Goal: Task Accomplishment & Management: Manage account settings

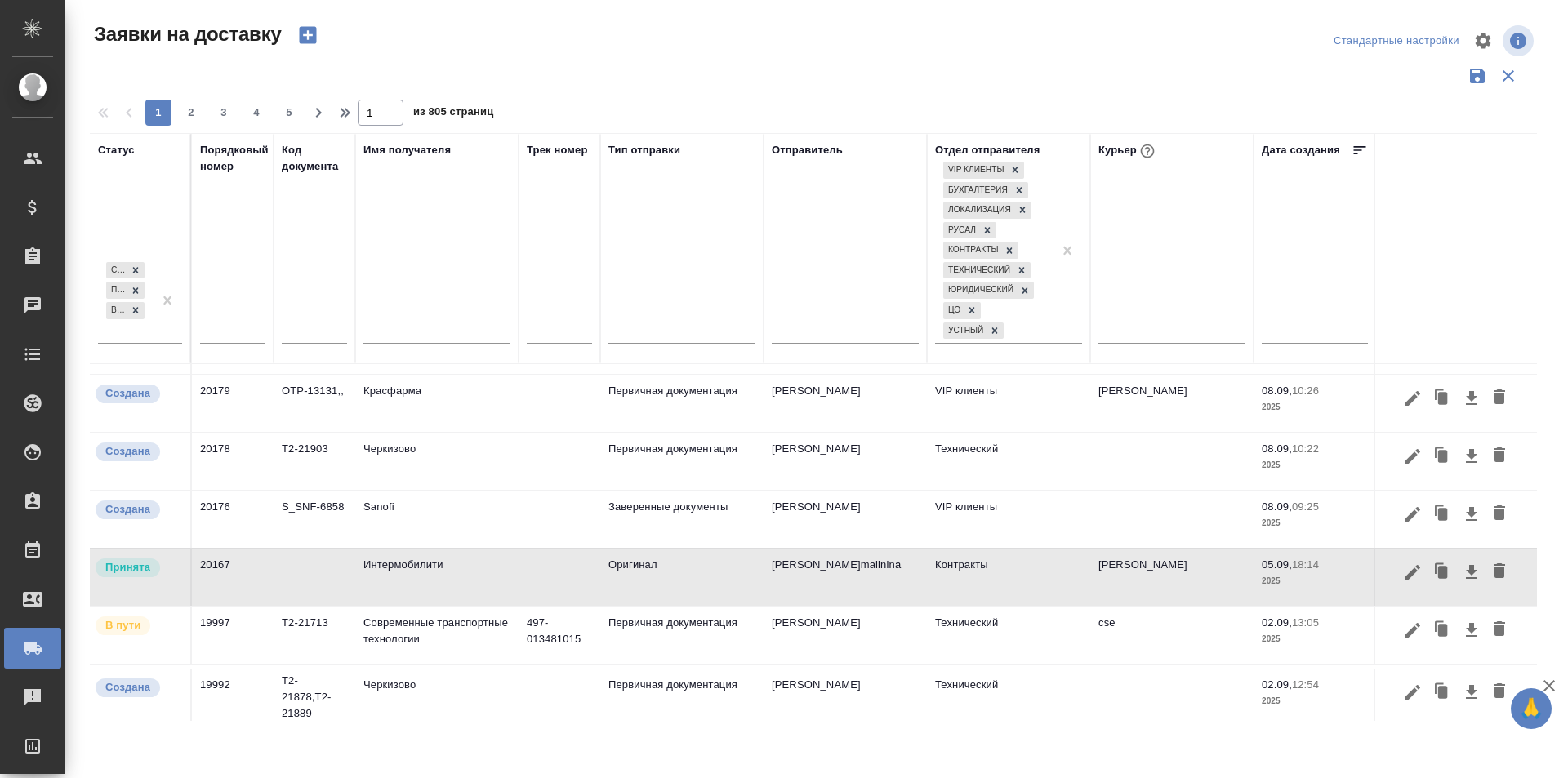
scroll to position [163, 0]
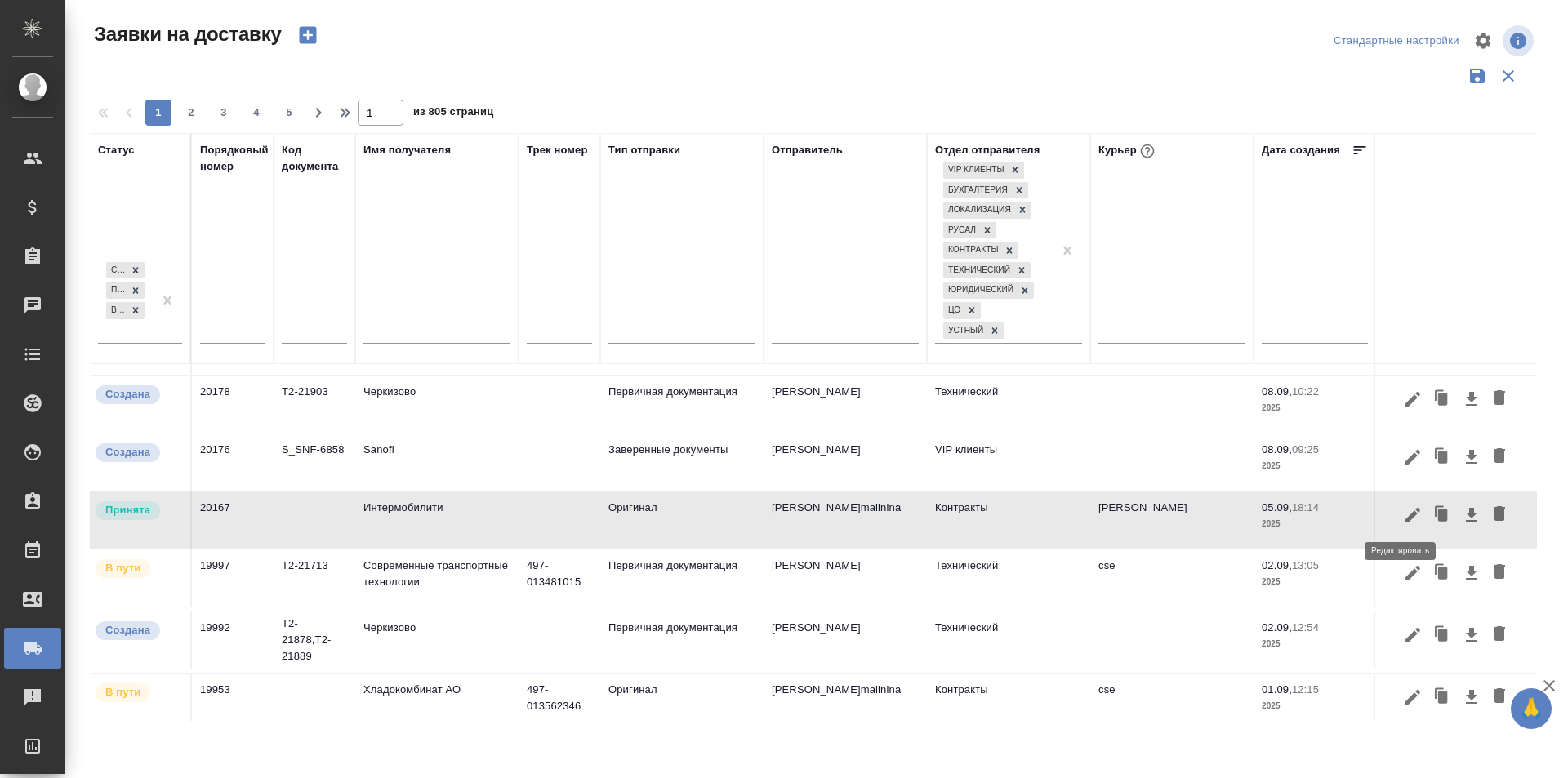
click at [1404, 523] on icon "button" at bounding box center [1413, 515] width 20 height 20
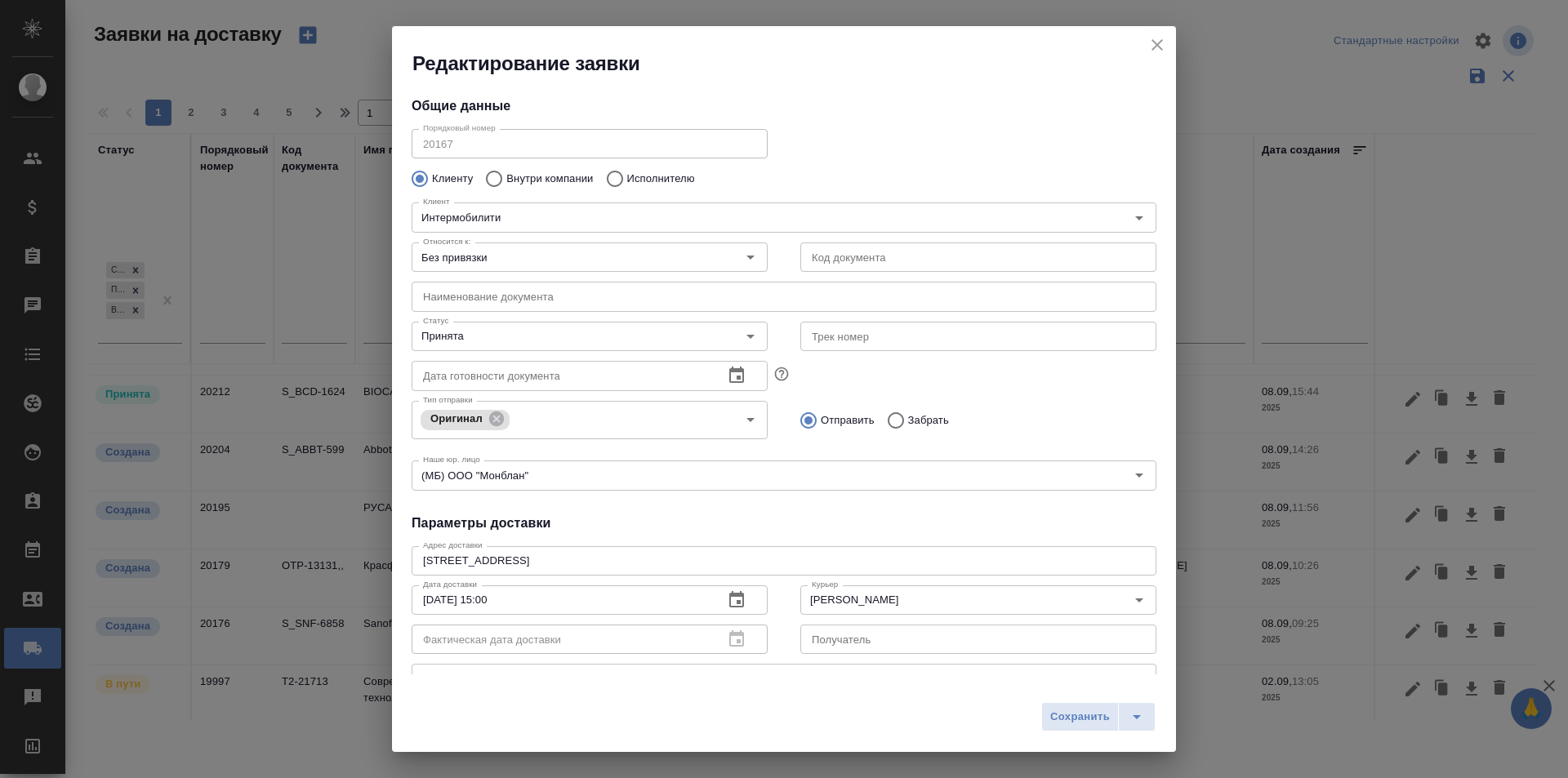
click at [1160, 58] on h2 "Редактирование заявки" at bounding box center [794, 63] width 764 height 26
click at [1161, 53] on icon "close" at bounding box center [1157, 45] width 20 height 20
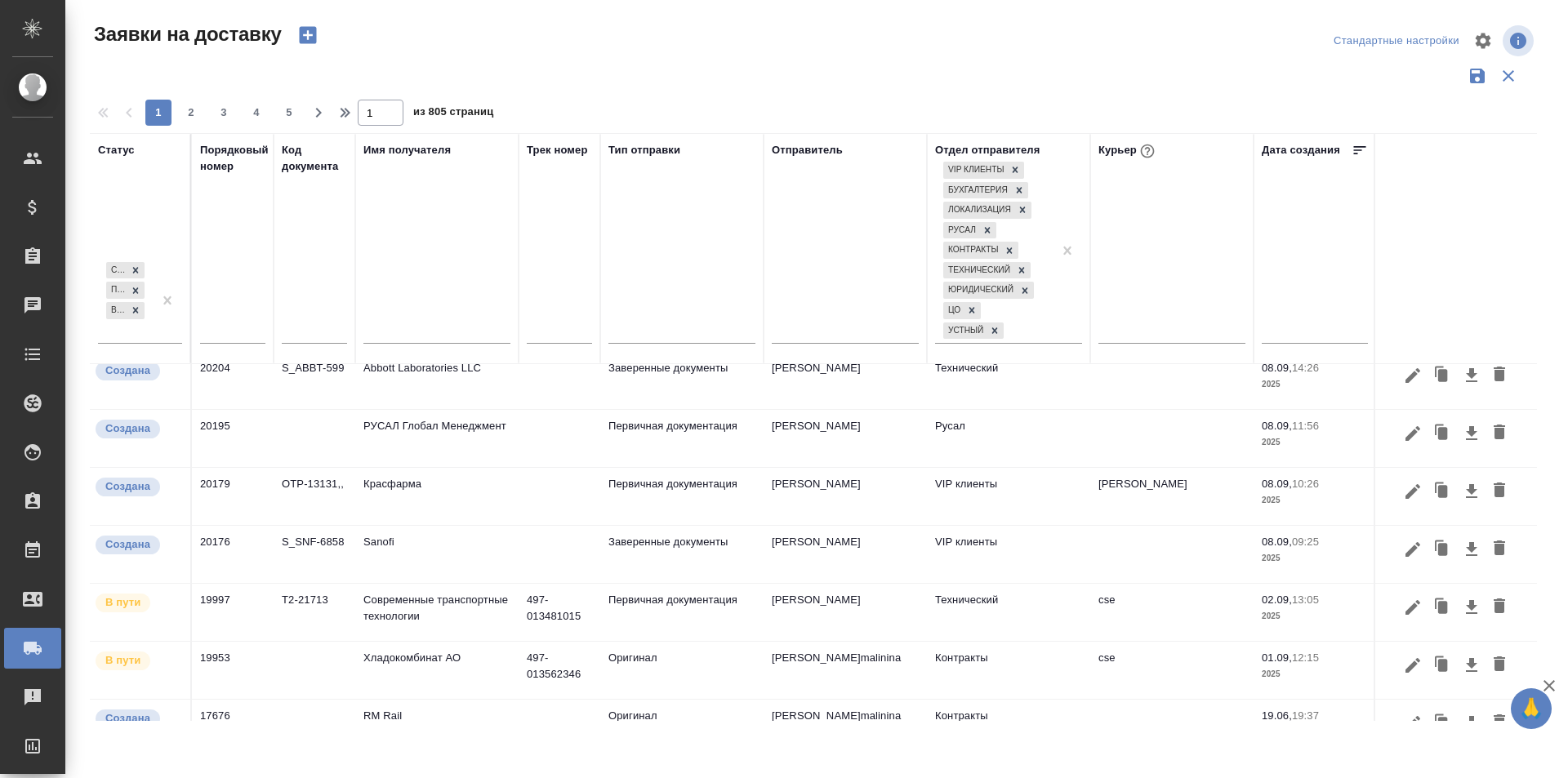
scroll to position [82, 0]
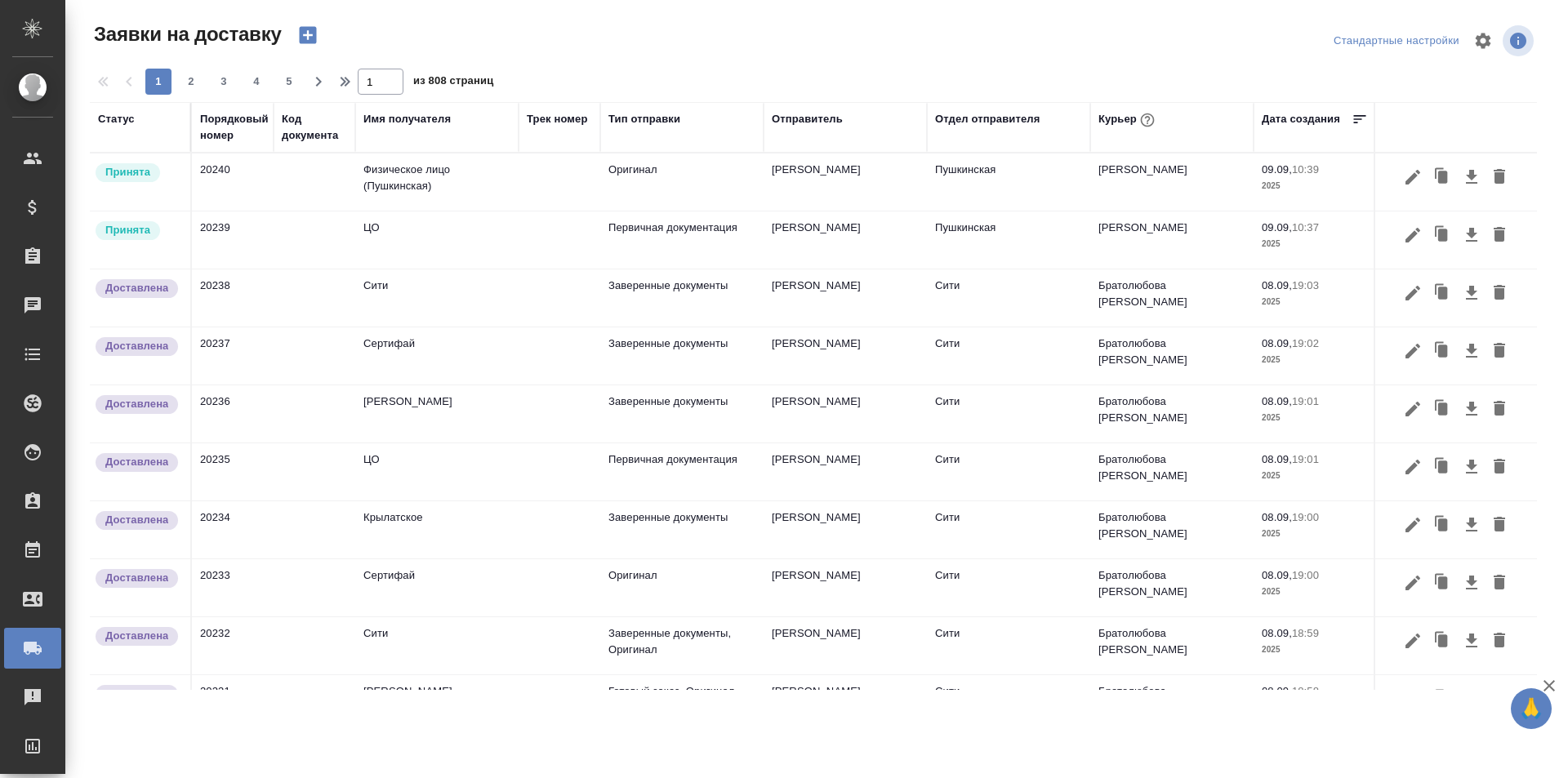
click at [137, 116] on div "Статус" at bounding box center [140, 119] width 84 height 16
click at [132, 121] on div "Статус" at bounding box center [116, 119] width 37 height 16
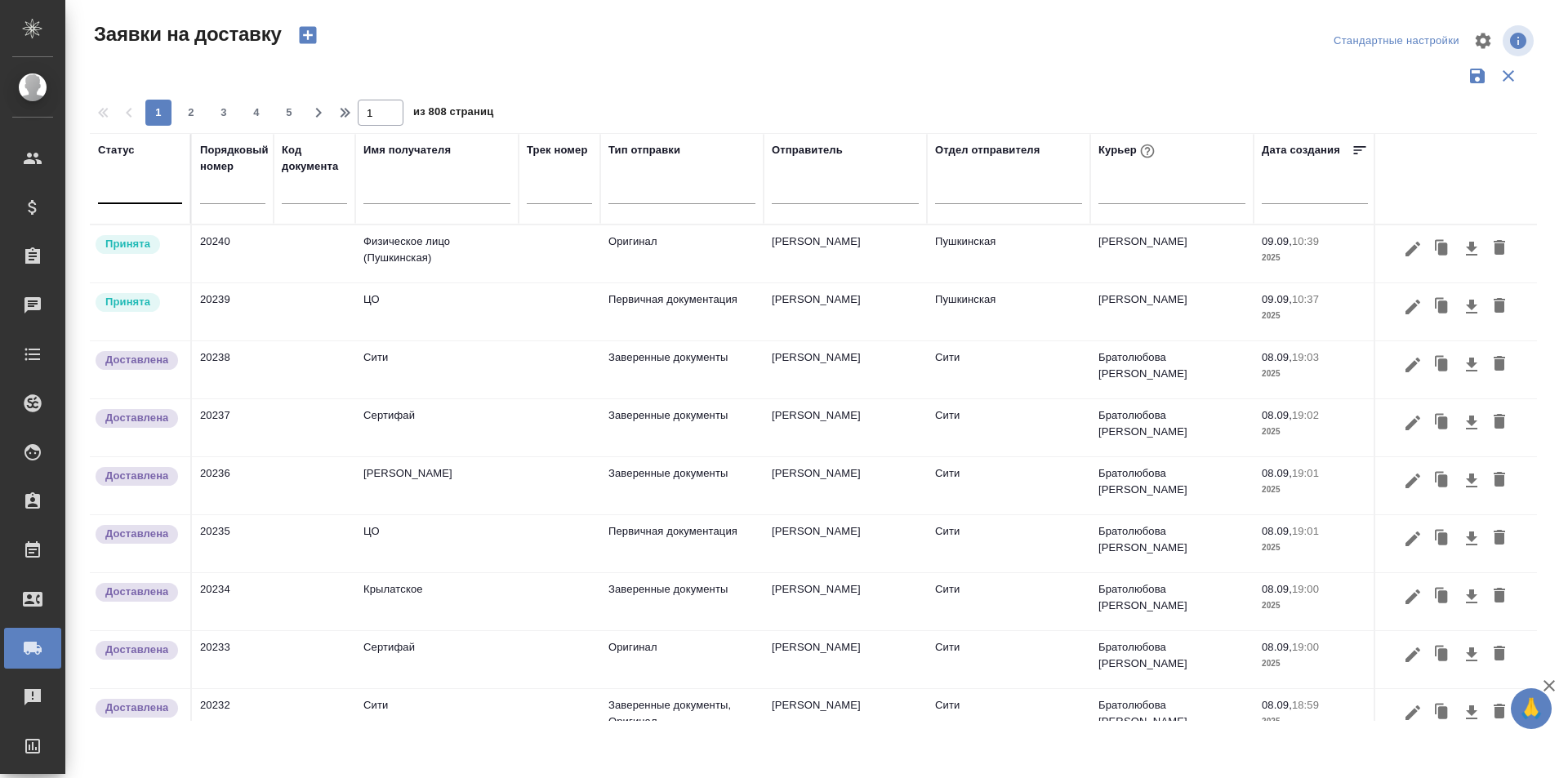
click at [160, 190] on div at bounding box center [140, 187] width 84 height 23
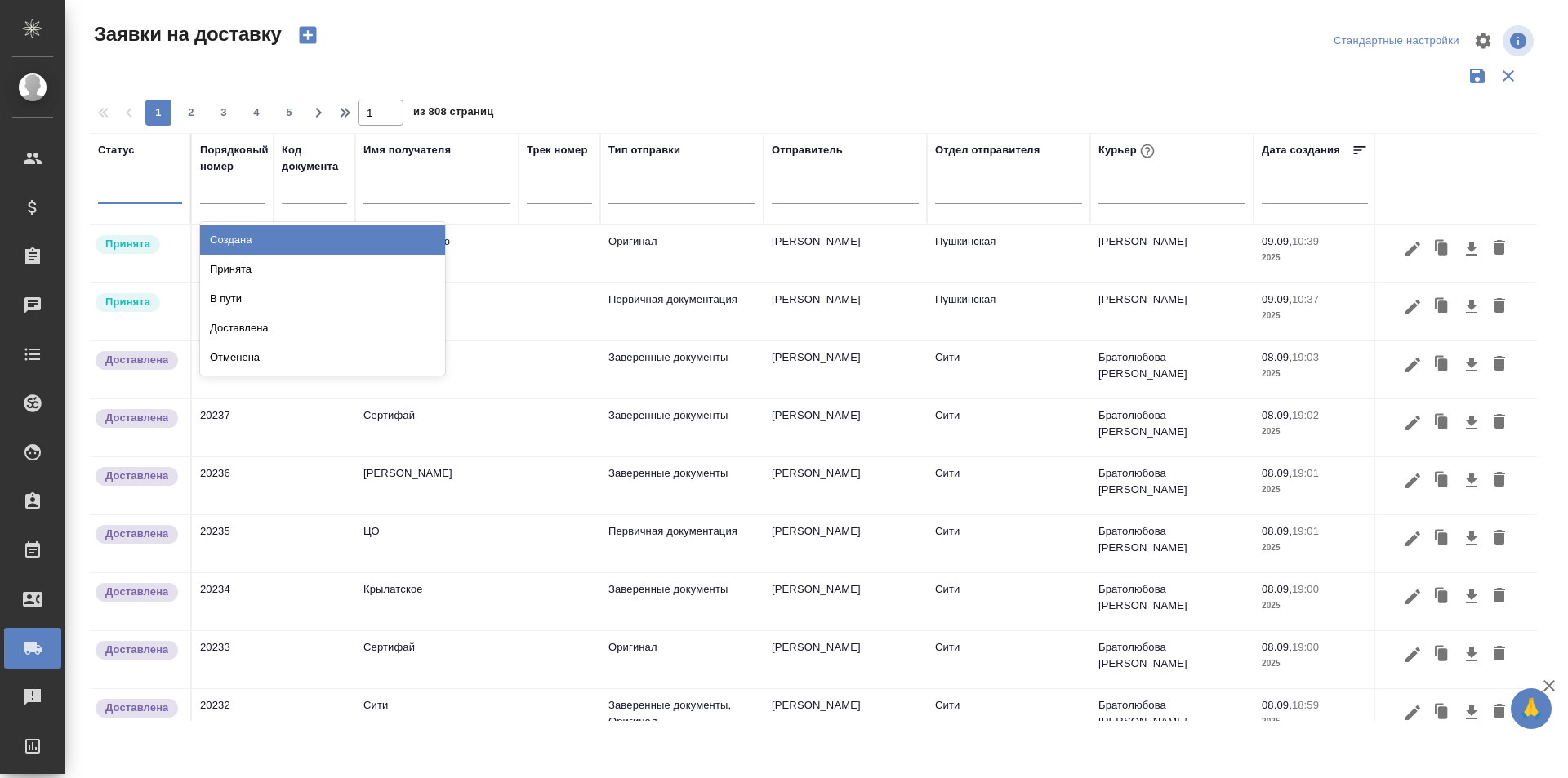
click at [242, 238] on div "Создана" at bounding box center [322, 239] width 245 height 30
click at [182, 196] on div at bounding box center [182, 187] width 0 height 30
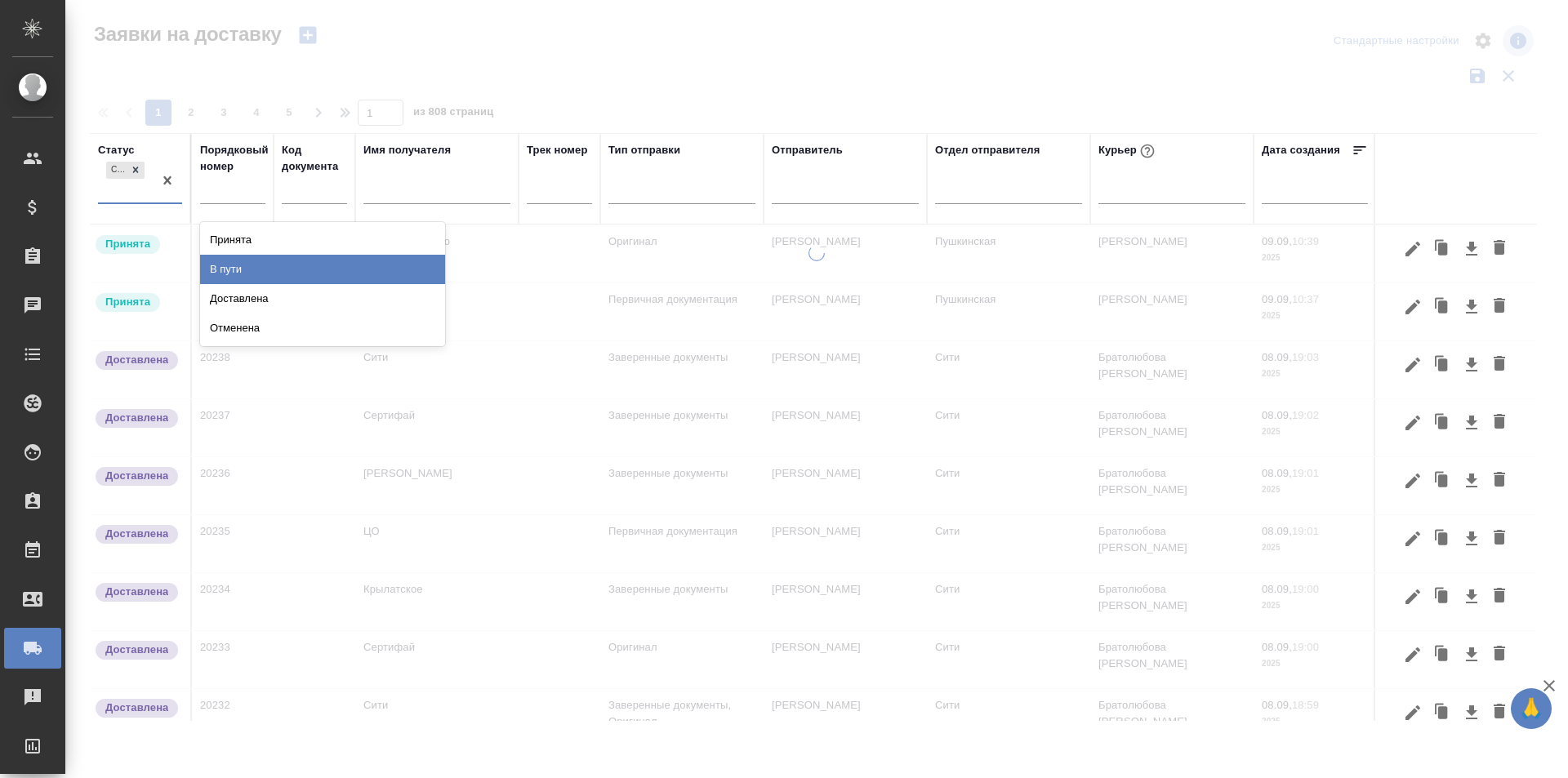
click at [252, 245] on div "Принята" at bounding box center [322, 239] width 245 height 30
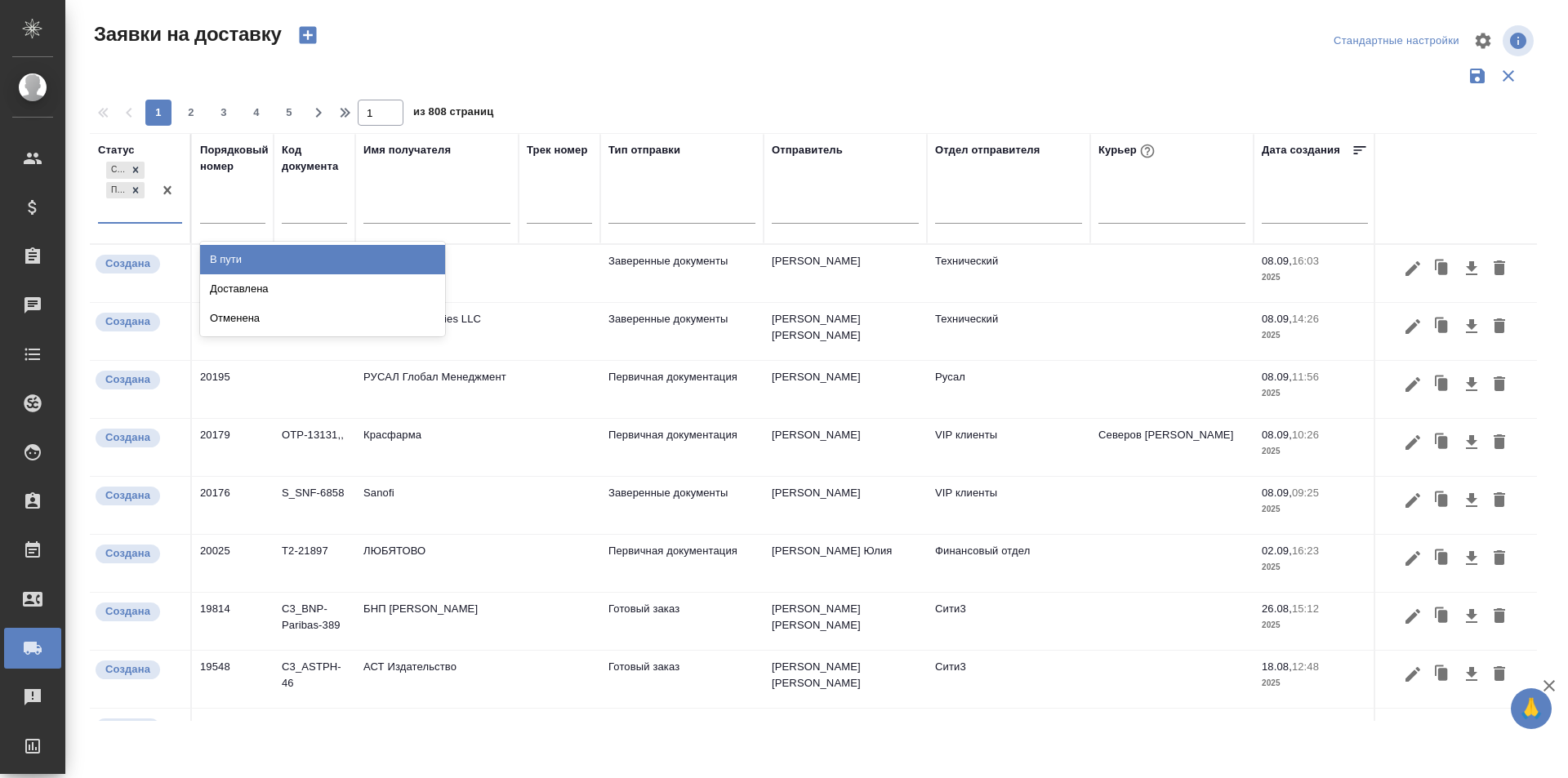
click at [146, 199] on div "Создана Принята" at bounding box center [125, 190] width 55 height 64
click at [256, 261] on div "В пути" at bounding box center [322, 259] width 245 height 30
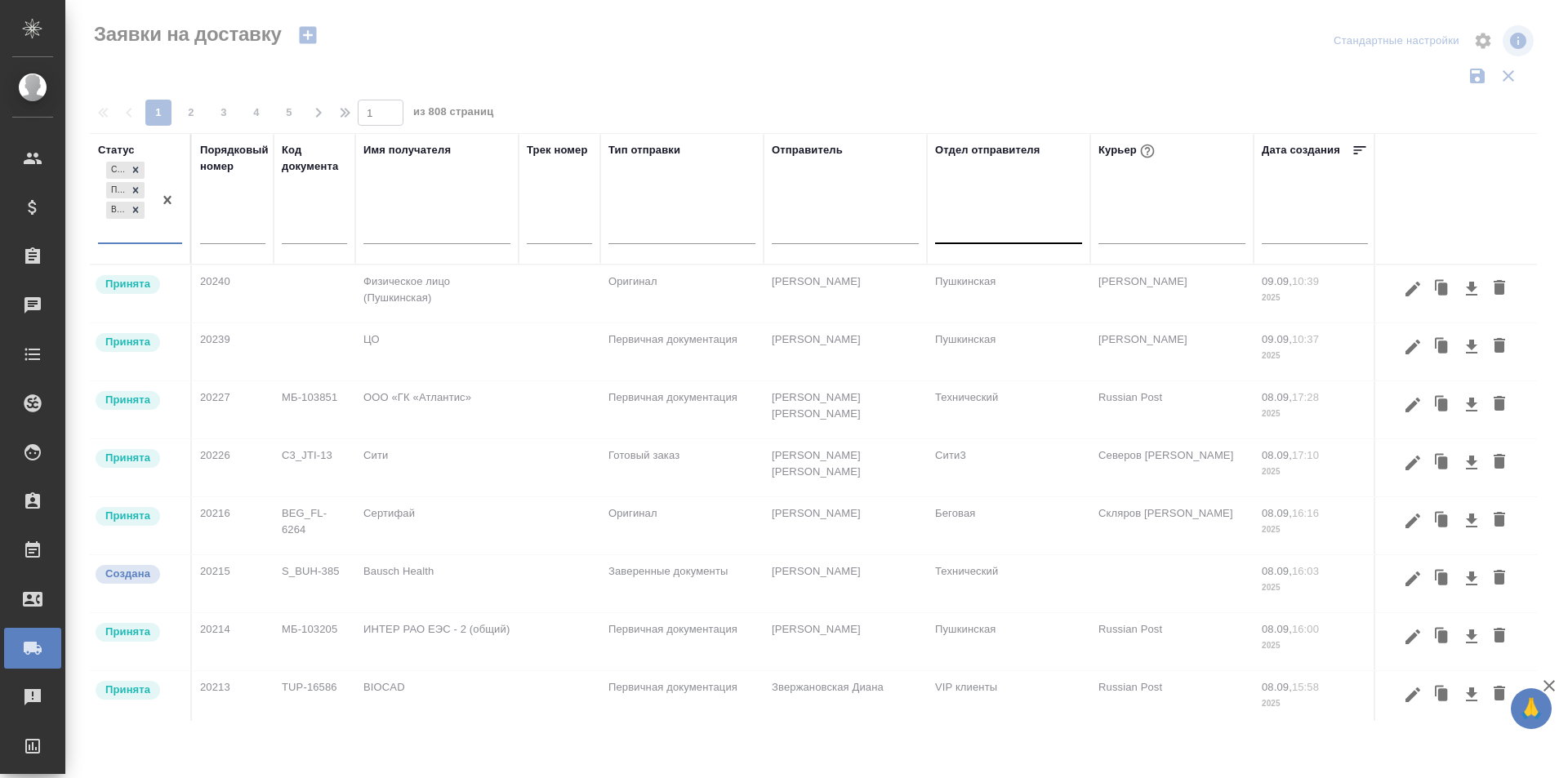
click at [996, 231] on div at bounding box center [1009, 227] width 147 height 23
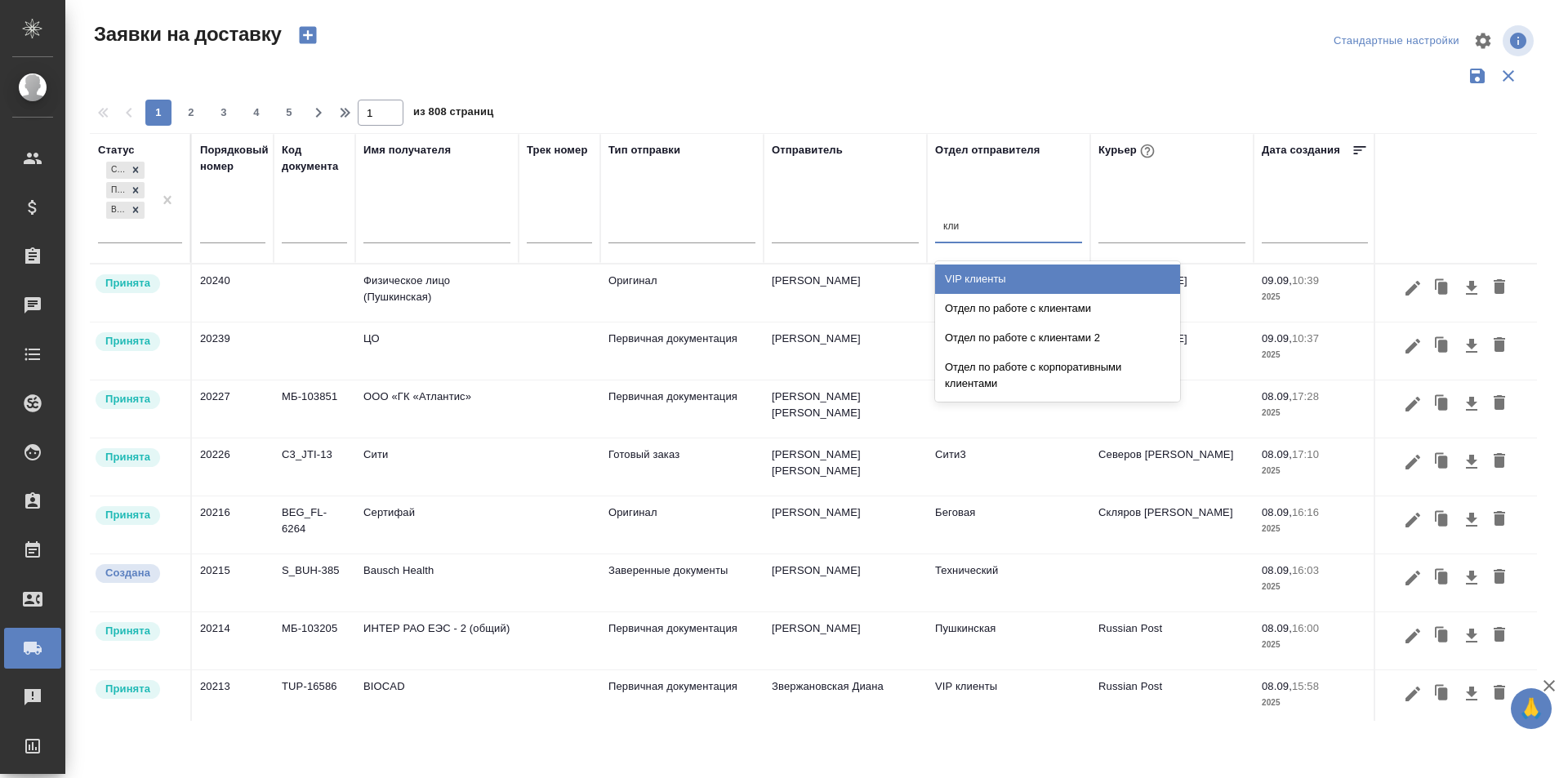
type input "клие"
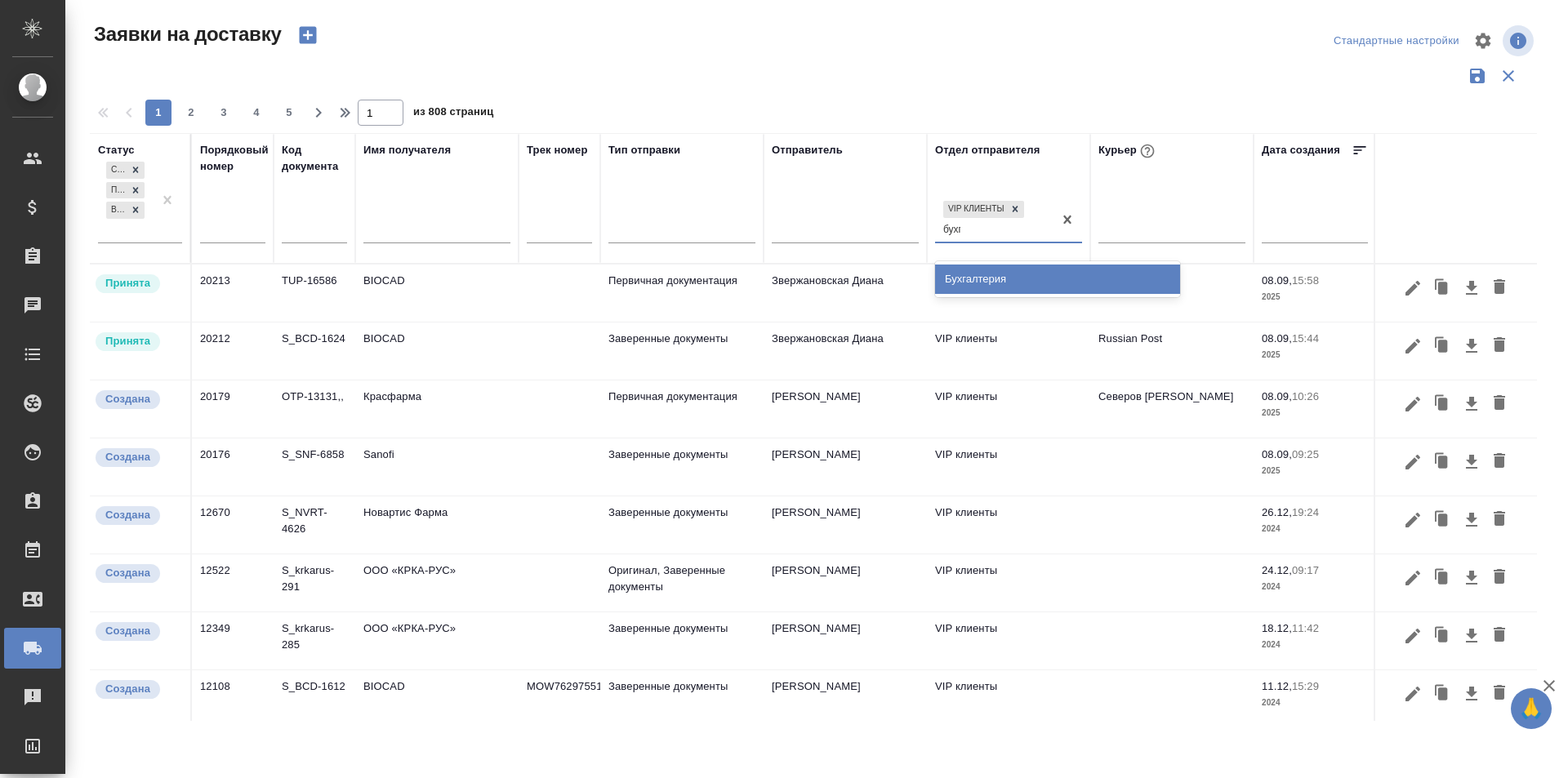
type input "бухга"
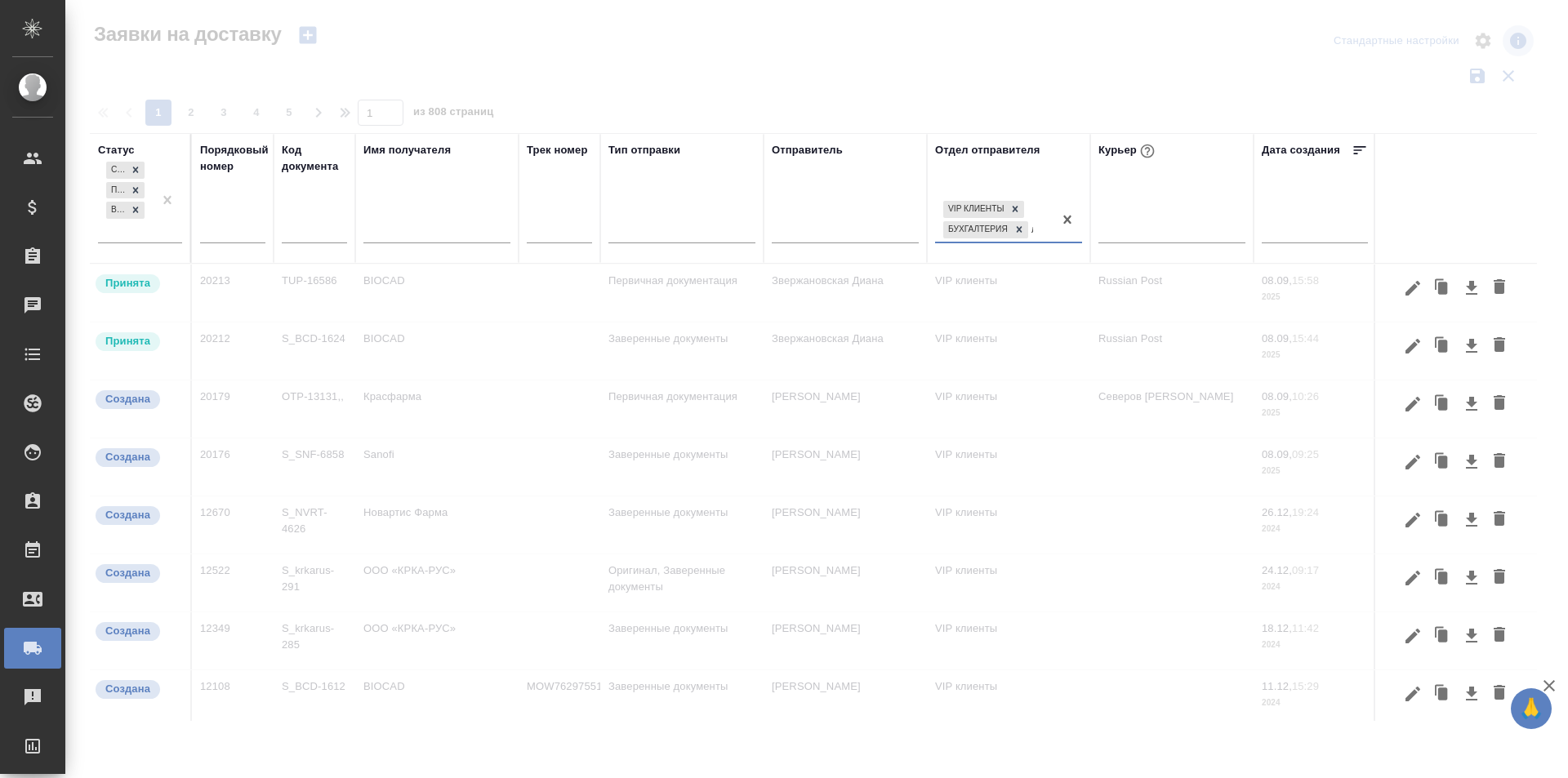
type input "локал"
type input "руса"
type input "контрак"
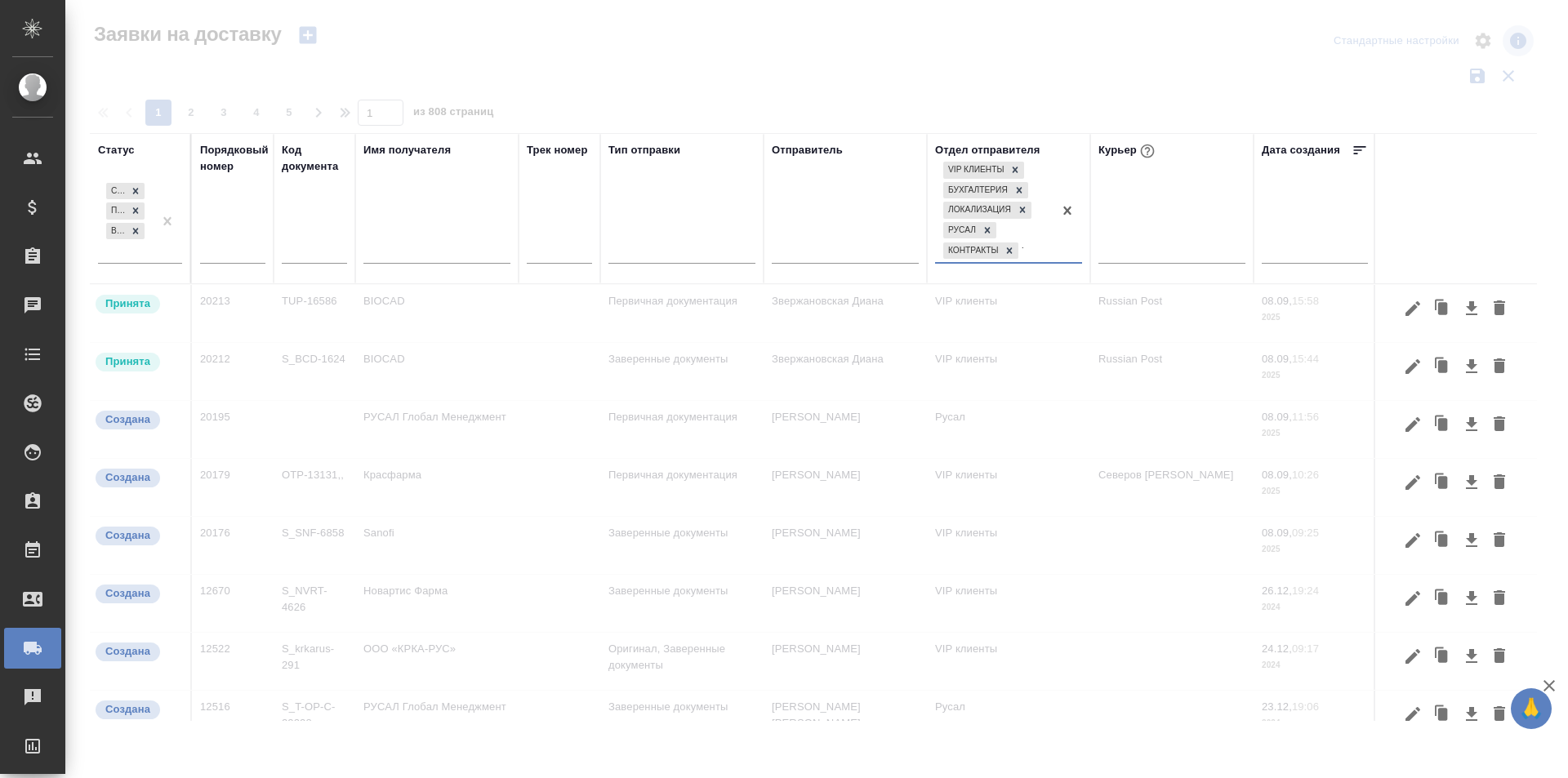
type input "техн"
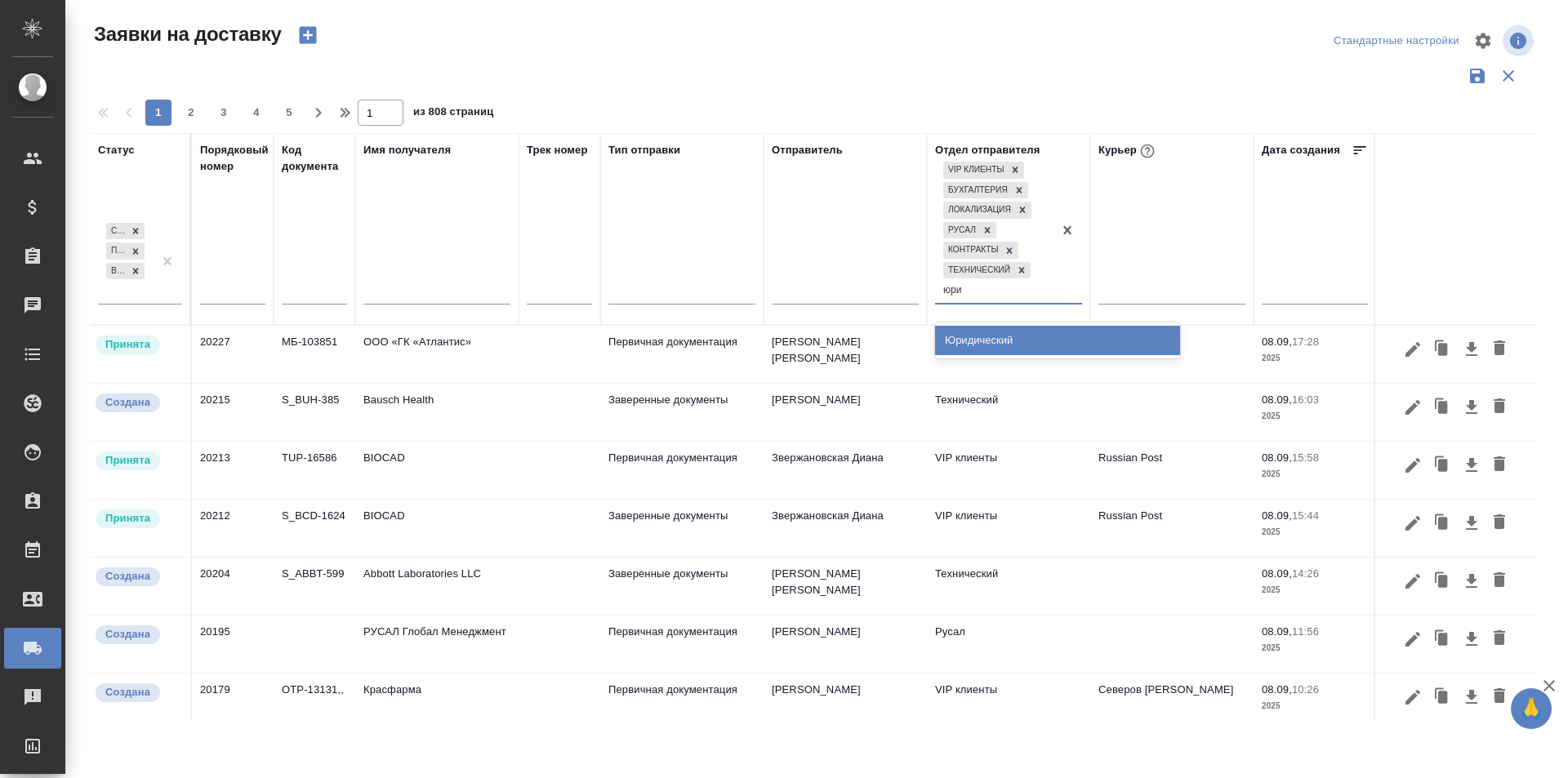
type input "юрид"
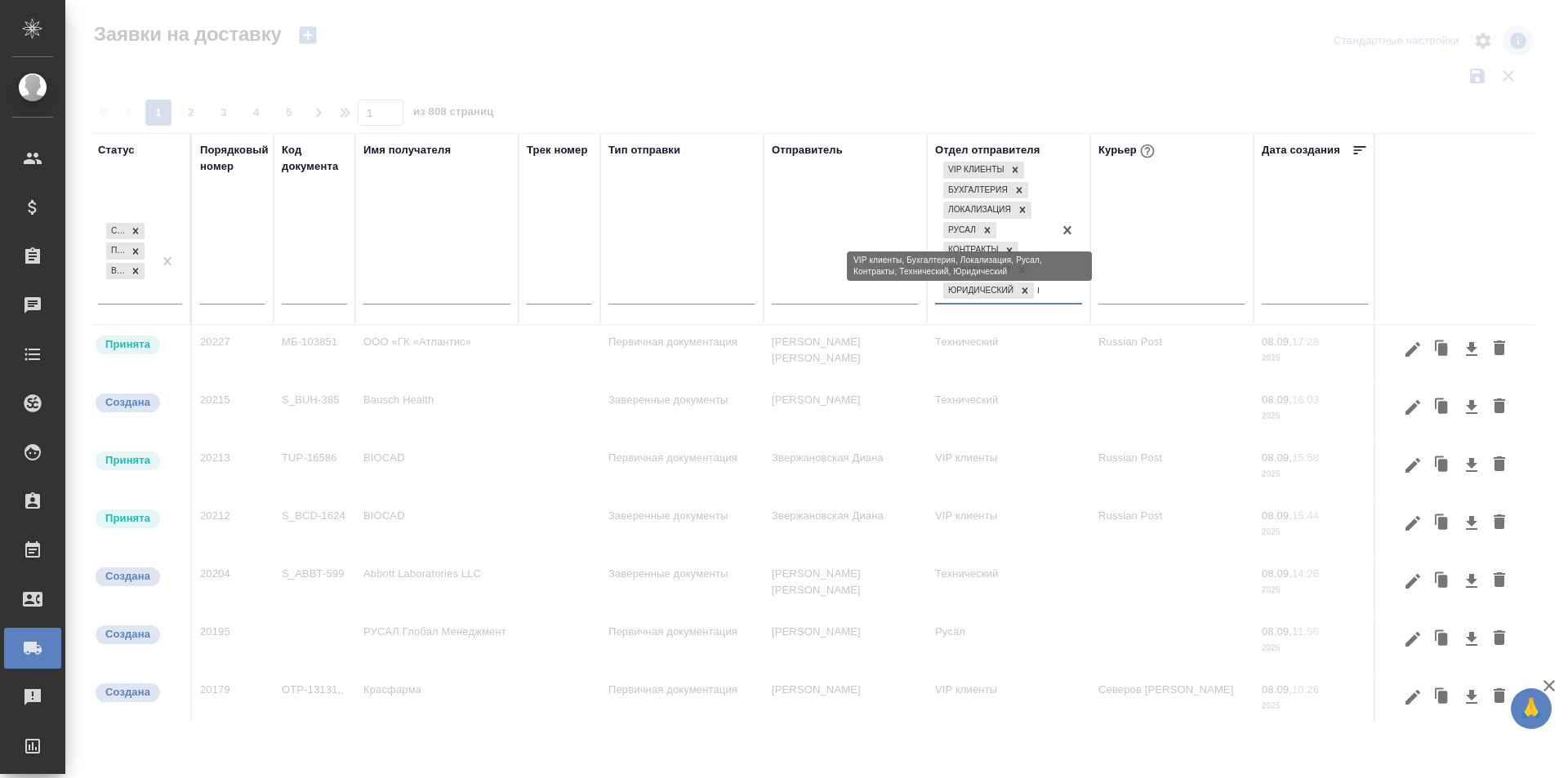
type input "цо"
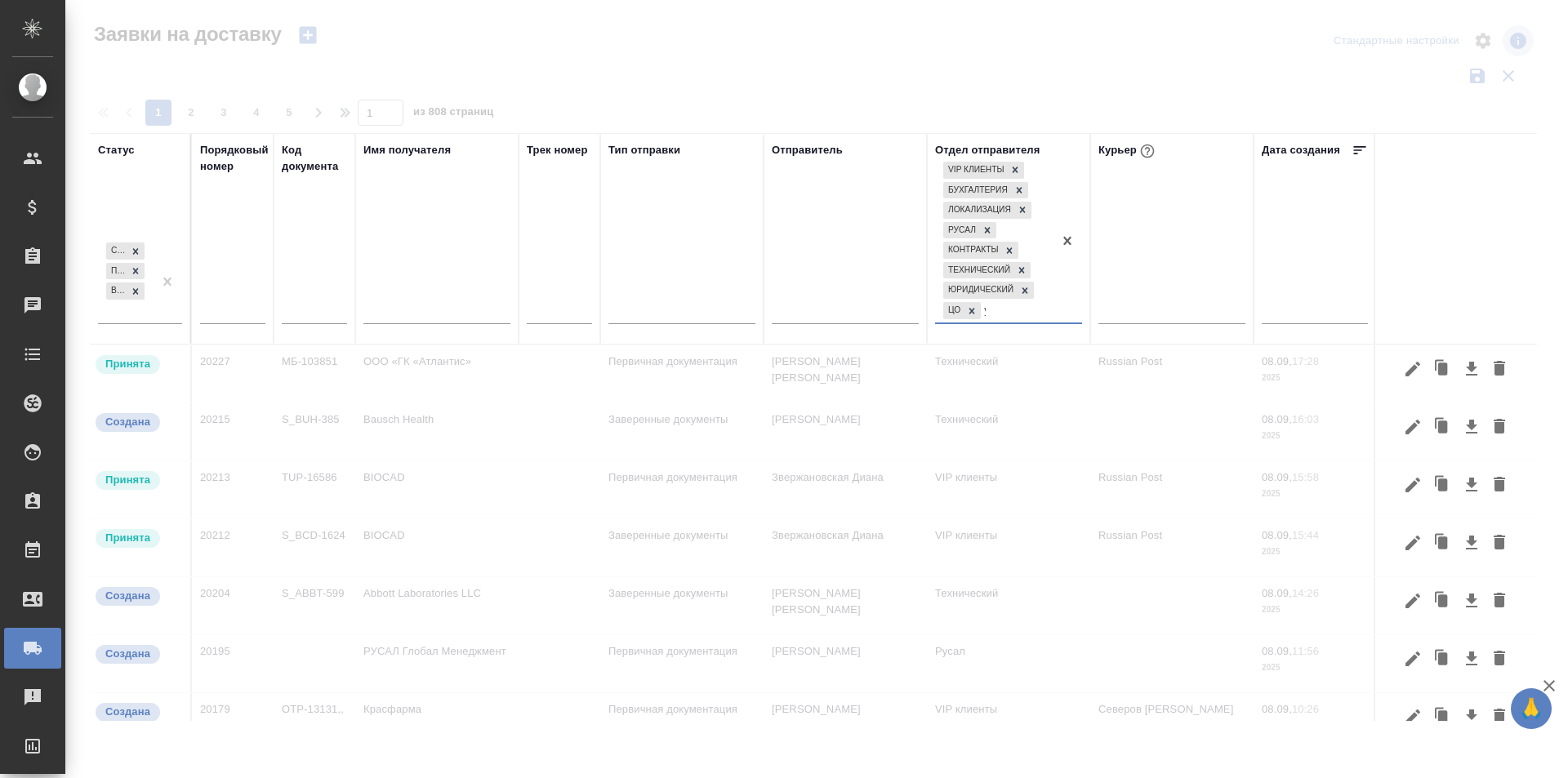
type input "устн"
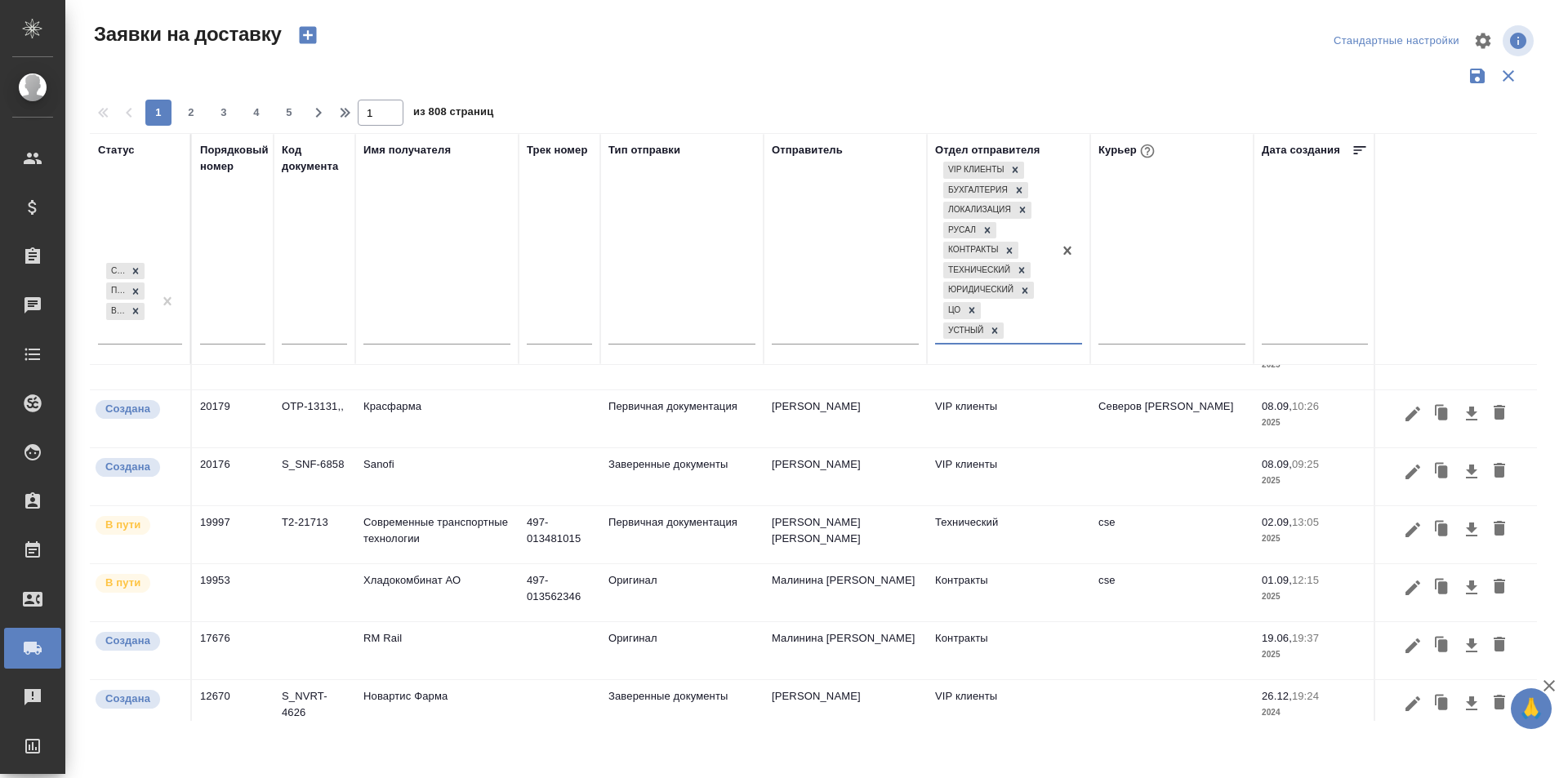
scroll to position [326, 0]
click at [1408, 471] on icon "button" at bounding box center [1413, 469] width 20 height 20
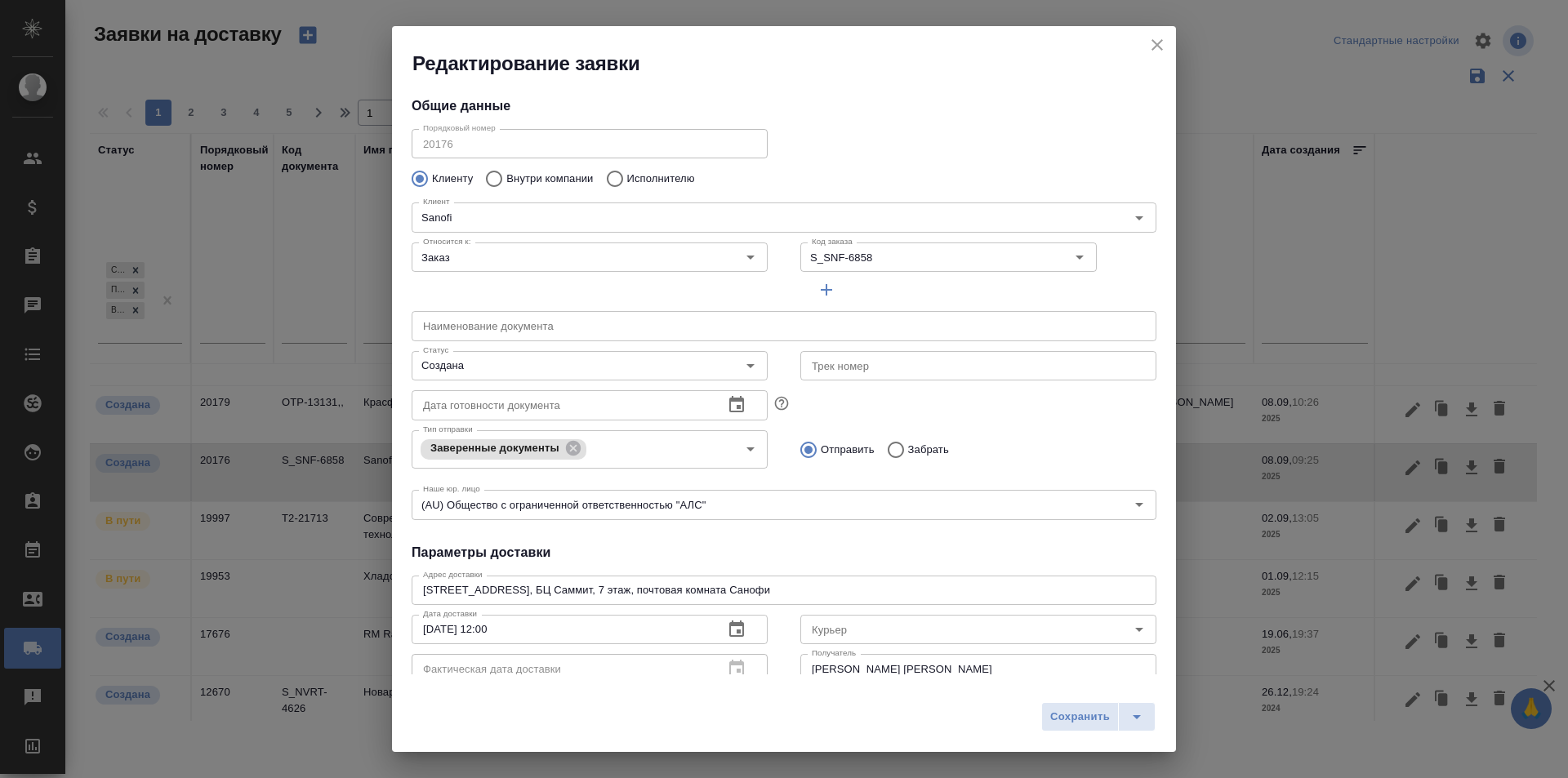
scroll to position [325, 0]
type input "[PERSON_NAME]"
click at [1153, 47] on icon "close" at bounding box center [1157, 45] width 20 height 20
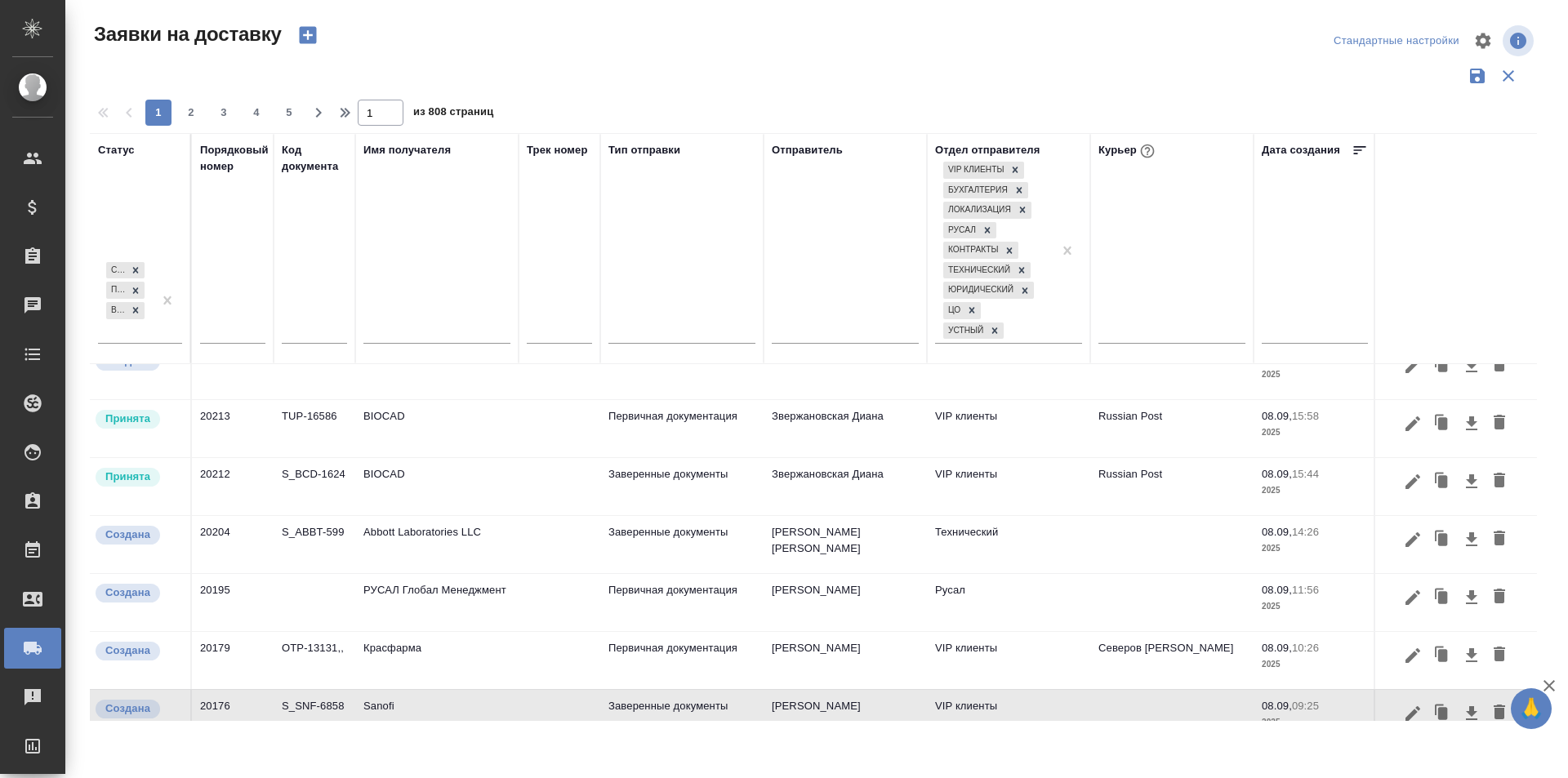
scroll to position [0, 0]
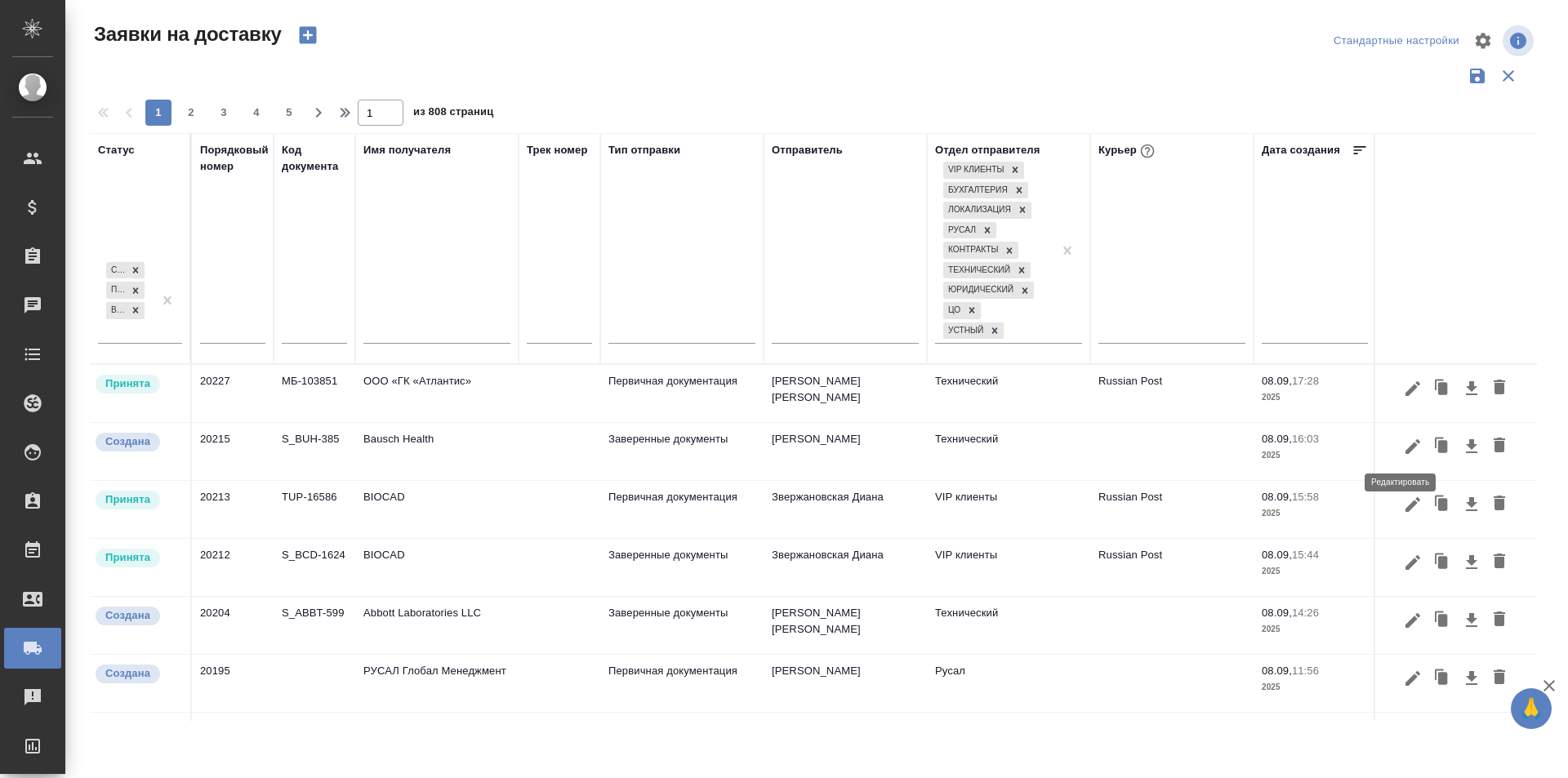
click at [1407, 450] on icon "button" at bounding box center [1413, 446] width 20 height 20
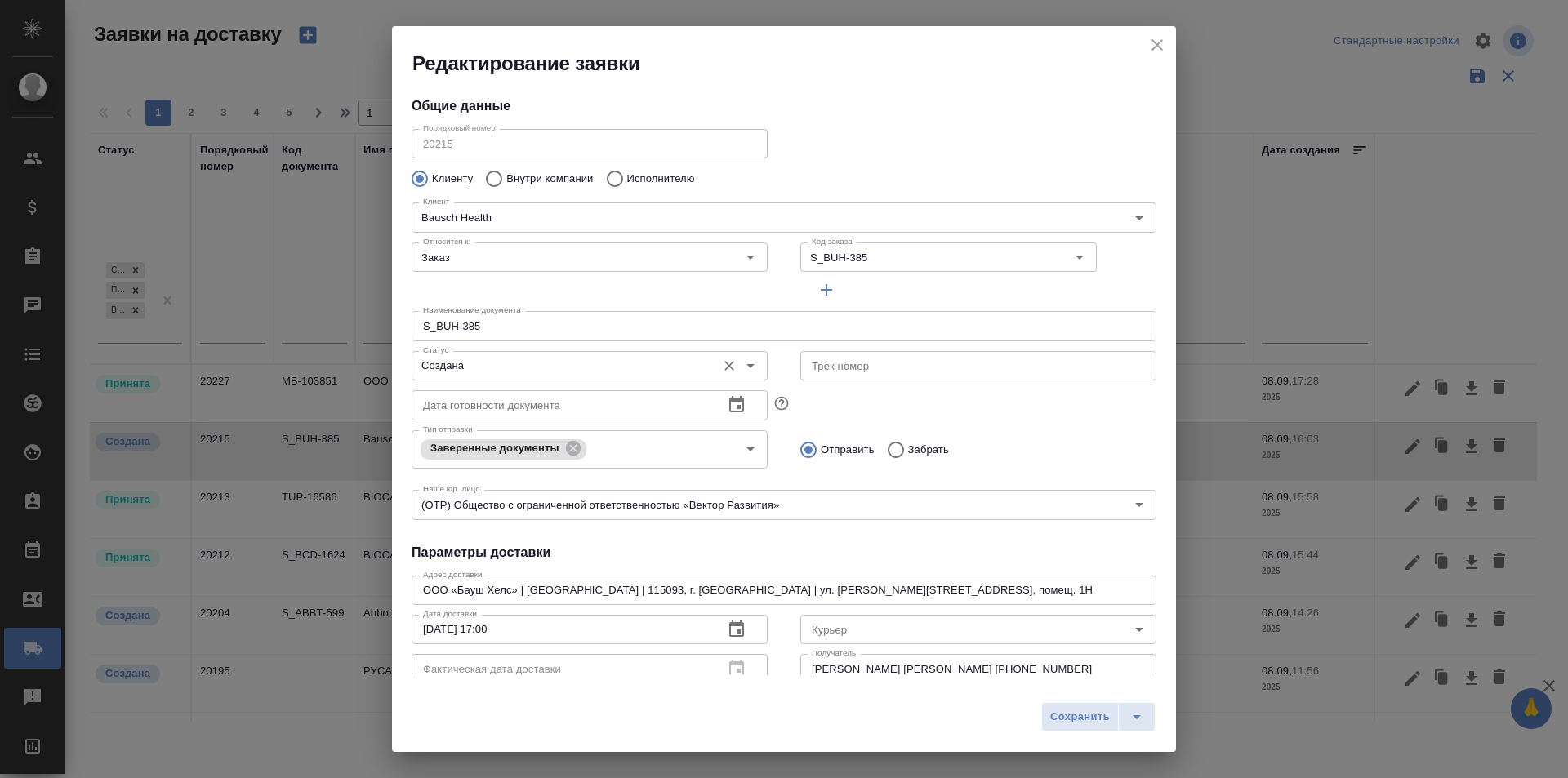
type input "Самойлова [PERSON_NAME]"
type input "[PHONE_NUMBER]"
click at [509, 357] on input "Создана" at bounding box center [561, 366] width 291 height 20
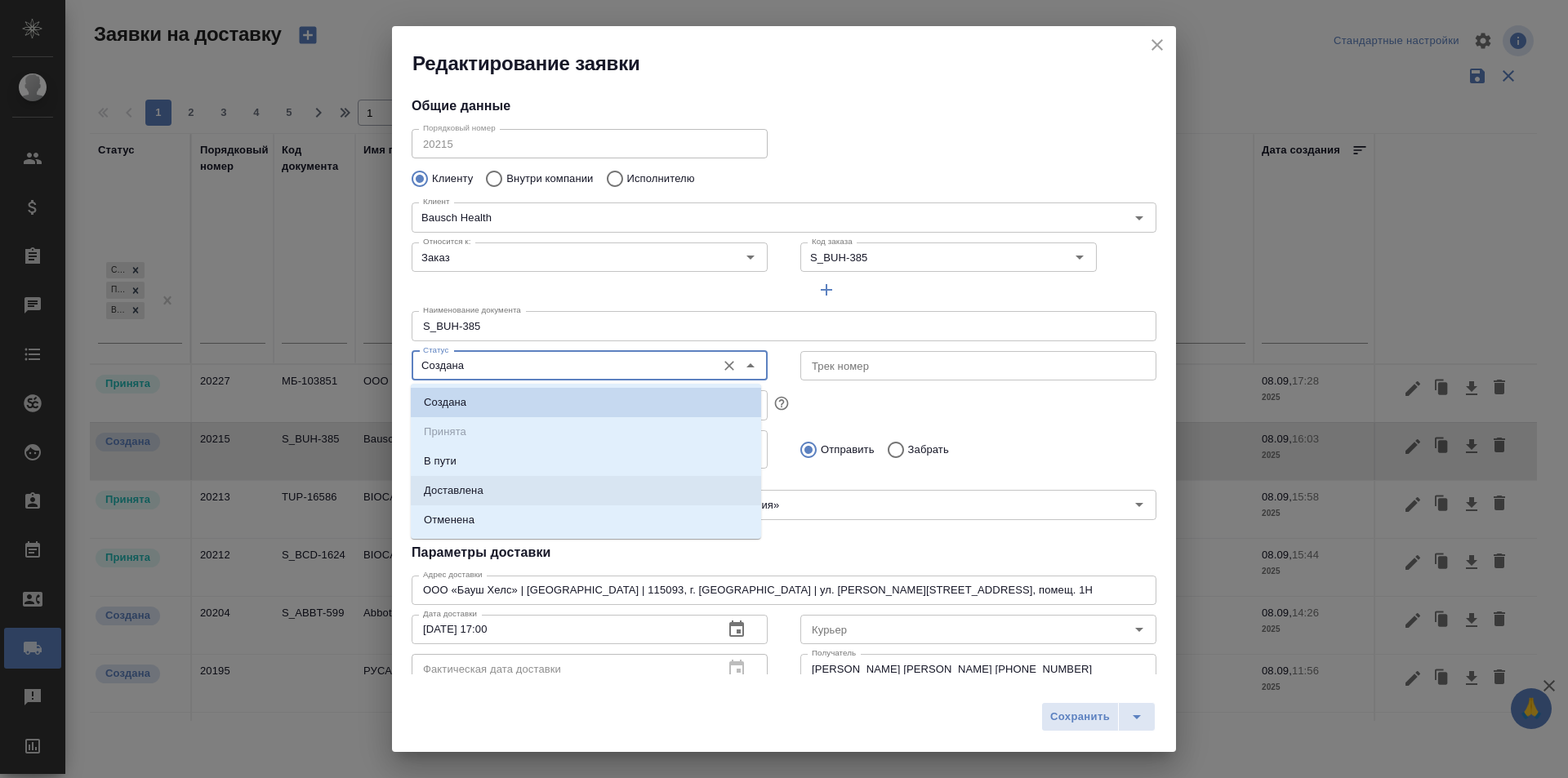
click at [488, 488] on li "Доставлена" at bounding box center [585, 490] width 351 height 30
type input "Доставлена"
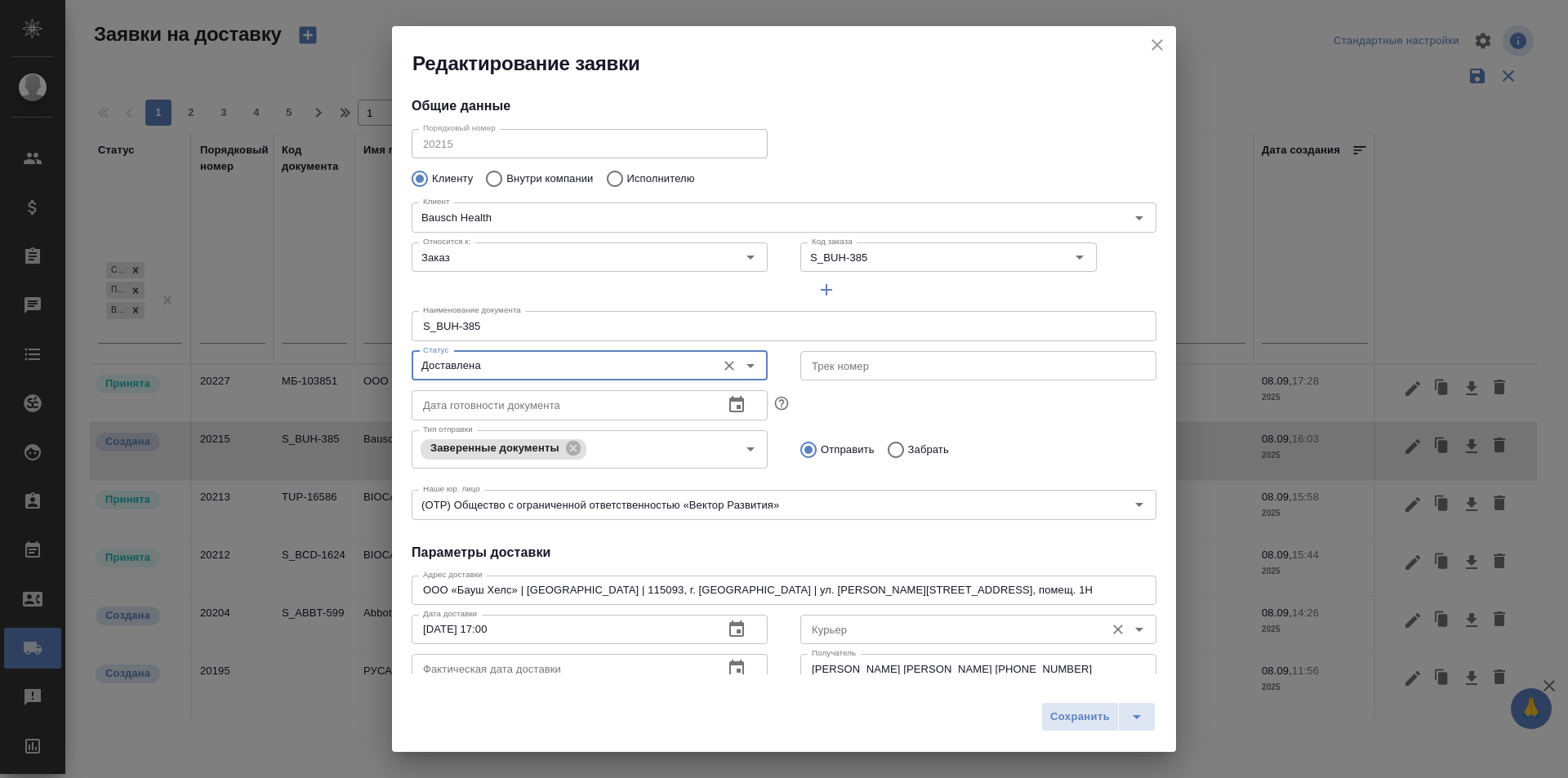
click at [863, 642] on div "Курьер" at bounding box center [978, 629] width 356 height 30
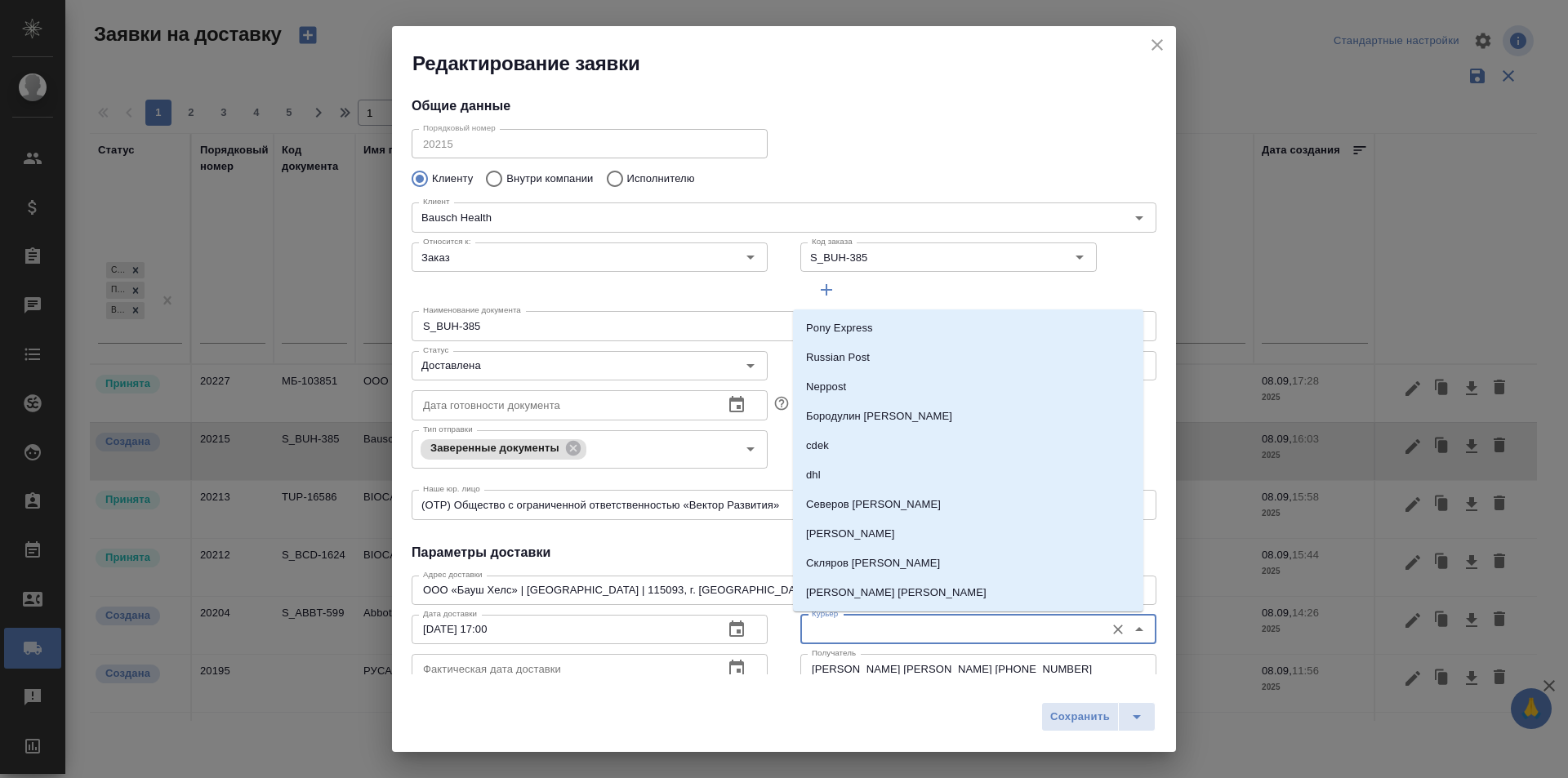
click at [866, 635] on input "Курьер" at bounding box center [950, 629] width 291 height 20
click at [905, 564] on p "Скляров [PERSON_NAME]" at bounding box center [872, 563] width 134 height 16
type input "Скляров [PERSON_NAME]"
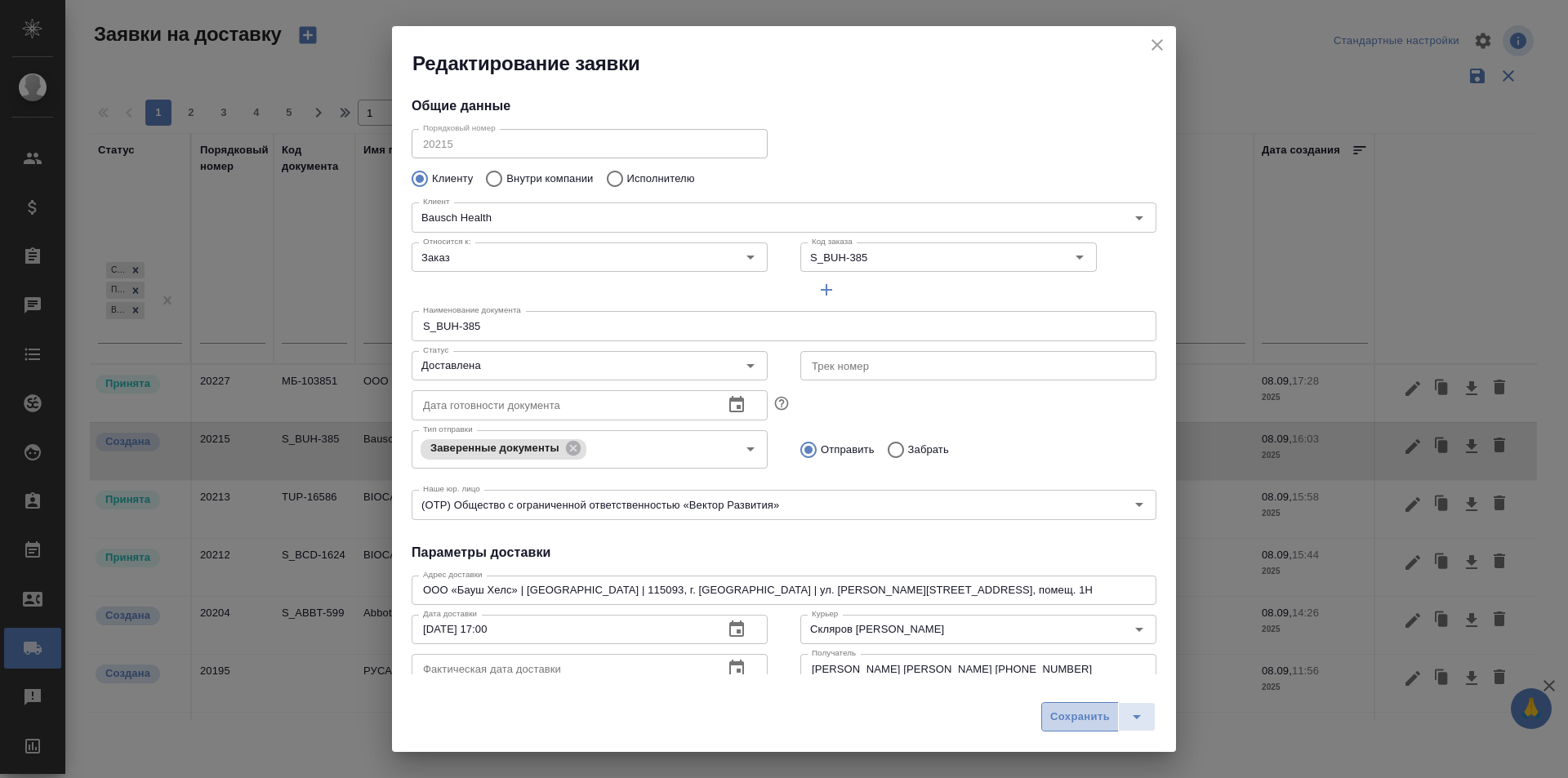
click at [1052, 706] on button "Сохранить" at bounding box center [1079, 716] width 78 height 30
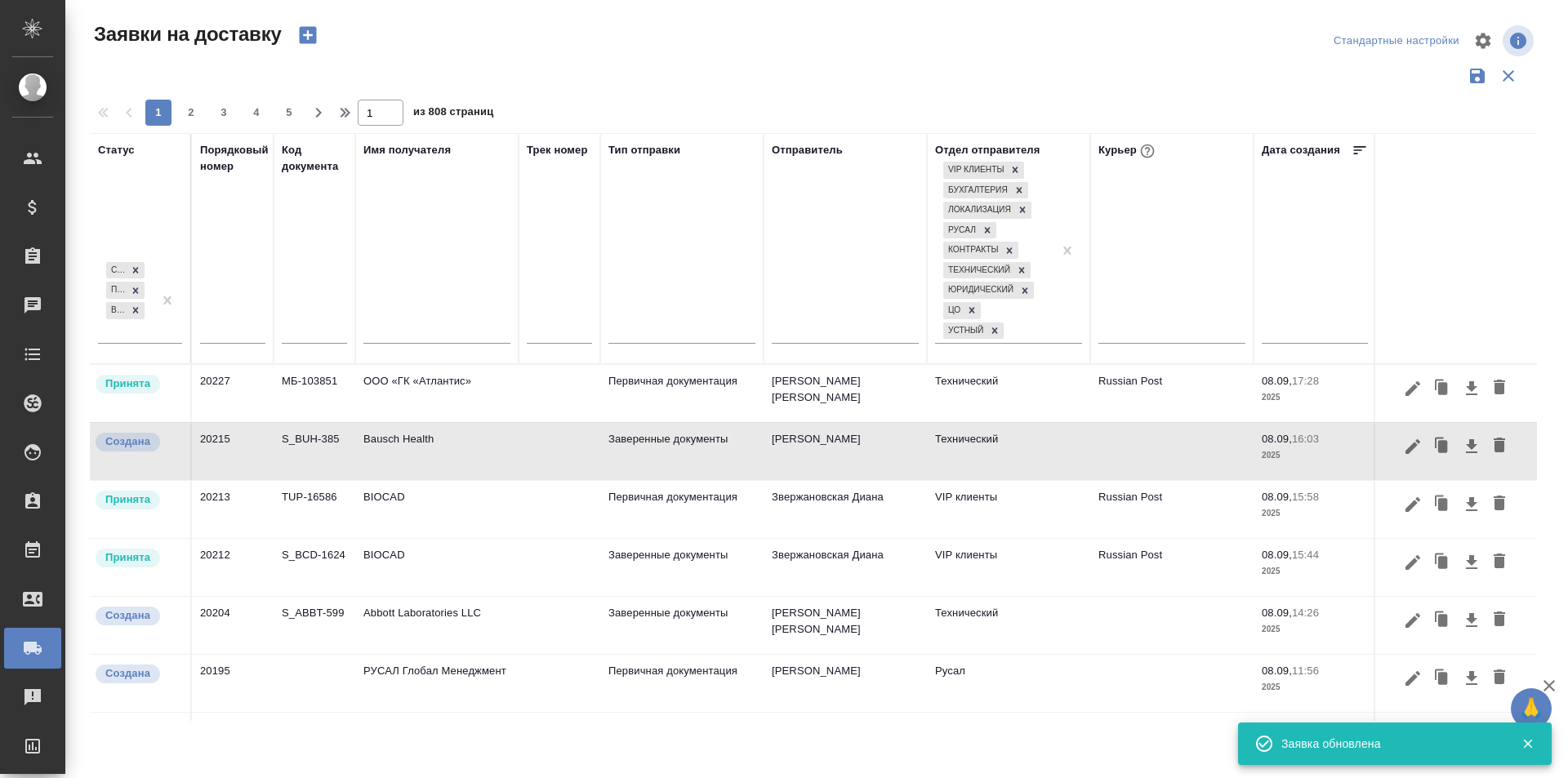
type input "Создана"
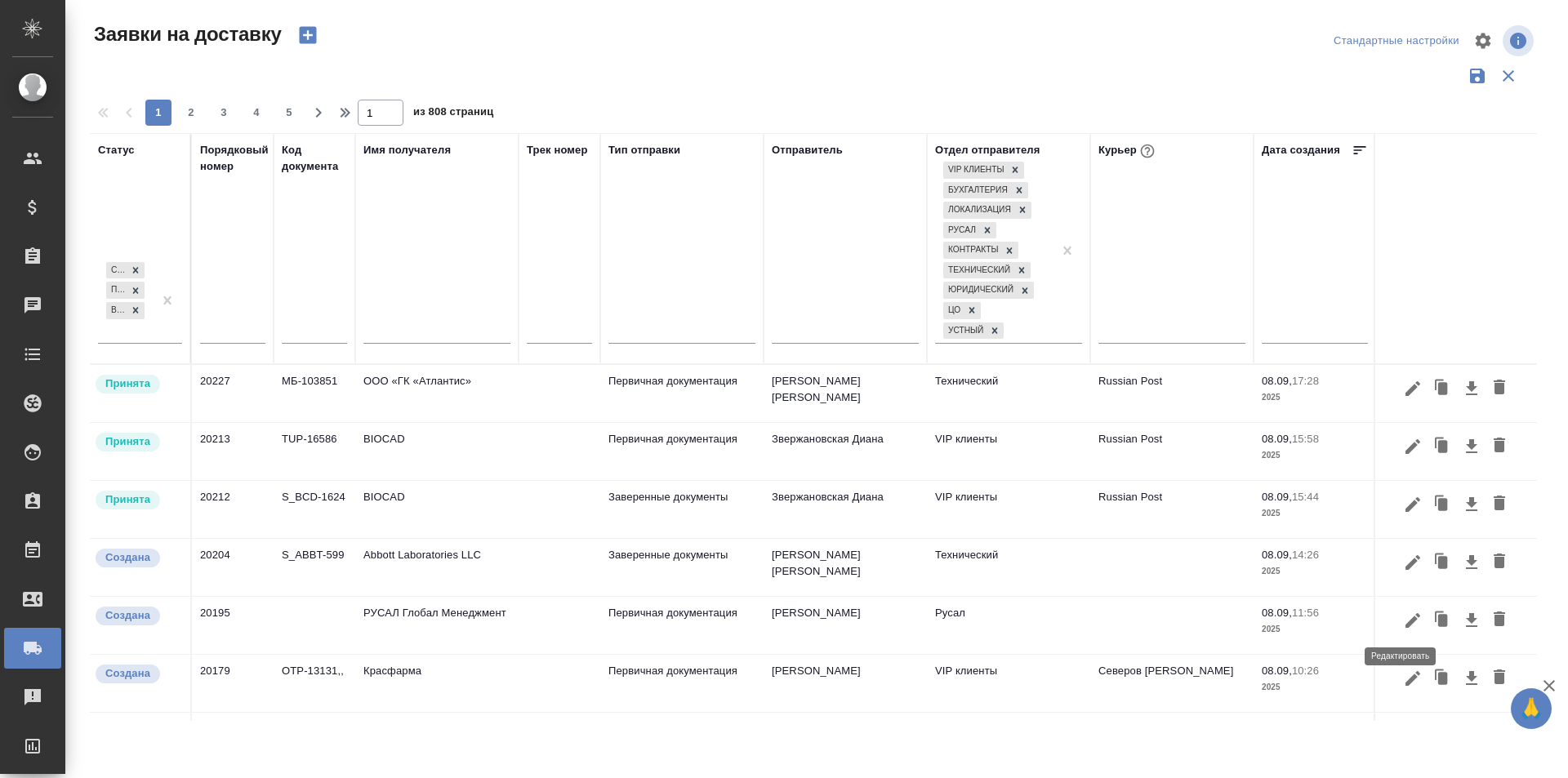
click at [1405, 622] on icon "button" at bounding box center [1412, 620] width 14 height 14
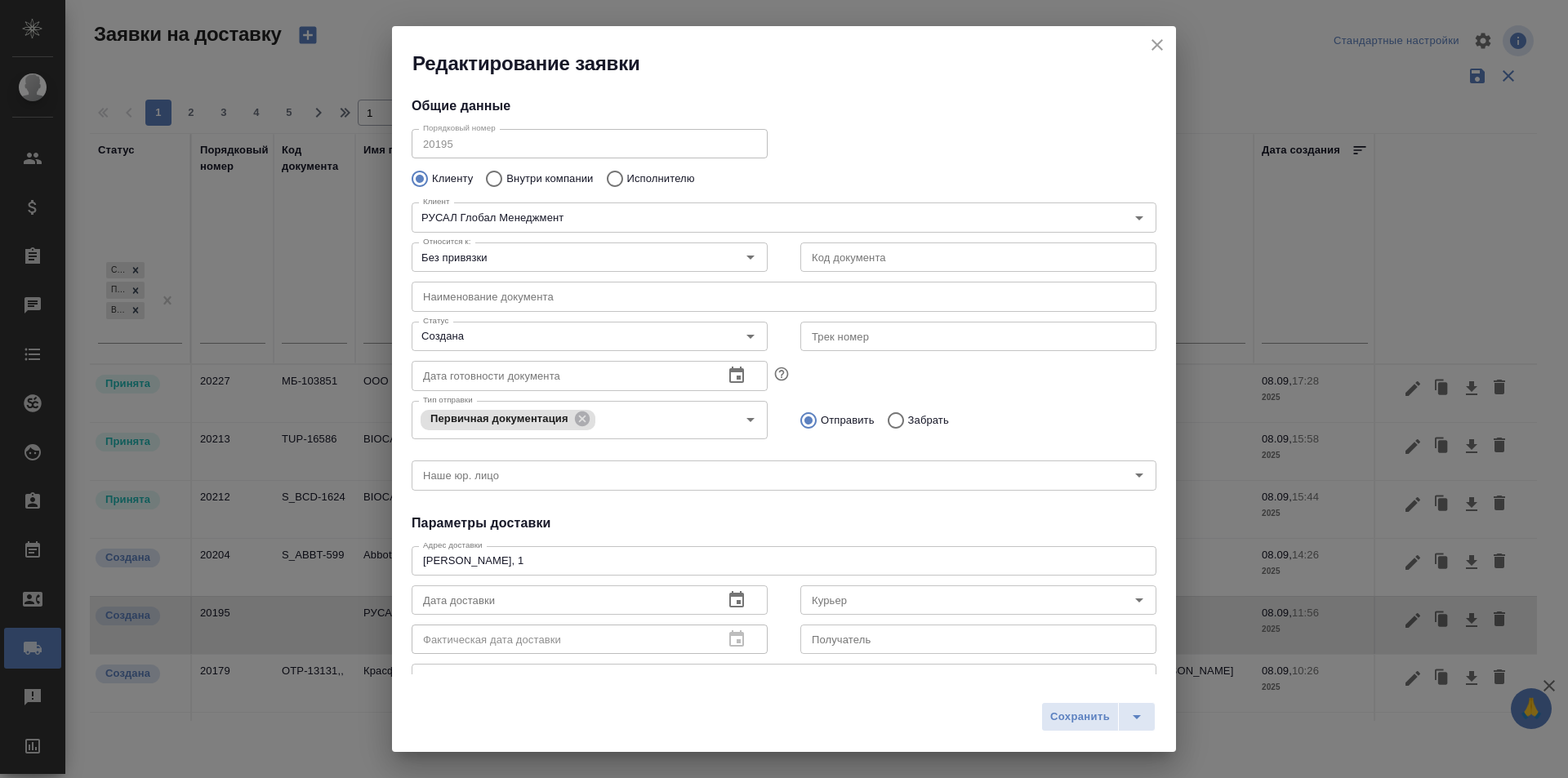
type input "[PERSON_NAME]"
type input "89163910013"
click at [524, 334] on input "Создана" at bounding box center [561, 336] width 291 height 20
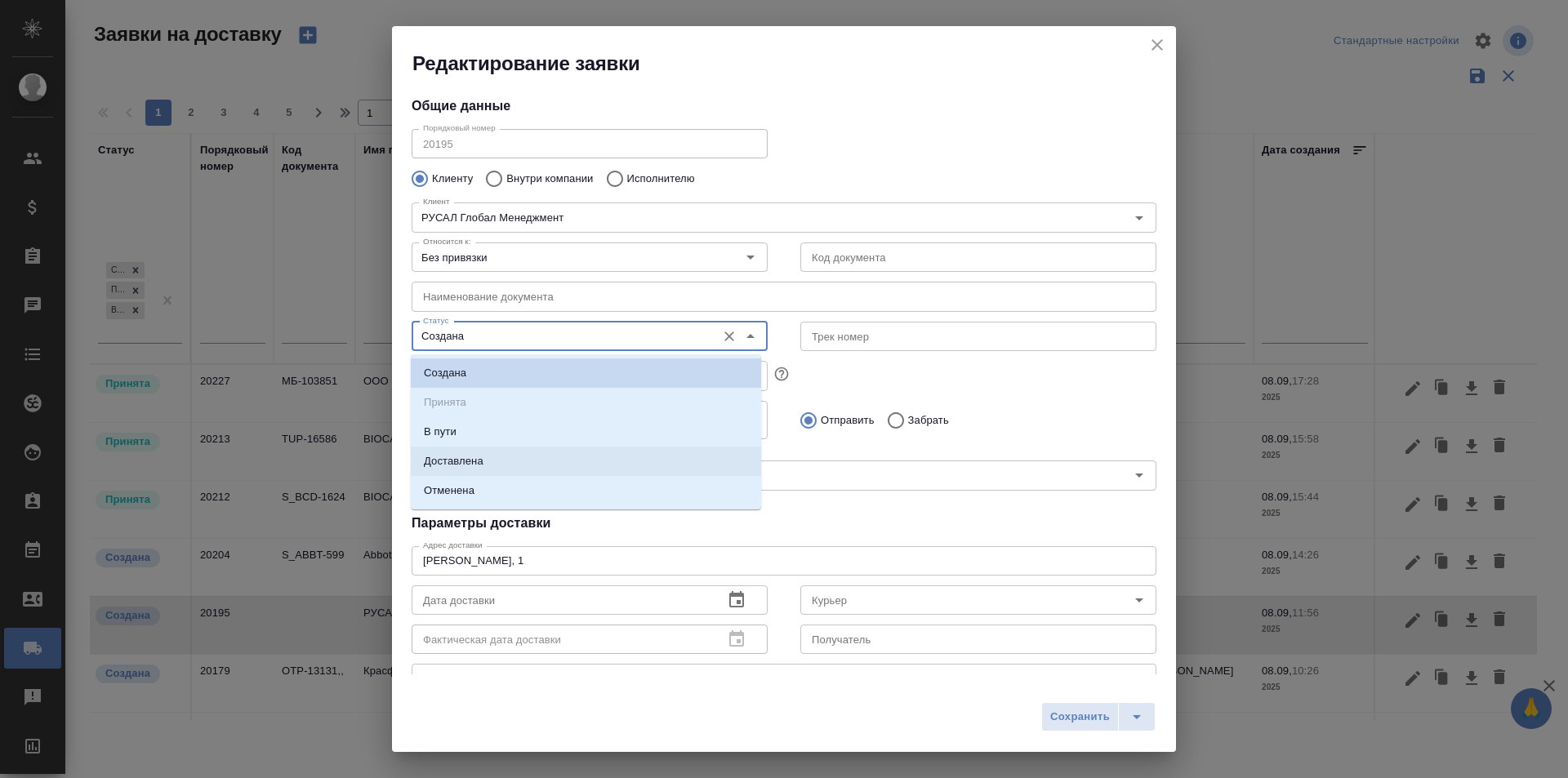
click at [516, 462] on li "Доставлена" at bounding box center [585, 461] width 351 height 30
type input "Доставлена"
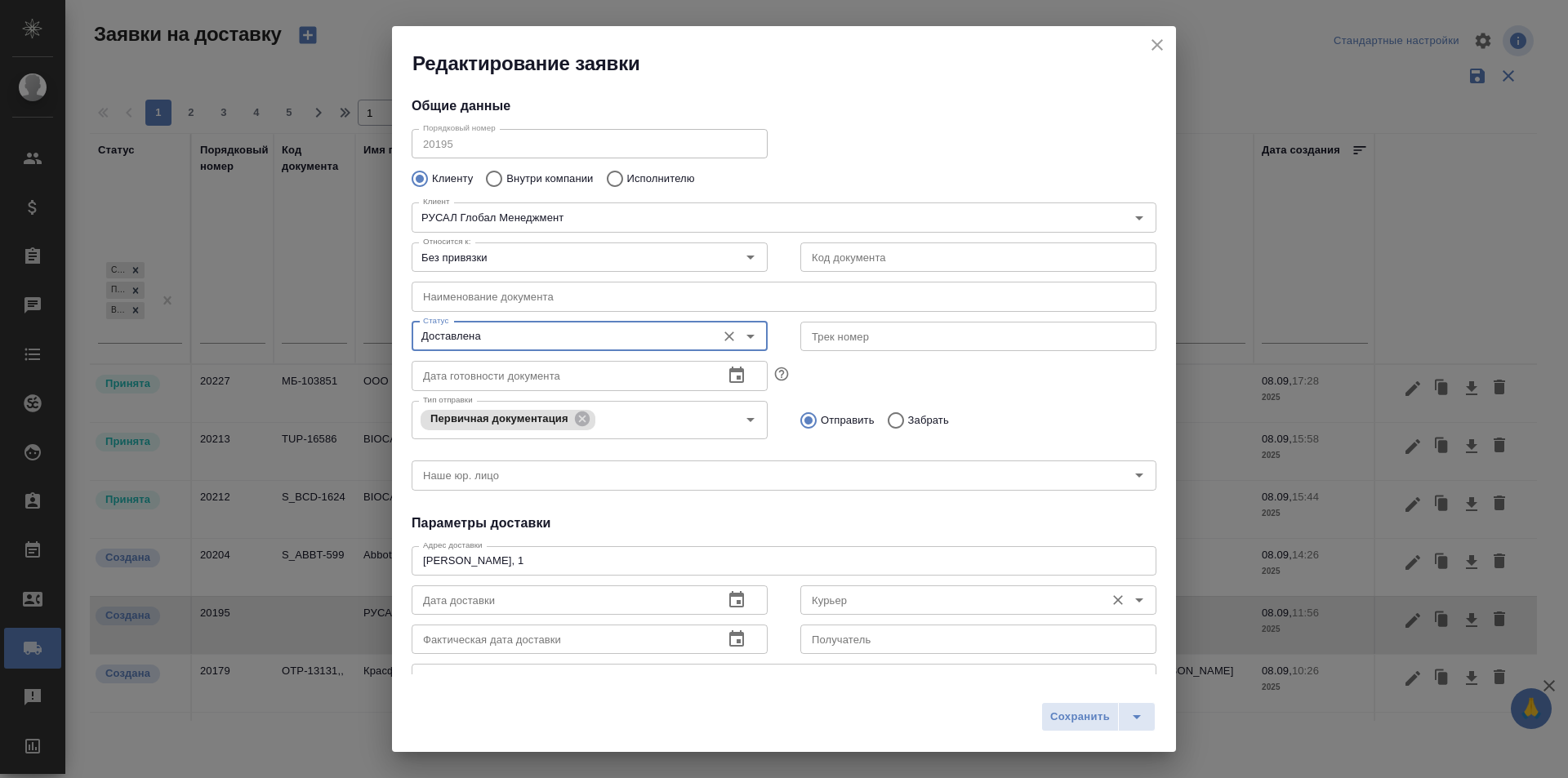
click at [827, 587] on div "Курьер" at bounding box center [978, 600] width 356 height 30
click at [852, 609] on input "Курьер" at bounding box center [950, 600] width 291 height 20
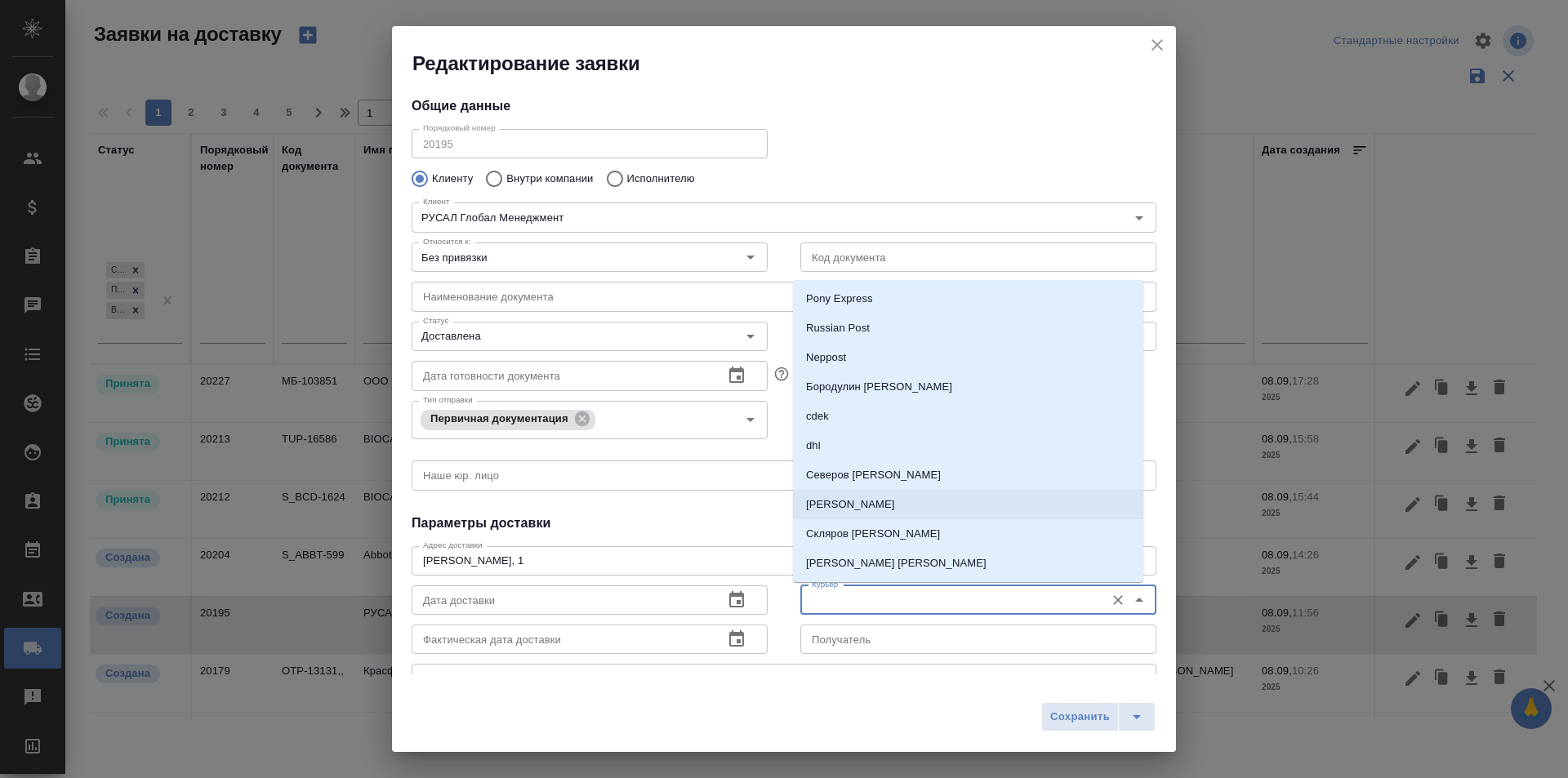
click at [852, 480] on p "Северов [PERSON_NAME]" at bounding box center [873, 475] width 134 height 16
type input "Северов [PERSON_NAME]"
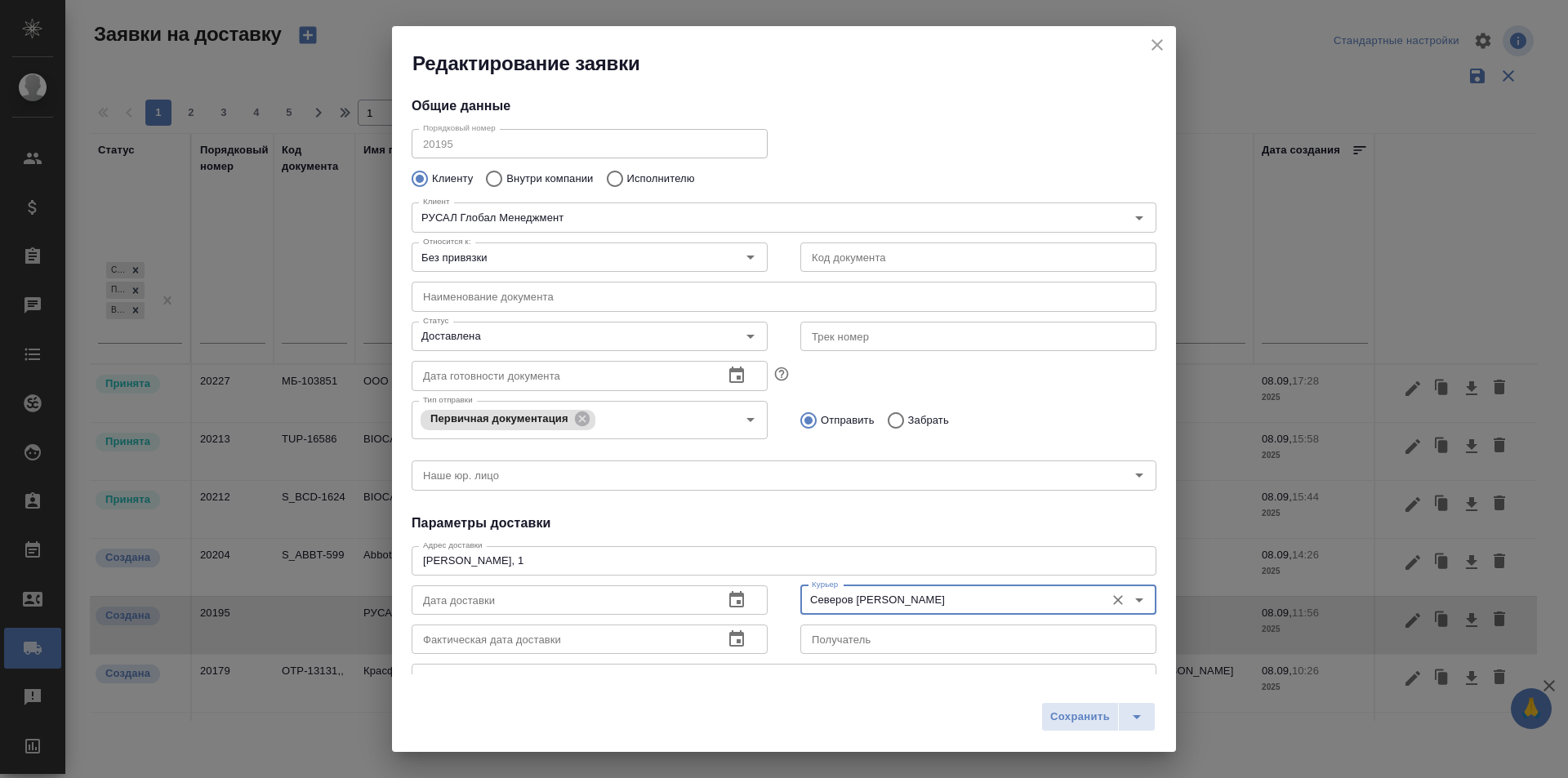
click at [738, 641] on icon "button" at bounding box center [737, 639] width 20 height 20
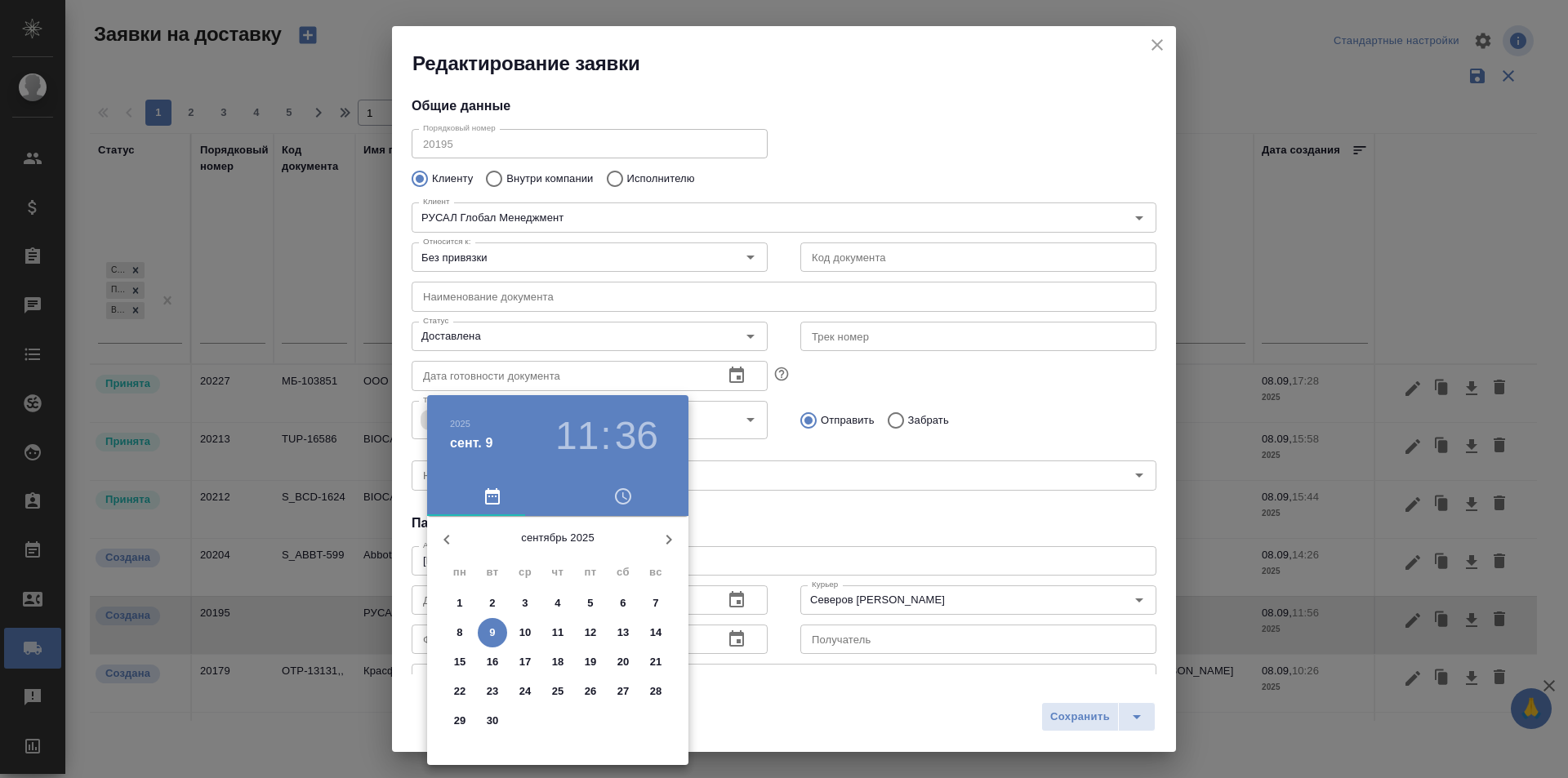
click at [447, 627] on span "8" at bounding box center [459, 633] width 30 height 16
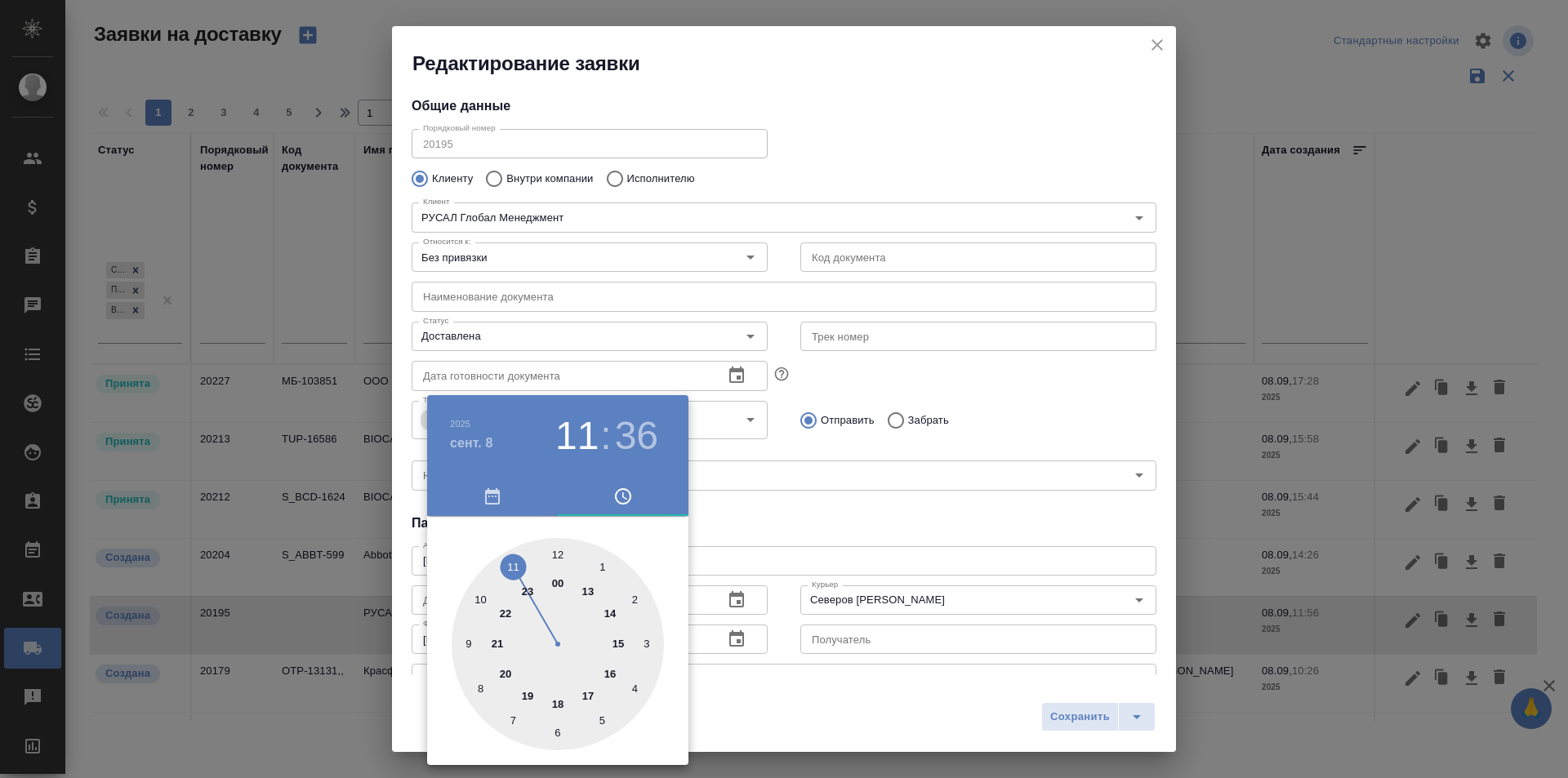
click at [610, 616] on div at bounding box center [558, 644] width 212 height 212
click at [637, 623] on div at bounding box center [558, 644] width 212 height 212
type input "[DATE] 14:13"
click at [1056, 716] on div at bounding box center [784, 389] width 1568 height 778
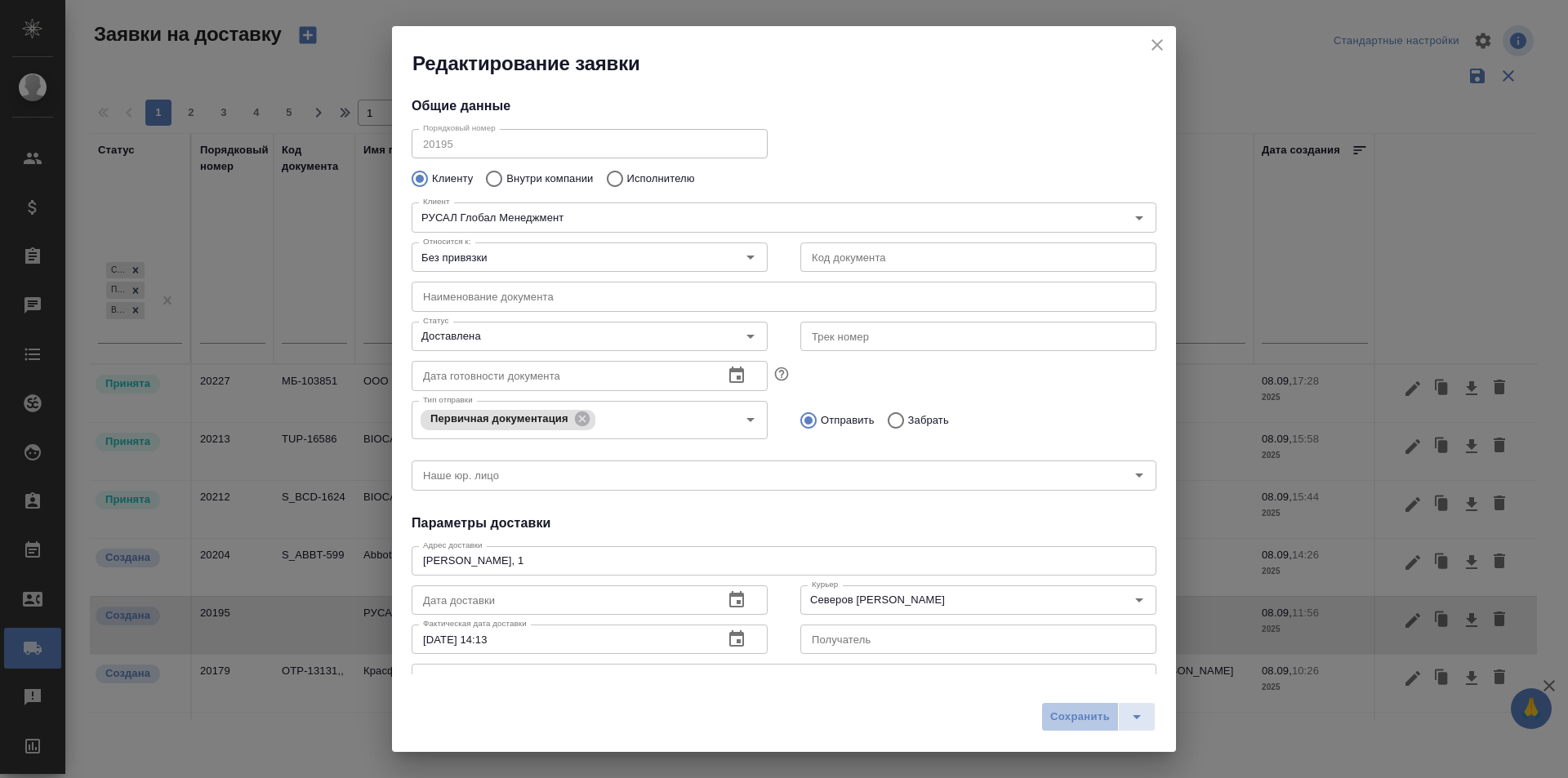
click at [1061, 718] on span "Сохранить" at bounding box center [1079, 717] width 59 height 19
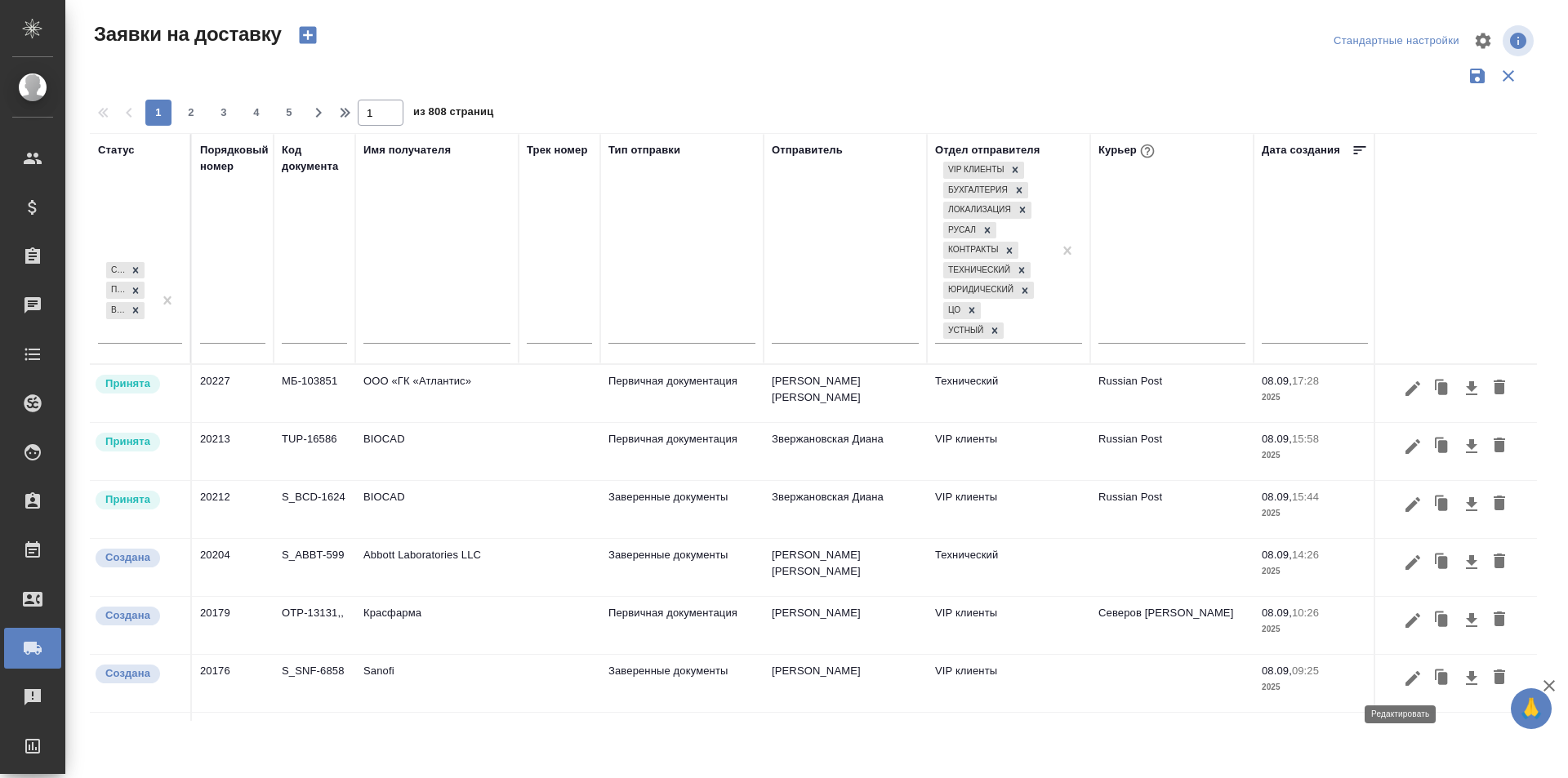
click at [1403, 681] on icon "button" at bounding box center [1413, 679] width 20 height 20
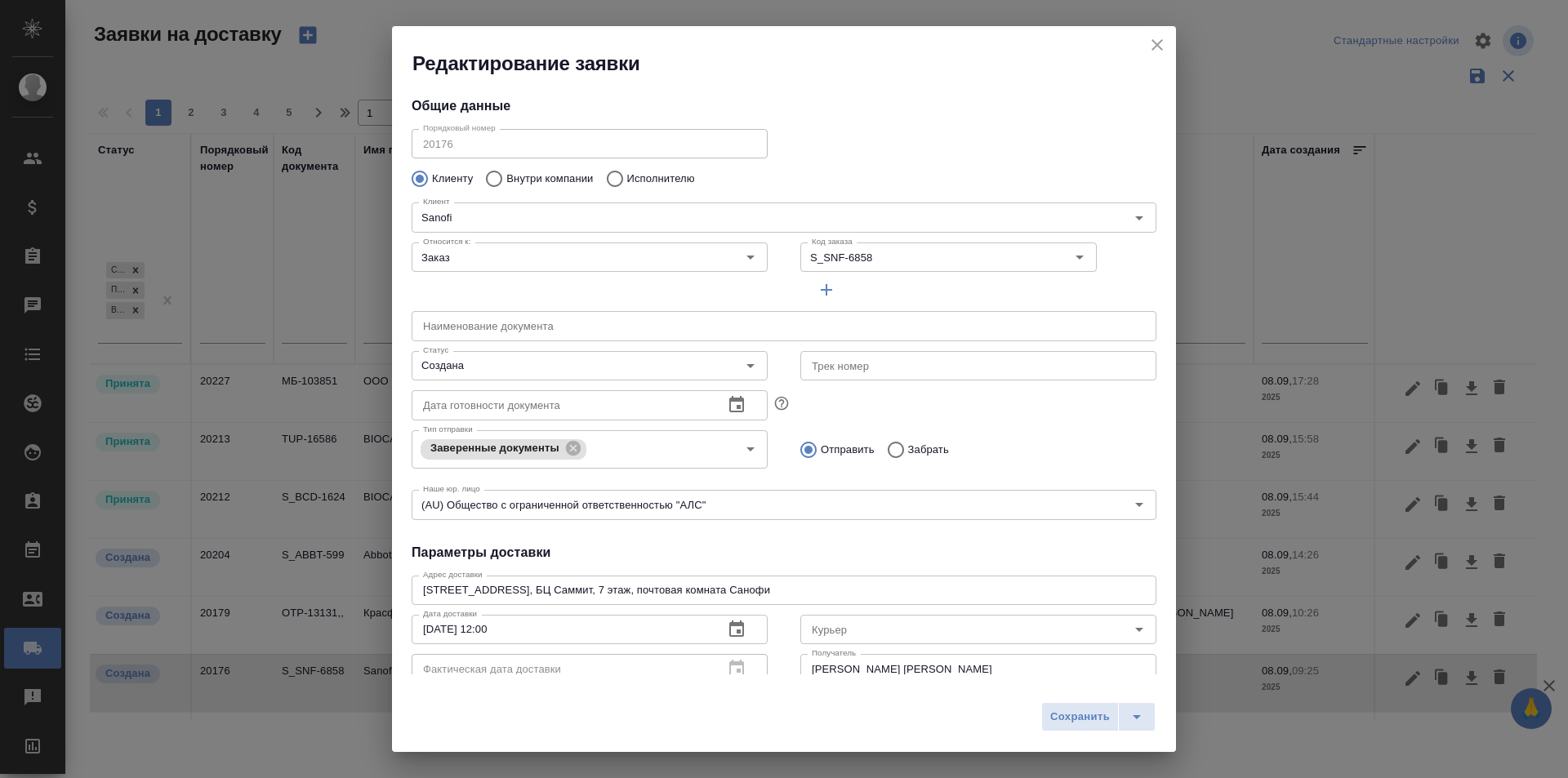
type input "[PERSON_NAME]"
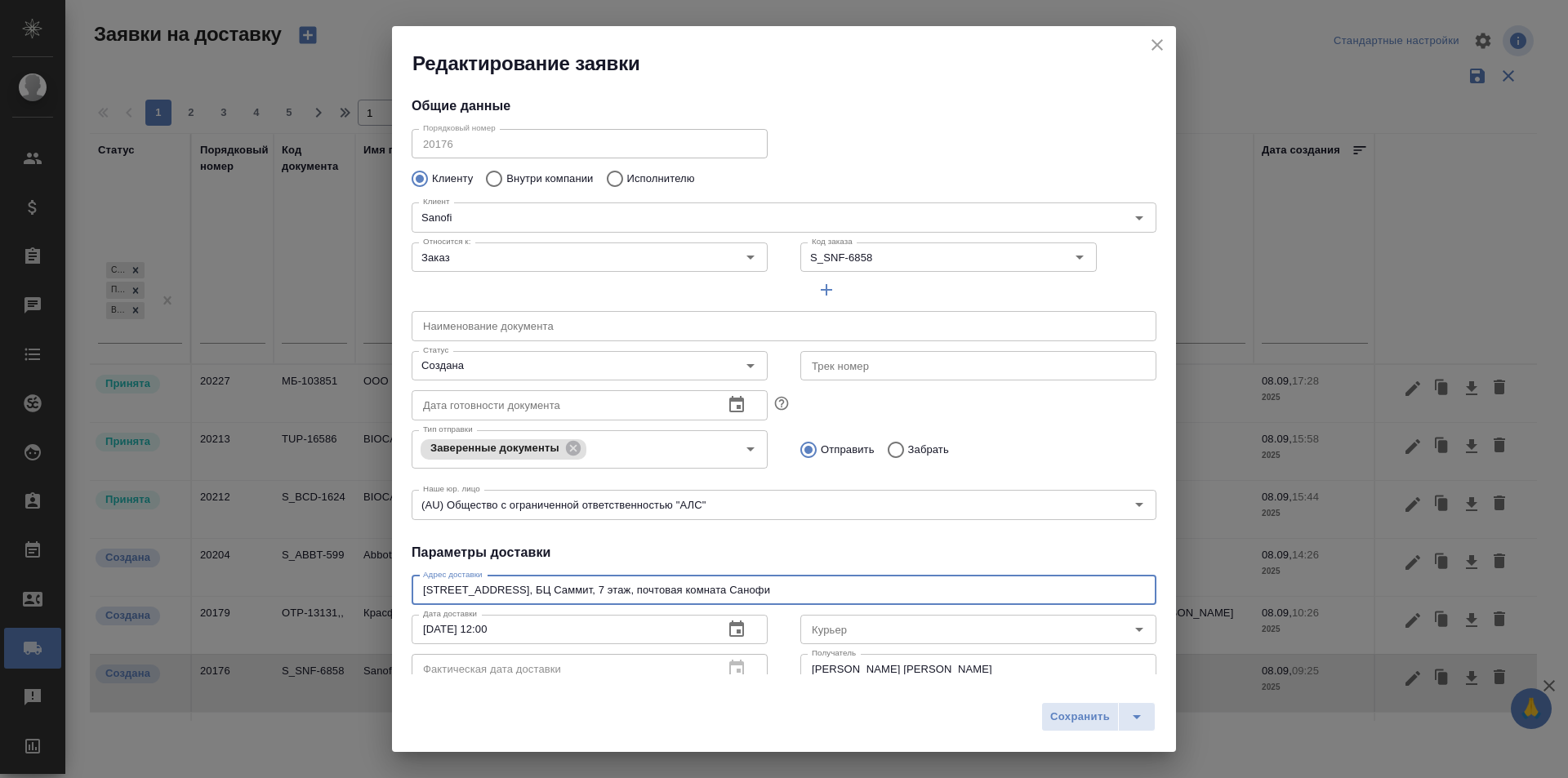
drag, startPoint x: 488, startPoint y: 588, endPoint x: 342, endPoint y: 586, distance: 146.0
click at [342, 586] on div "Редактирование заявки Общие данные Порядковый номер 20176 Порядковый номер Клие…" at bounding box center [784, 389] width 1568 height 778
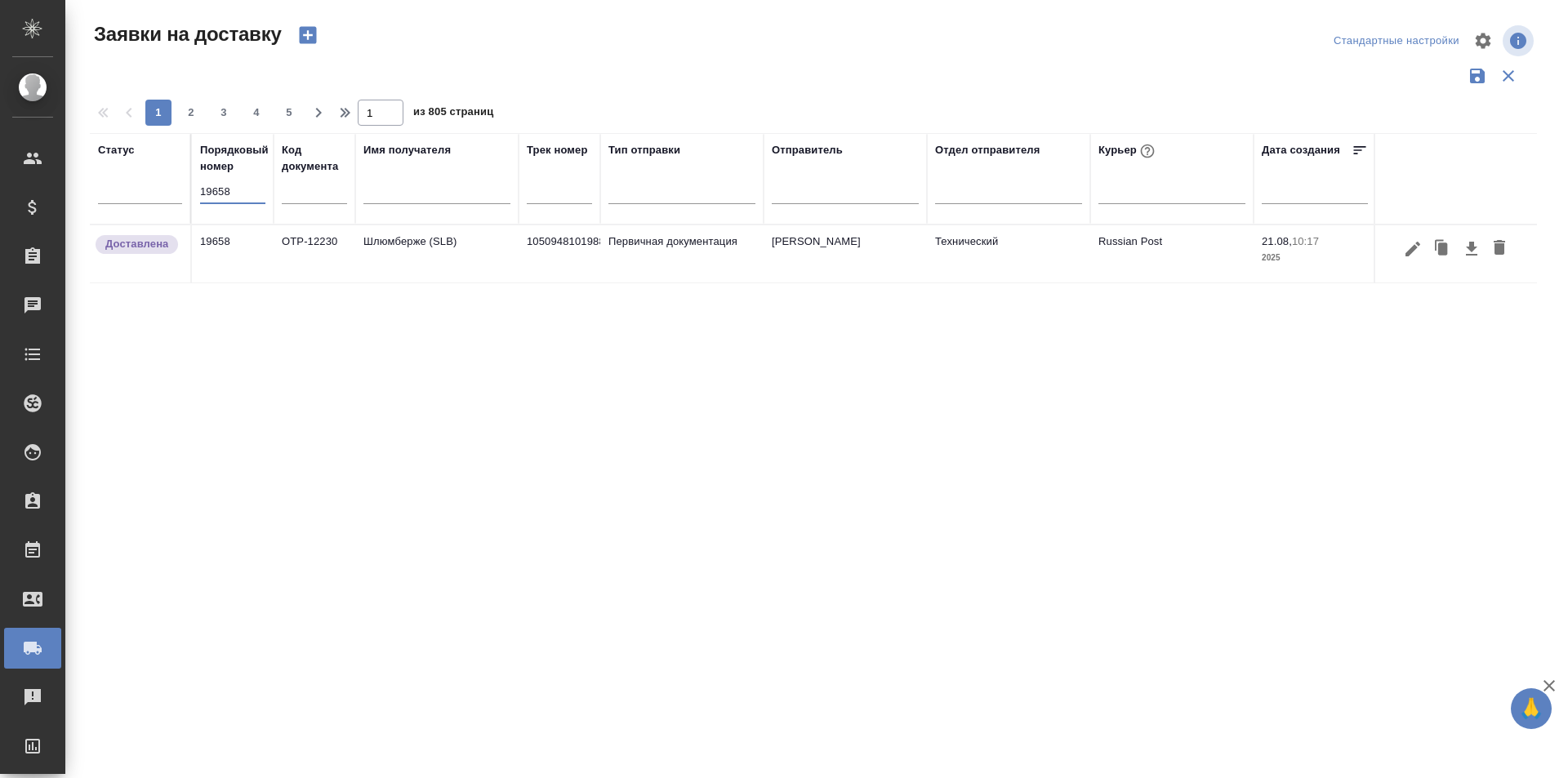
click at [216, 186] on input "19658" at bounding box center [232, 192] width 65 height 23
type input "18783"
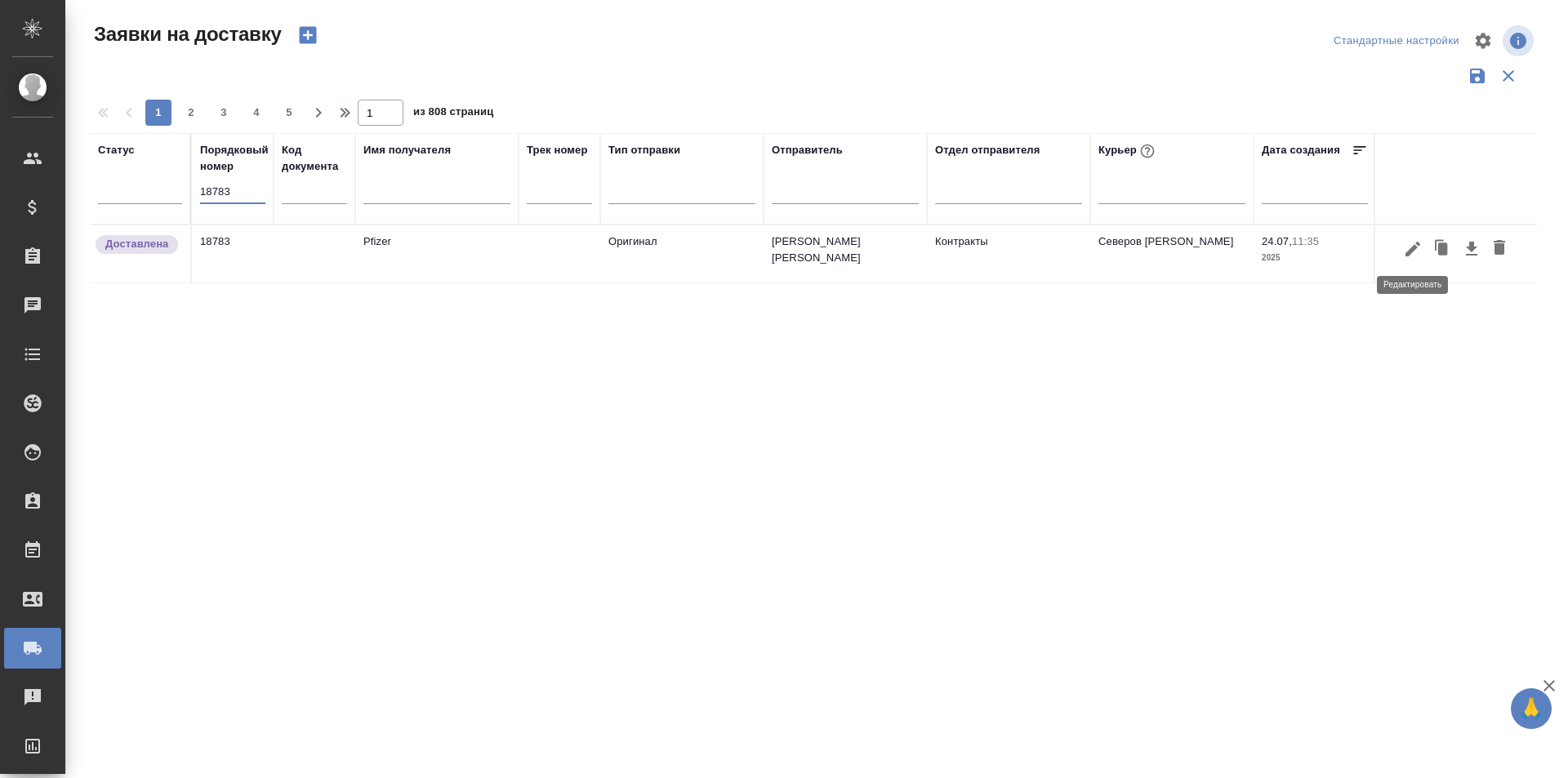
click at [1414, 247] on icon "button" at bounding box center [1412, 248] width 14 height 14
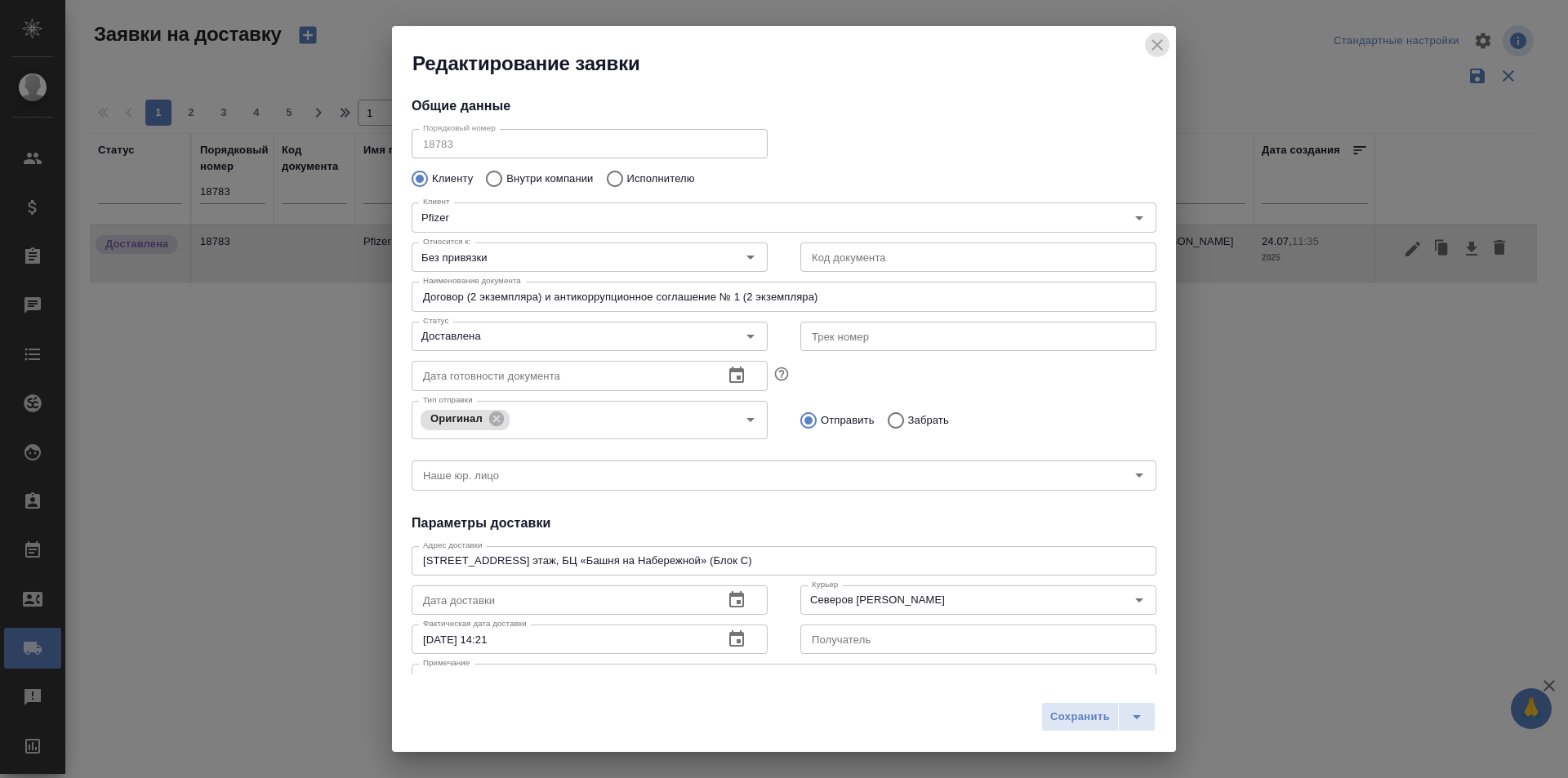
click at [1156, 48] on icon "close" at bounding box center [1157, 45] width 20 height 20
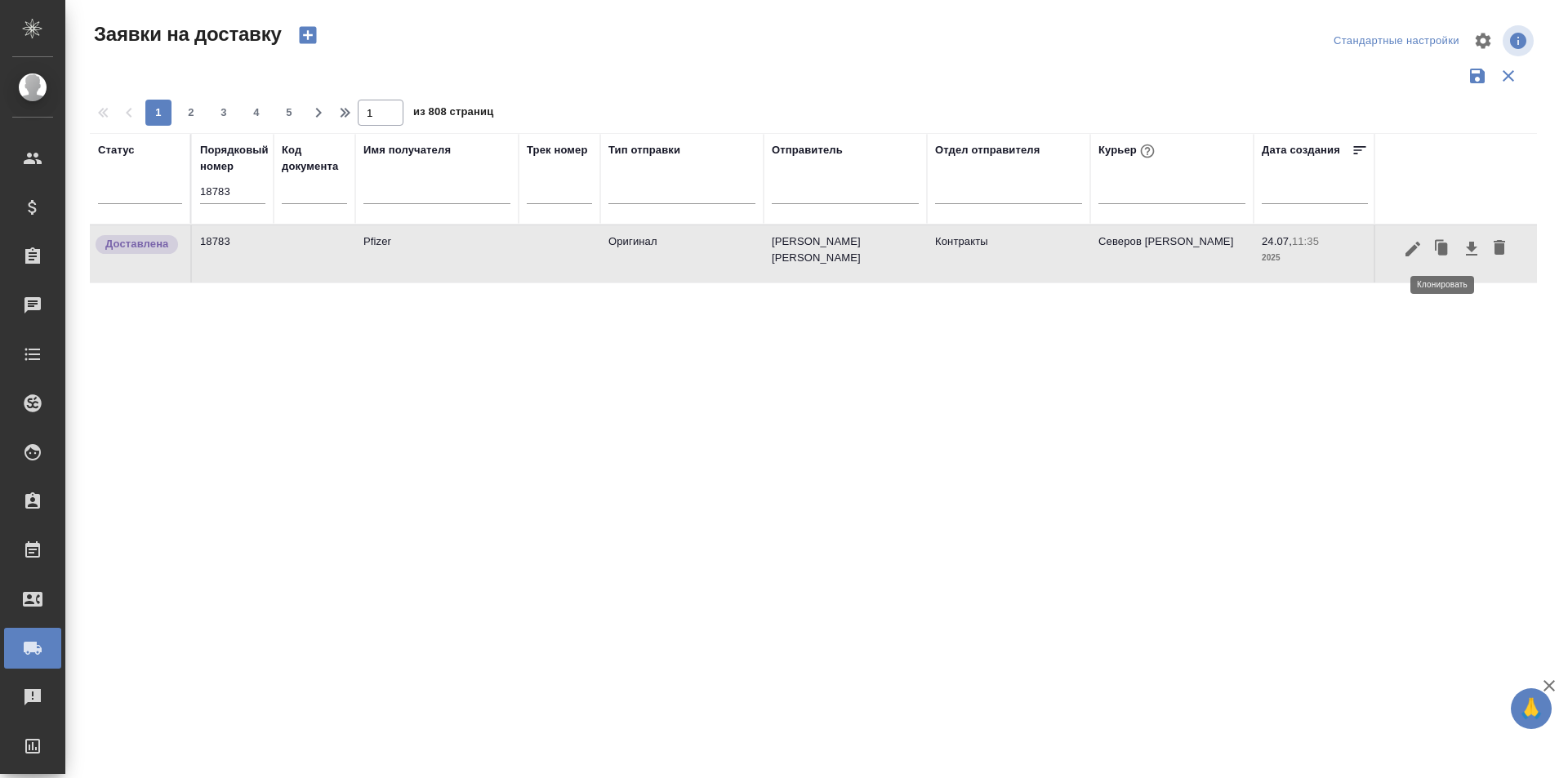
click at [1435, 247] on icon "button" at bounding box center [1439, 245] width 9 height 11
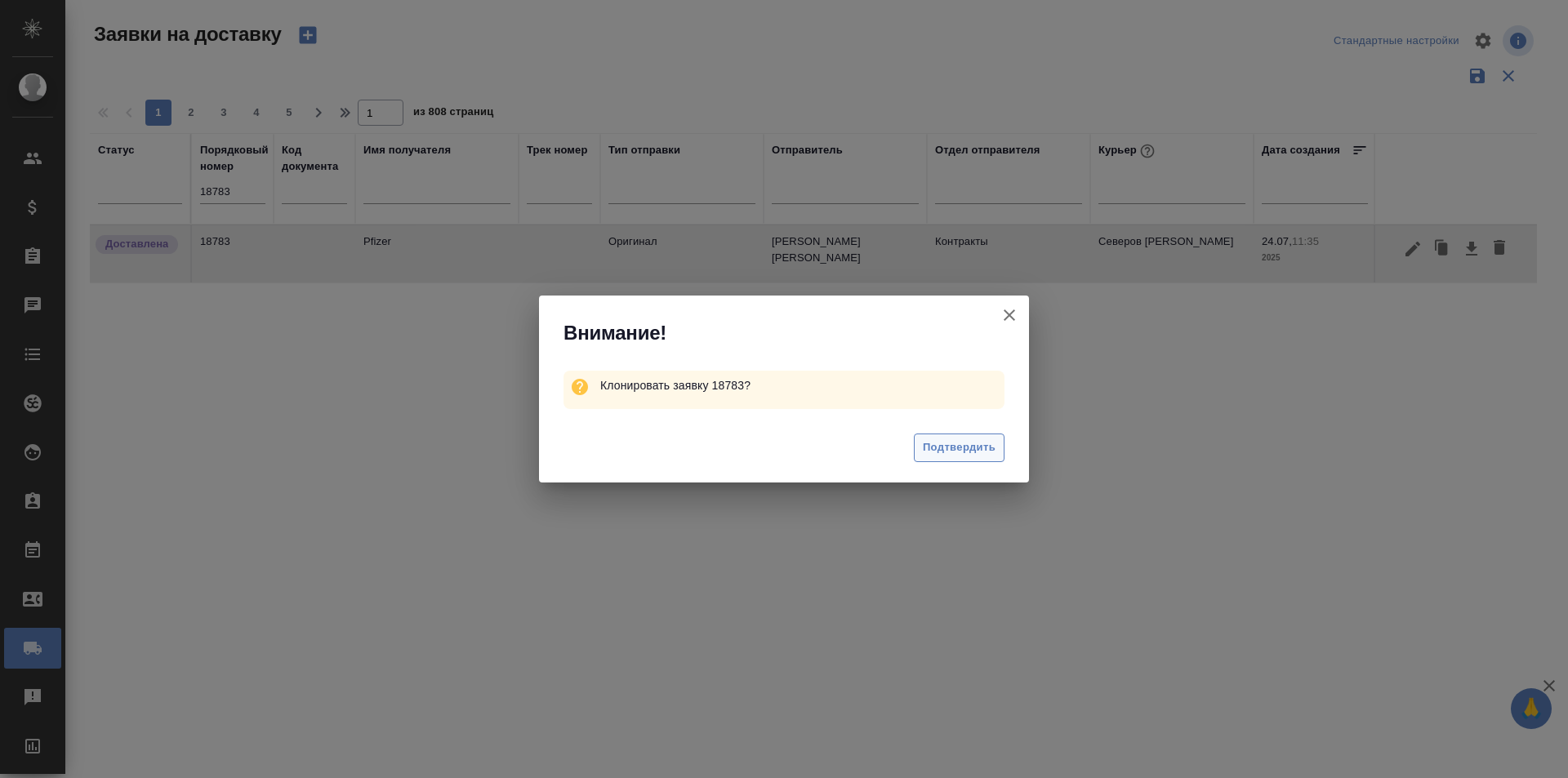
click at [943, 439] on span "Подтвердить" at bounding box center [958, 447] width 73 height 19
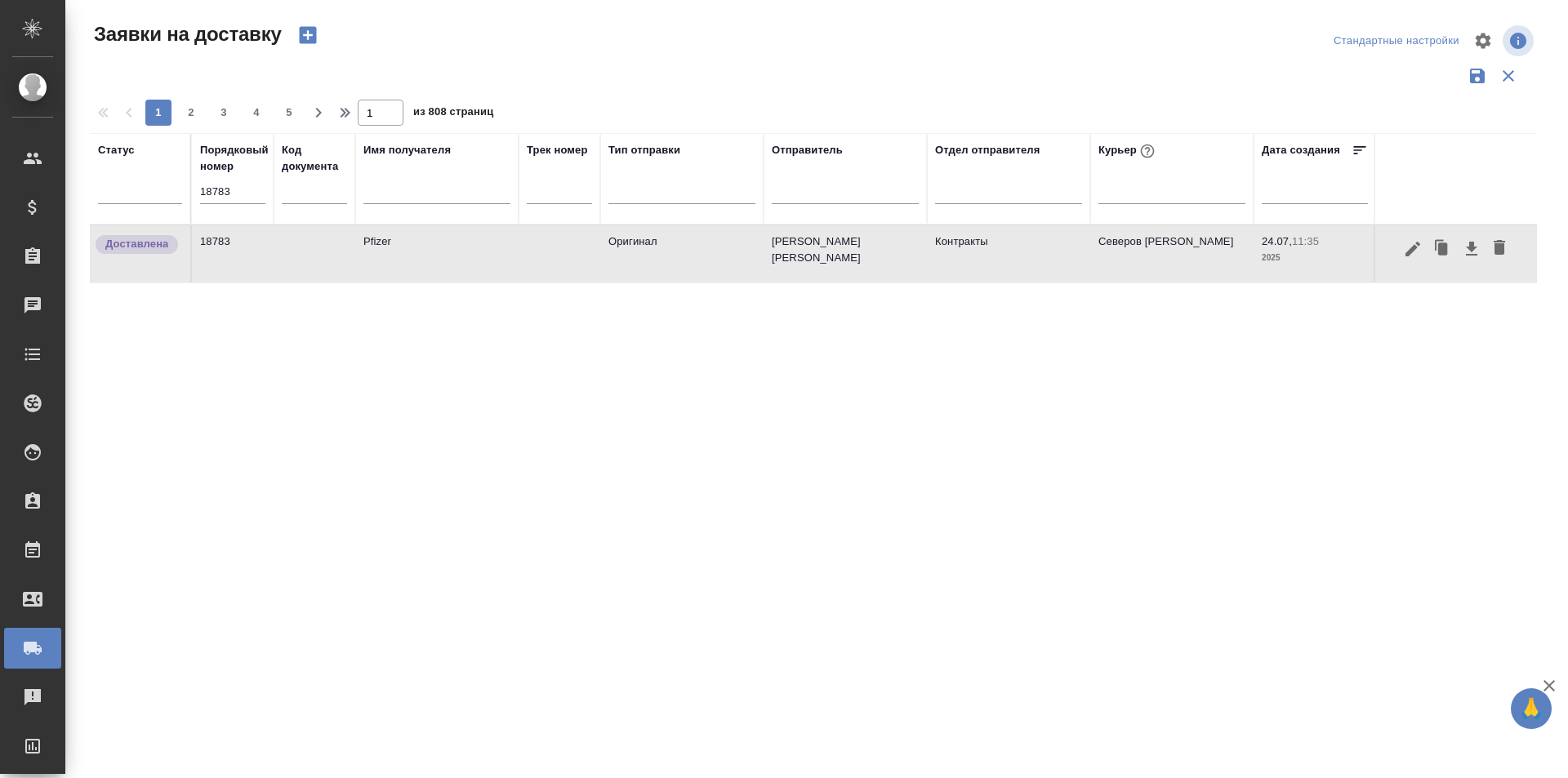
click at [230, 200] on input "18783" at bounding box center [232, 192] width 65 height 23
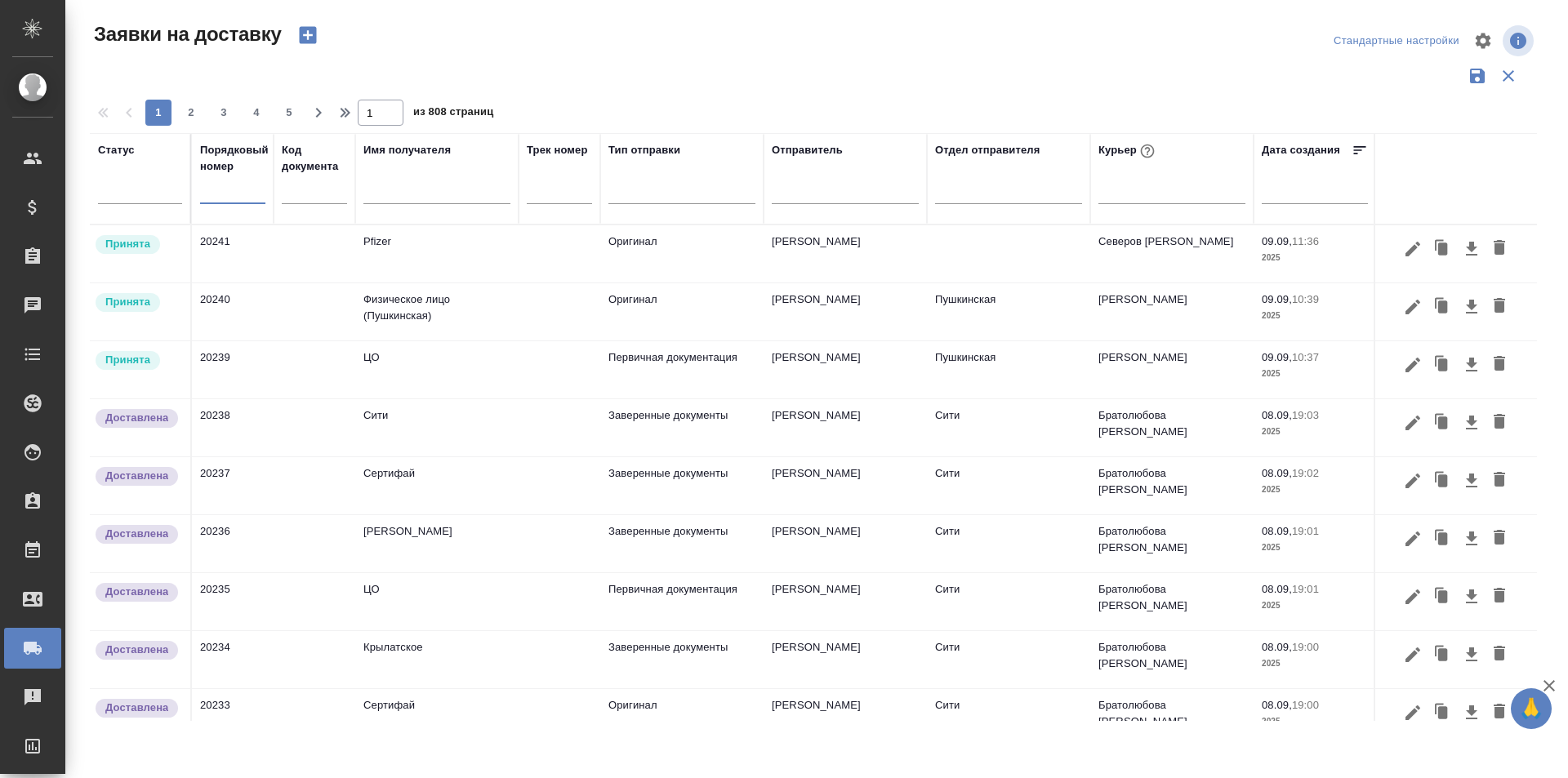
click at [1406, 253] on icon "button" at bounding box center [1413, 249] width 20 height 20
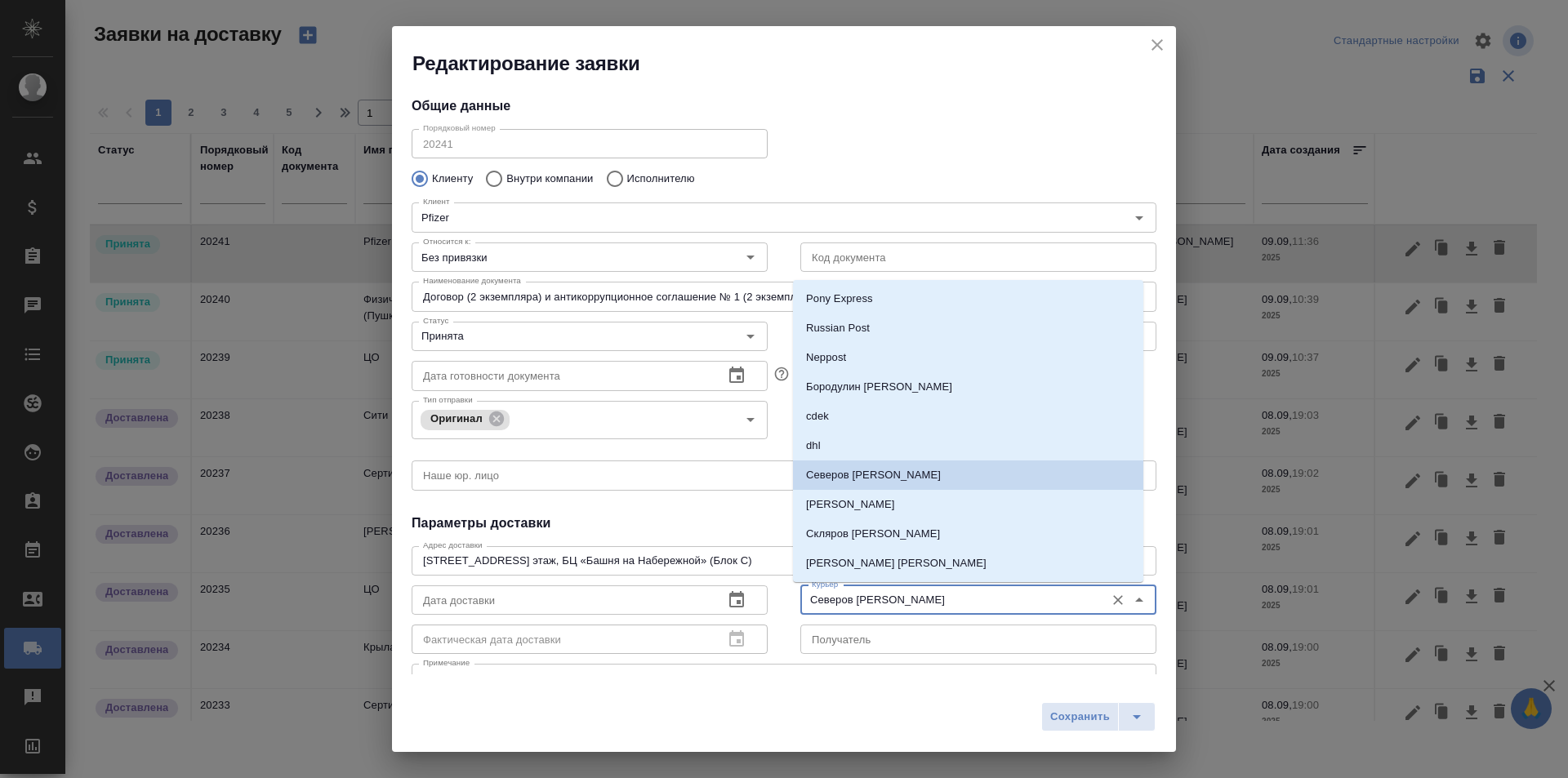
click at [945, 592] on input "Северов [PERSON_NAME]" at bounding box center [950, 600] width 291 height 20
click at [876, 540] on p "Скляров [PERSON_NAME]" at bounding box center [872, 534] width 134 height 16
type input "Скляров [PERSON_NAME]"
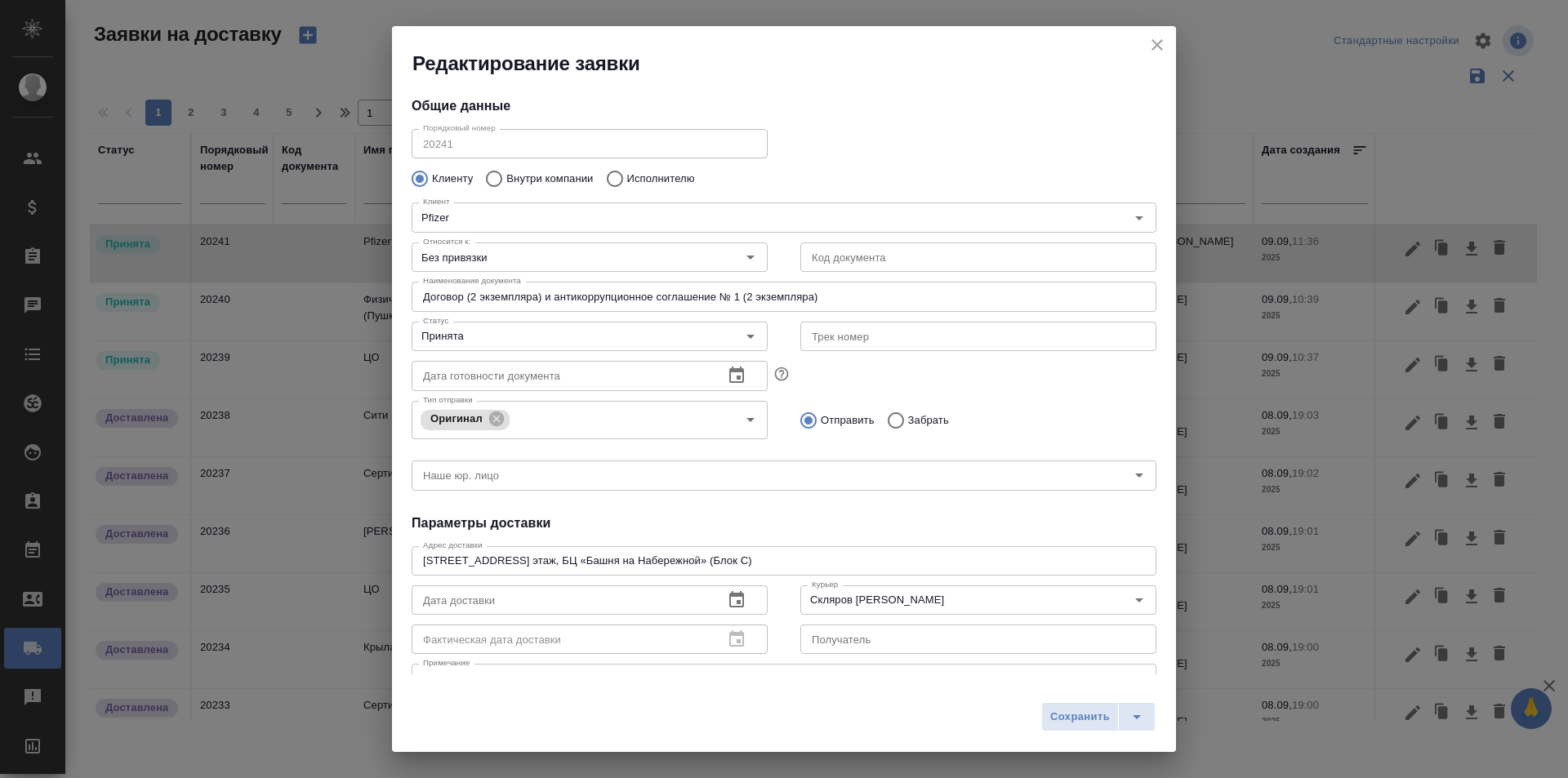
click at [1040, 385] on div "Тип отправки Оригинал Тип отправки Отправить Забрать" at bounding box center [784, 419] width 777 height 81
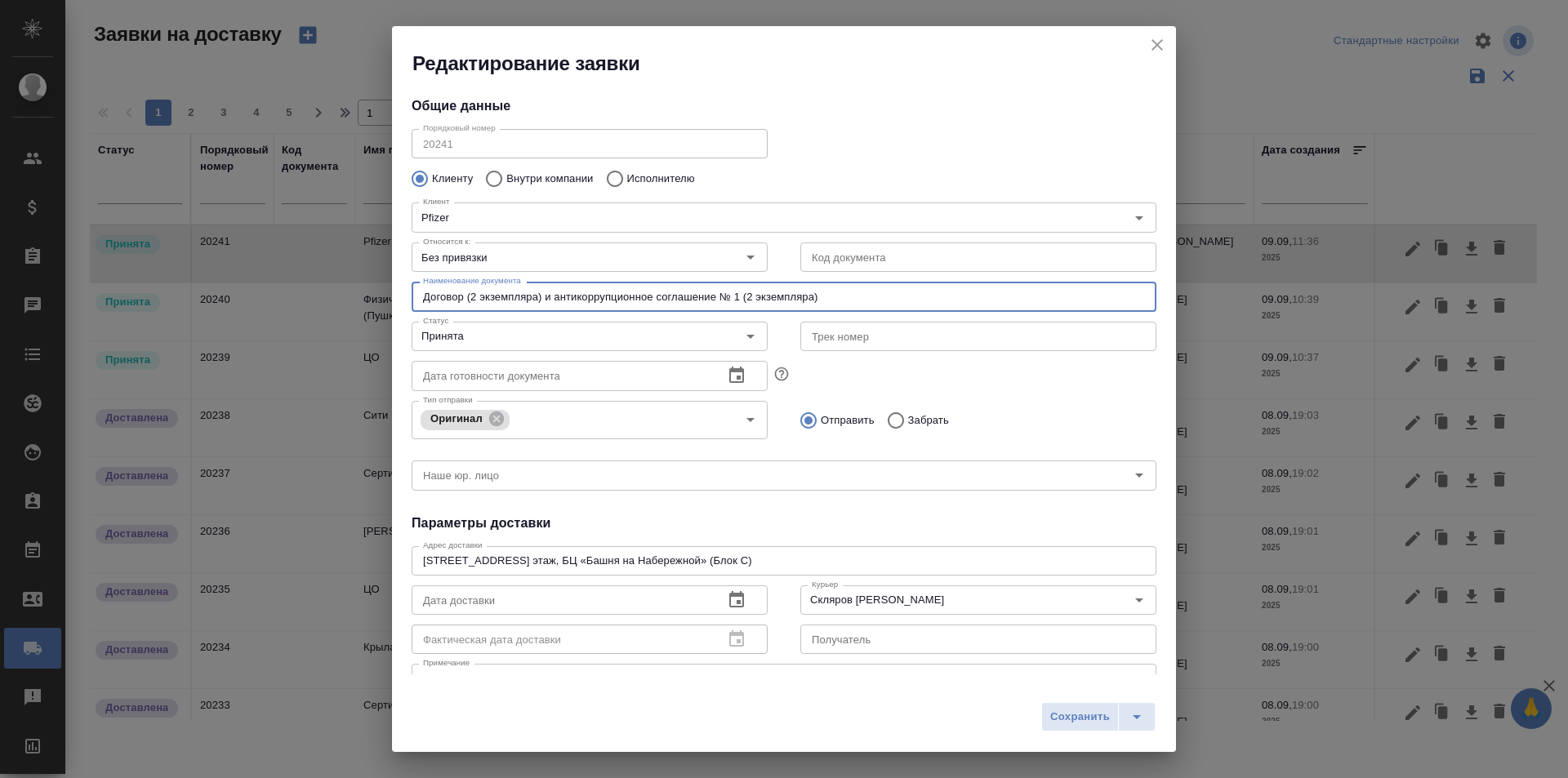
drag, startPoint x: 509, startPoint y: 299, endPoint x: 969, endPoint y: 316, distance: 460.3
click at [969, 316] on div "Порядковый номер 20241 Порядковый номер Клиенту Внутри компании Исполнителю Кли…" at bounding box center [784, 308] width 745 height 371
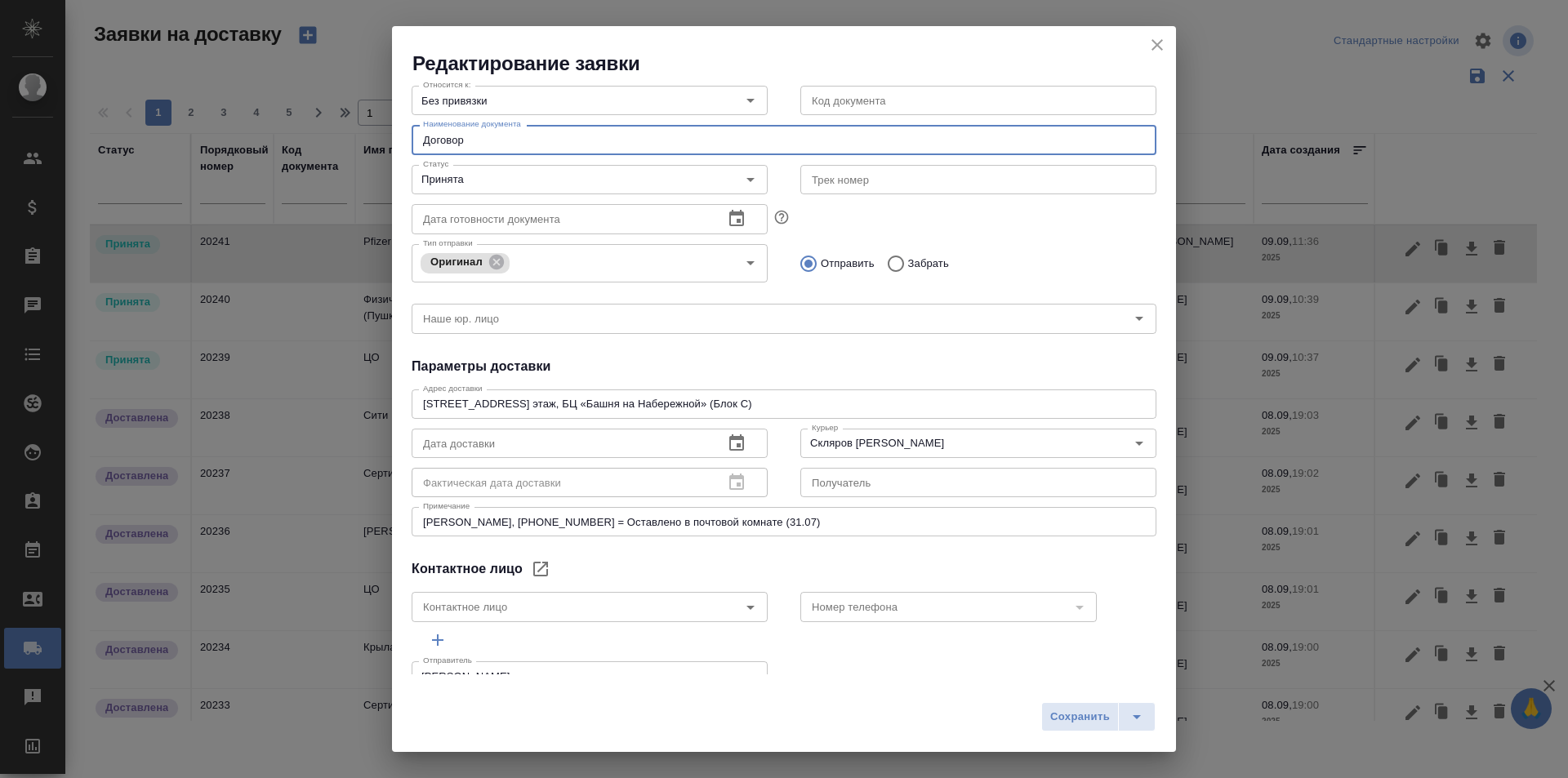
scroll to position [163, 0]
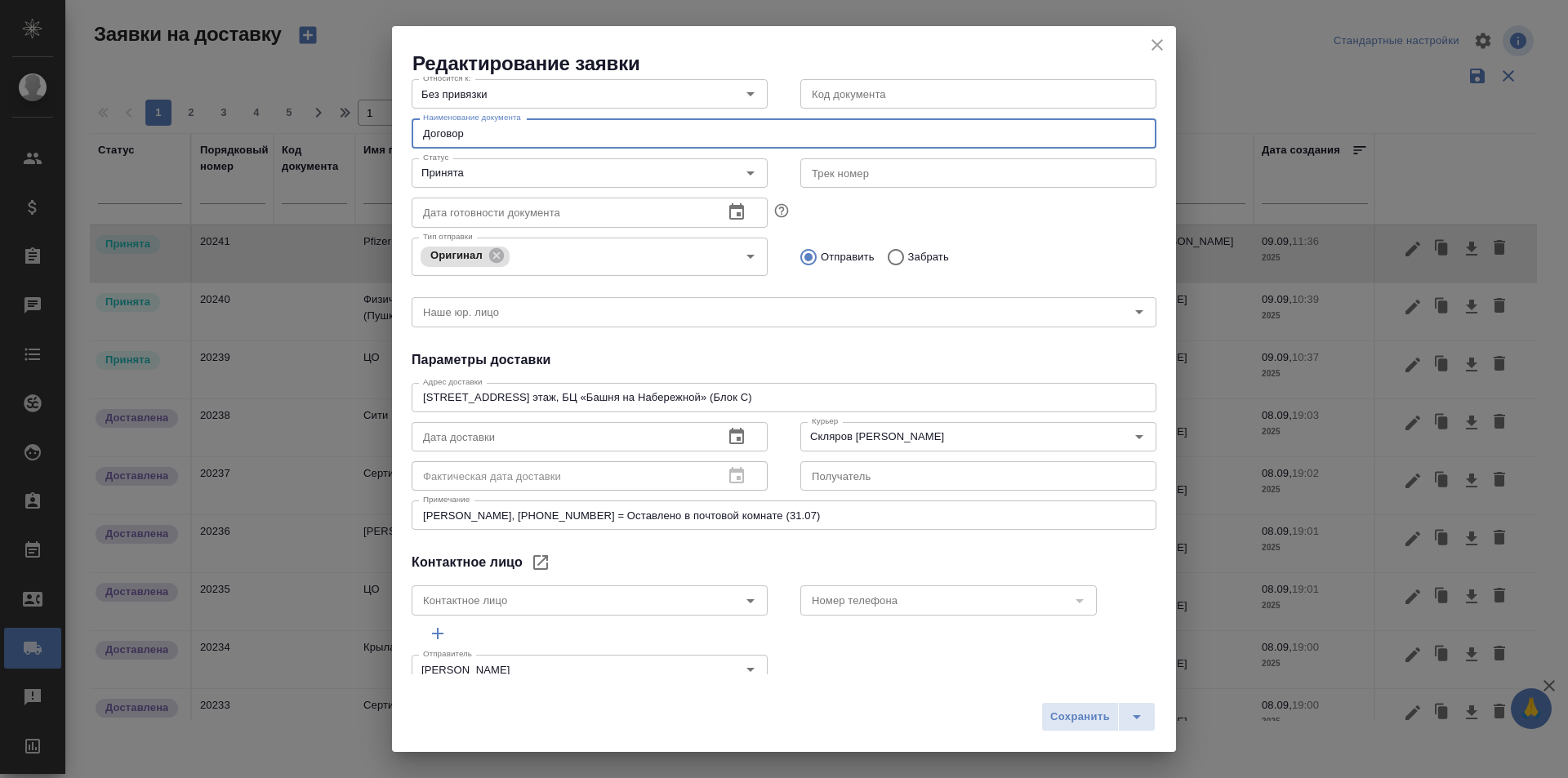
type input "Договор"
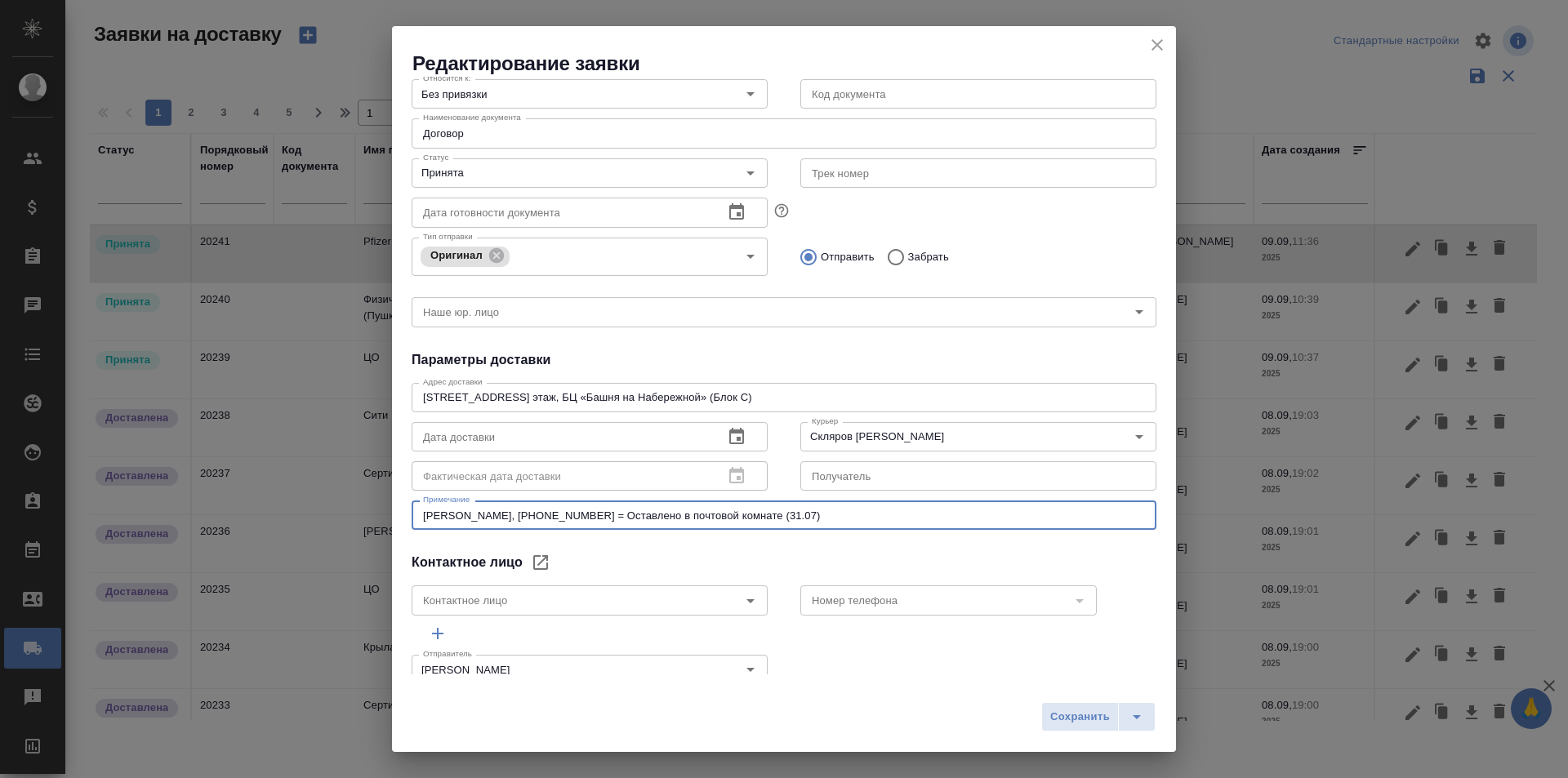
click at [828, 514] on textarea "Галина Мартынова, +79857651350 = Оставлено в почтовой комнате (31.07)" at bounding box center [784, 515] width 722 height 13
drag, startPoint x: 794, startPoint y: 516, endPoint x: 603, endPoint y: 521, distance: 191.1
click at [603, 521] on textarea "Галина Мартынова, +79857651350 = Оставлено в почтовой комнате (31." at bounding box center [784, 515] width 722 height 13
click at [444, 517] on textarea "Галина Мартынова, +79857651350" at bounding box center [784, 515] width 722 height 13
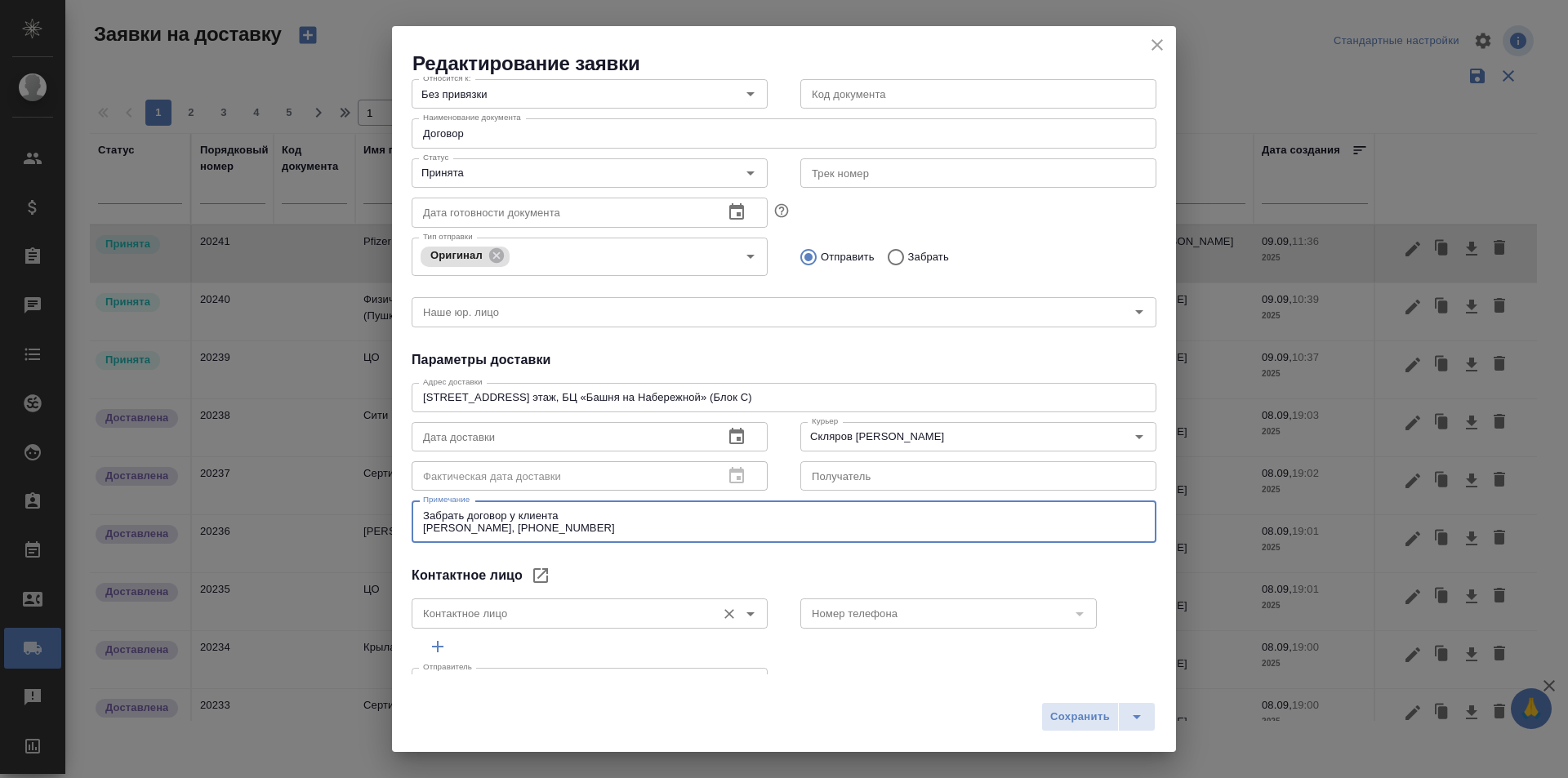
type textarea "Забрать договор у клиента Галина Мартынова, +79857651350"
click at [471, 607] on input "Контактное лицо" at bounding box center [561, 613] width 291 height 20
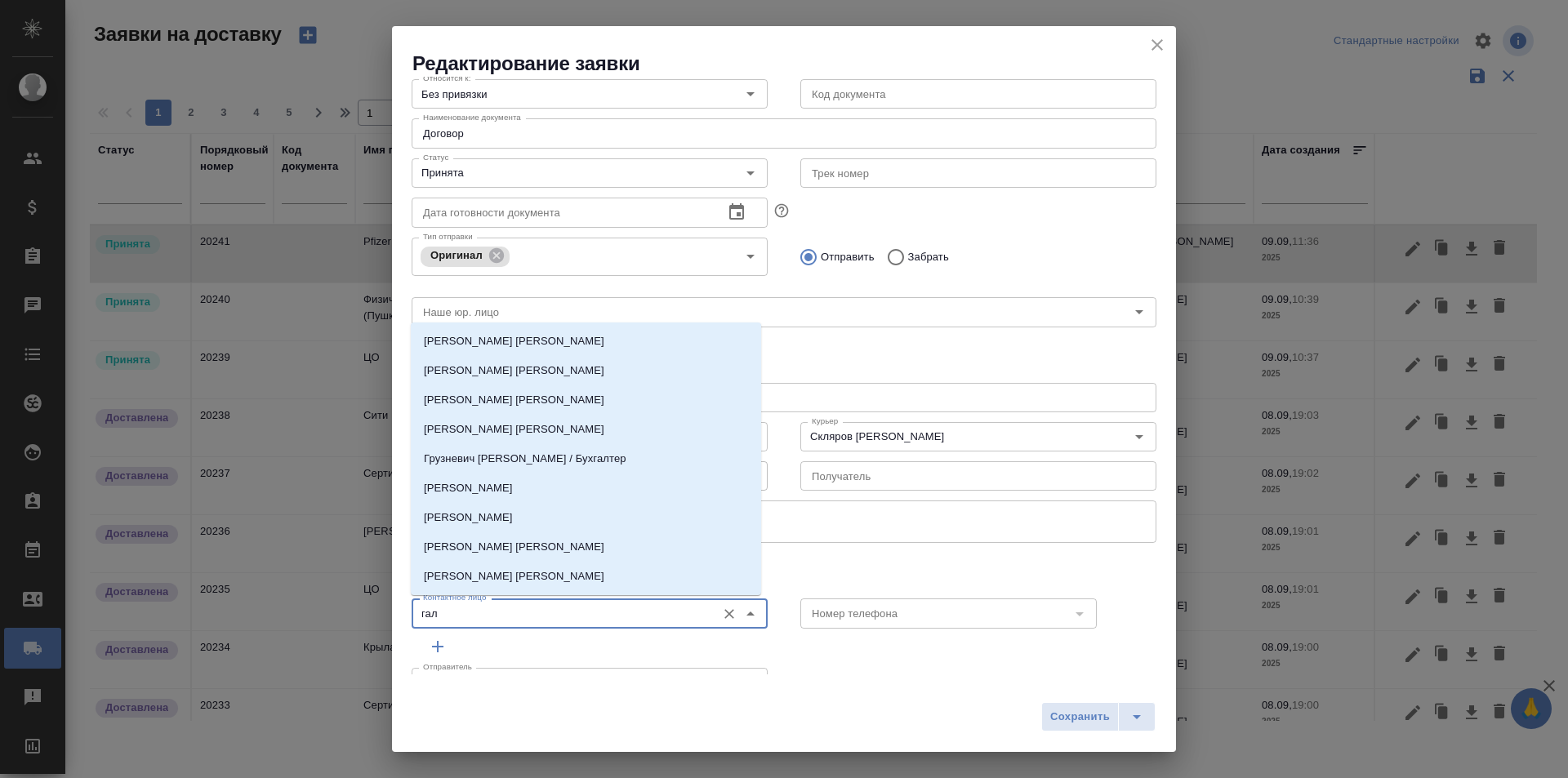
type input "гали"
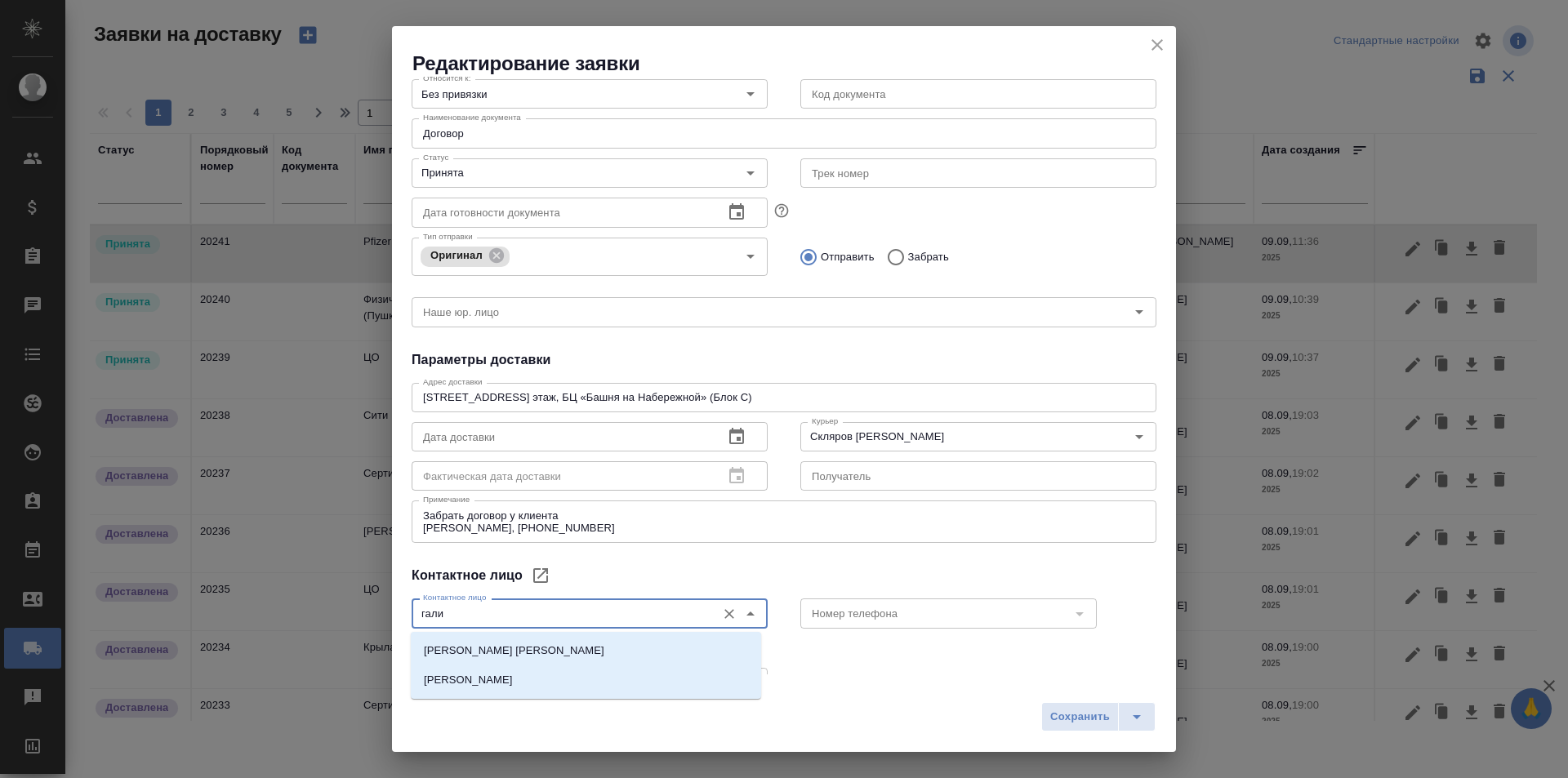
click at [471, 607] on input "гали" at bounding box center [561, 613] width 291 height 20
click at [727, 609] on icon "Очистить" at bounding box center [729, 613] width 10 height 10
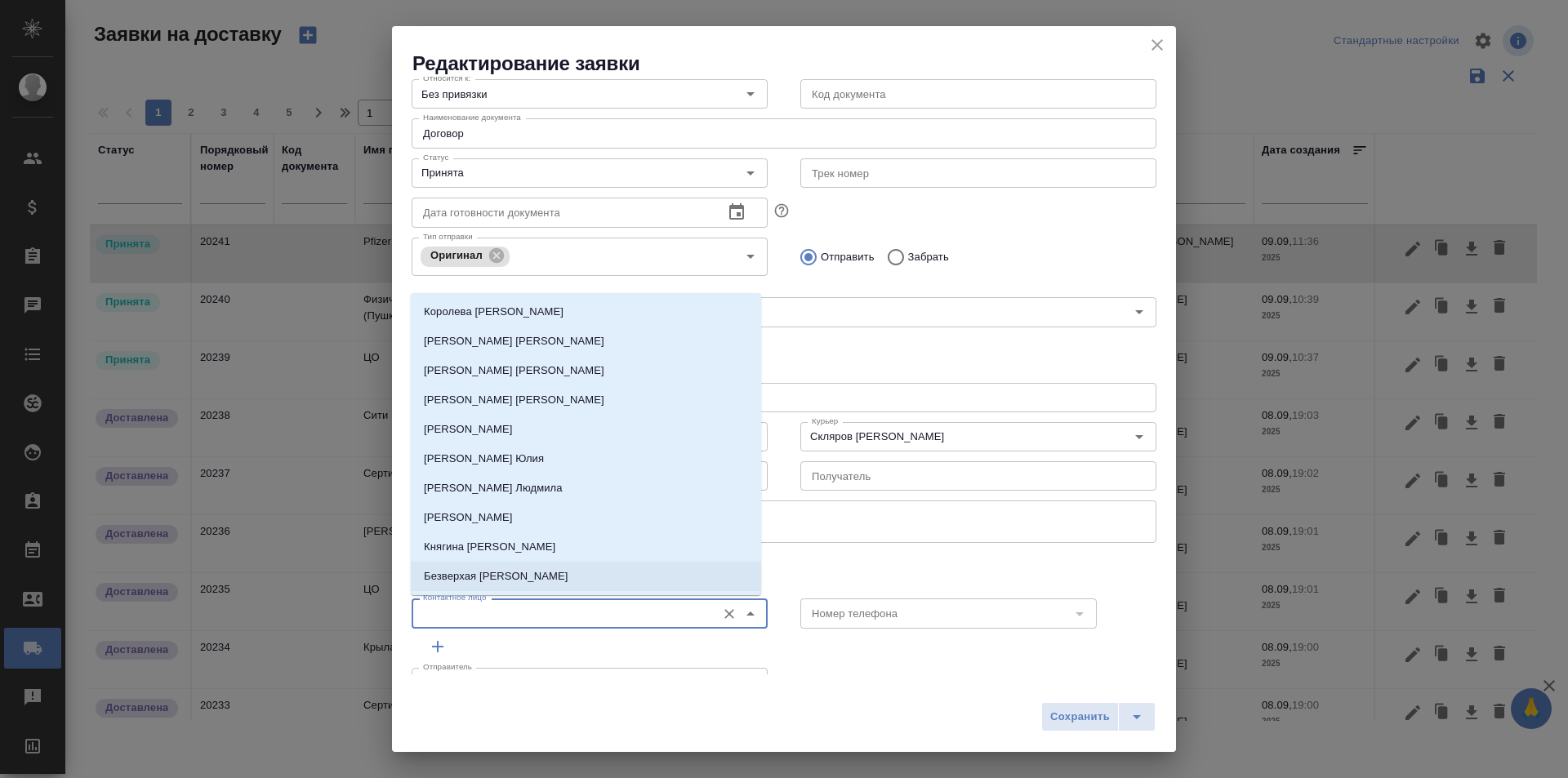
click at [722, 572] on li "Безверхая Анастасия" at bounding box center [585, 576] width 351 height 30
type input "Безверхая Анастасия"
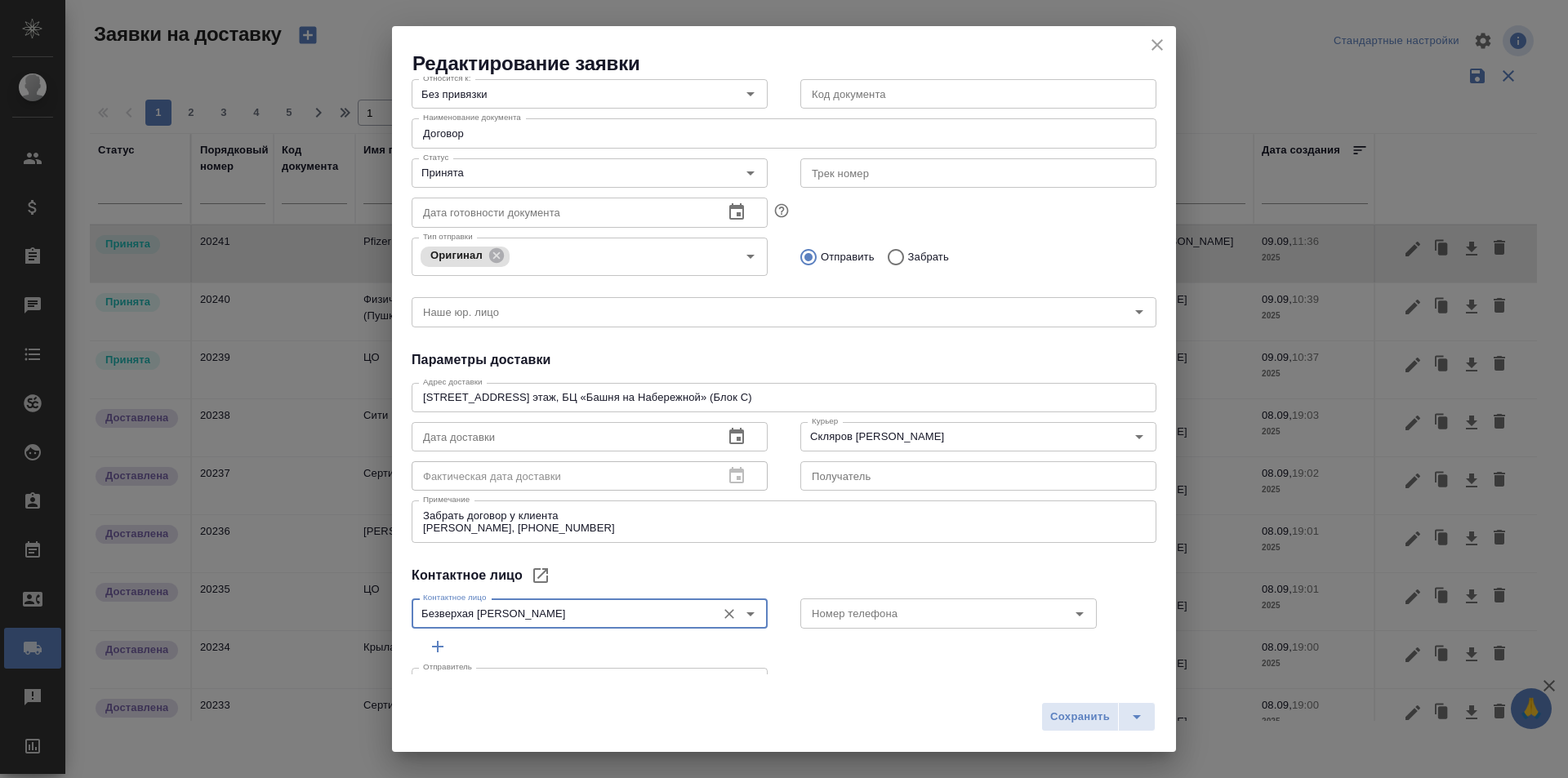
click at [721, 618] on icon "Очистить" at bounding box center [729, 614] width 16 height 16
click at [772, 578] on div "Контактное лицо Контактное лицо" at bounding box center [590, 611] width 389 height 72
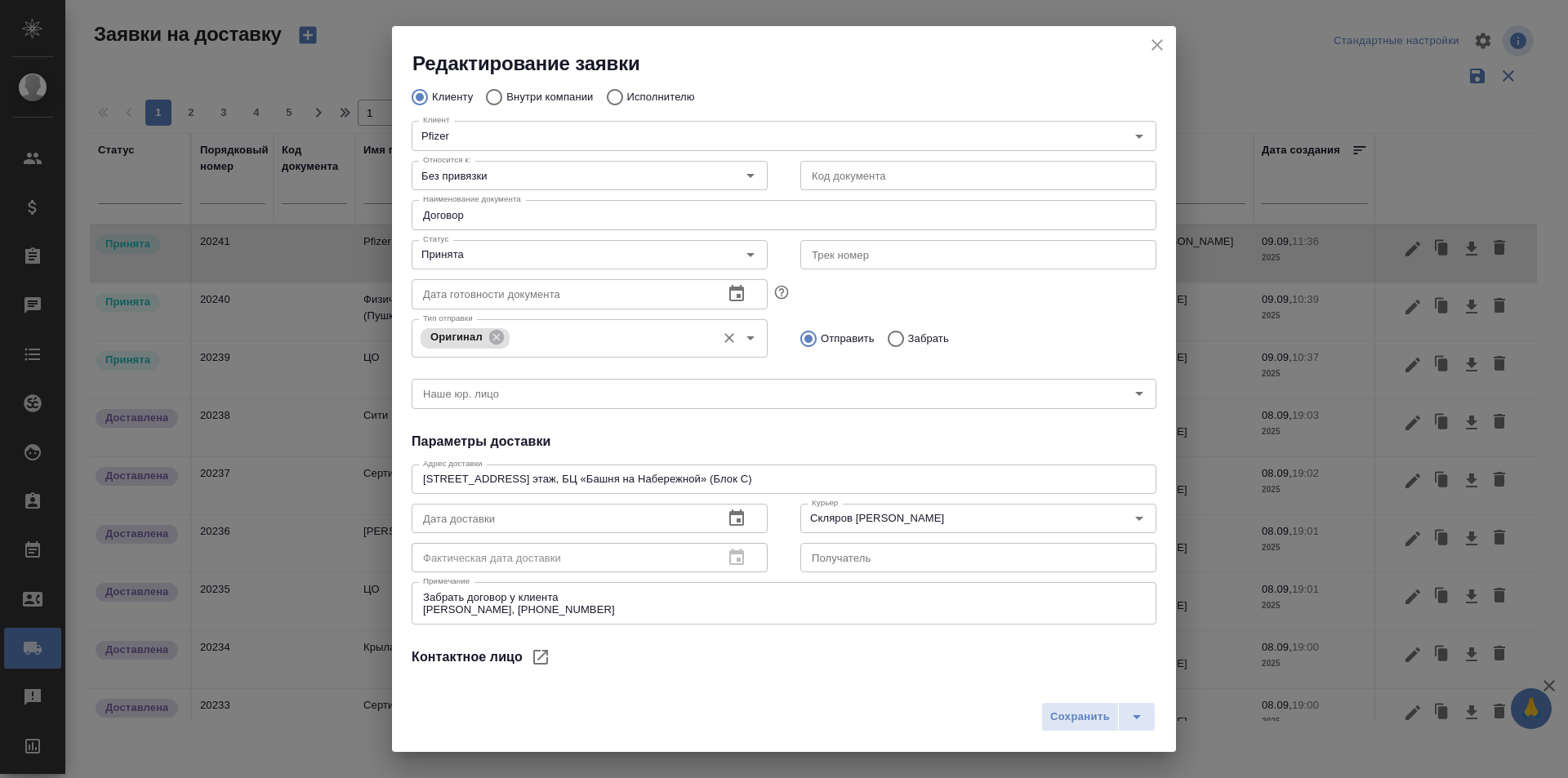
click at [710, 337] on div "Оригинал Тип отправки" at bounding box center [589, 338] width 356 height 39
click at [681, 341] on input "Тип отправки" at bounding box center [611, 338] width 195 height 20
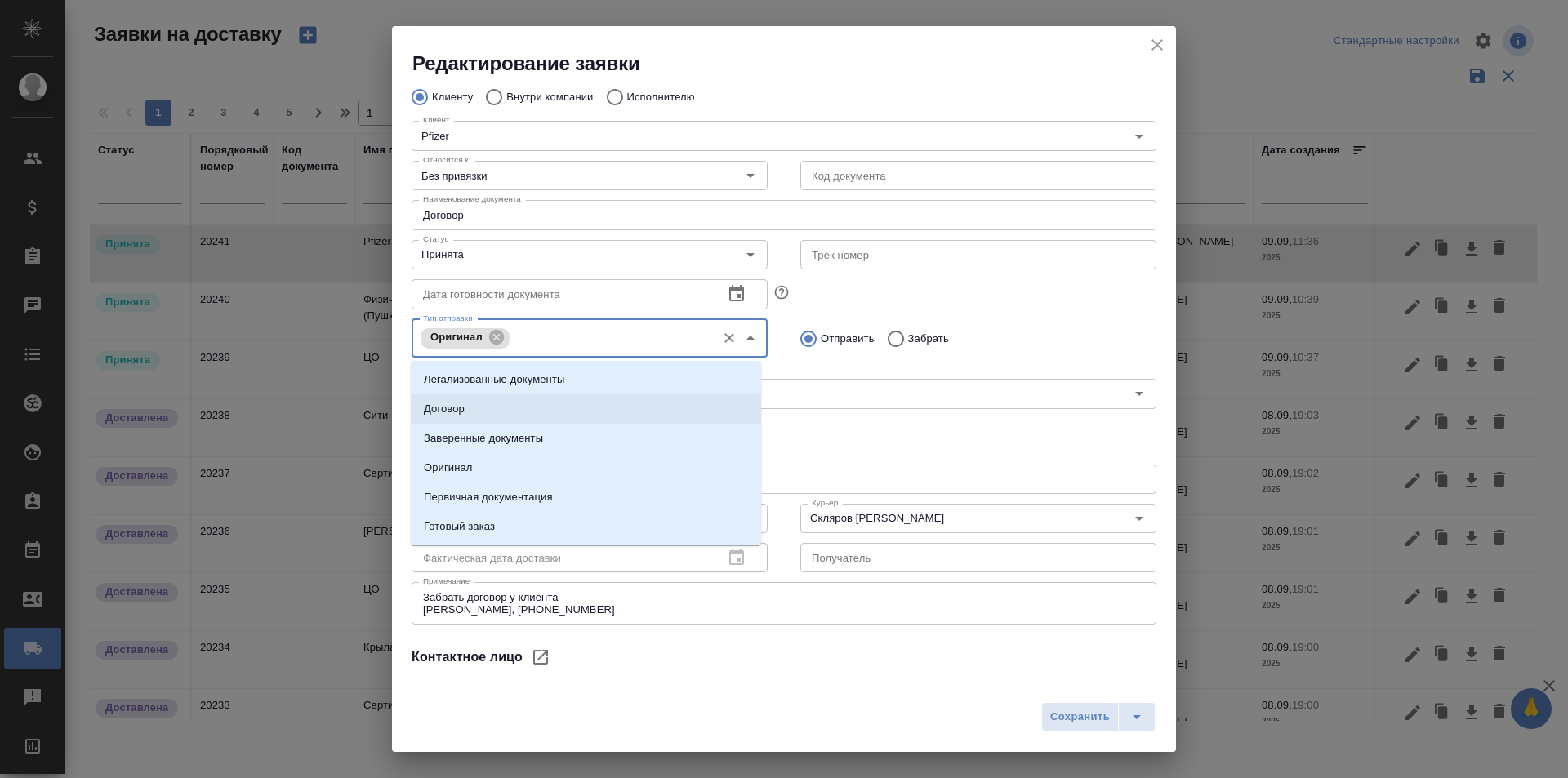
click at [586, 402] on li "Договор" at bounding box center [585, 409] width 351 height 30
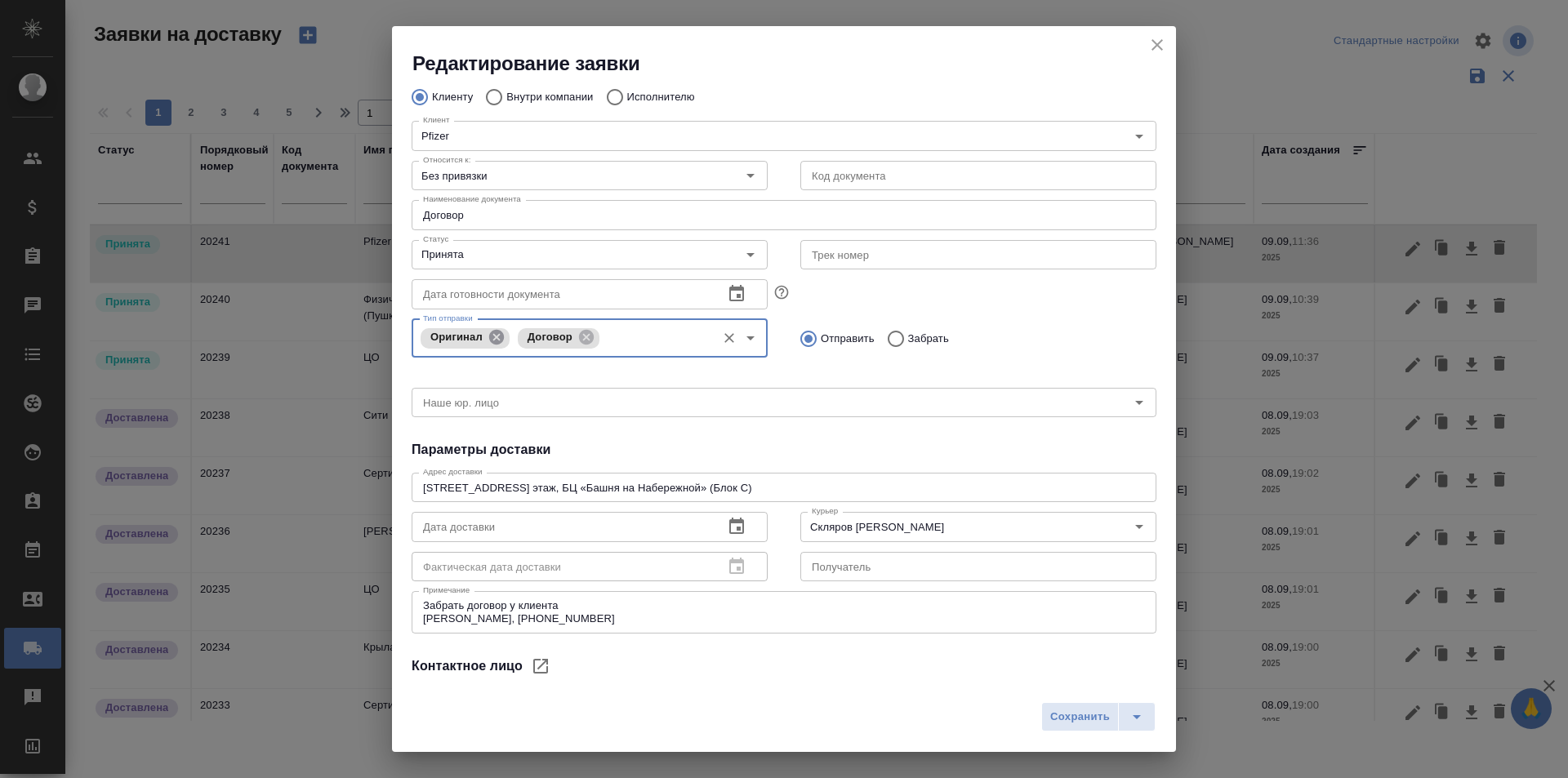
click at [501, 337] on icon at bounding box center [497, 337] width 14 height 14
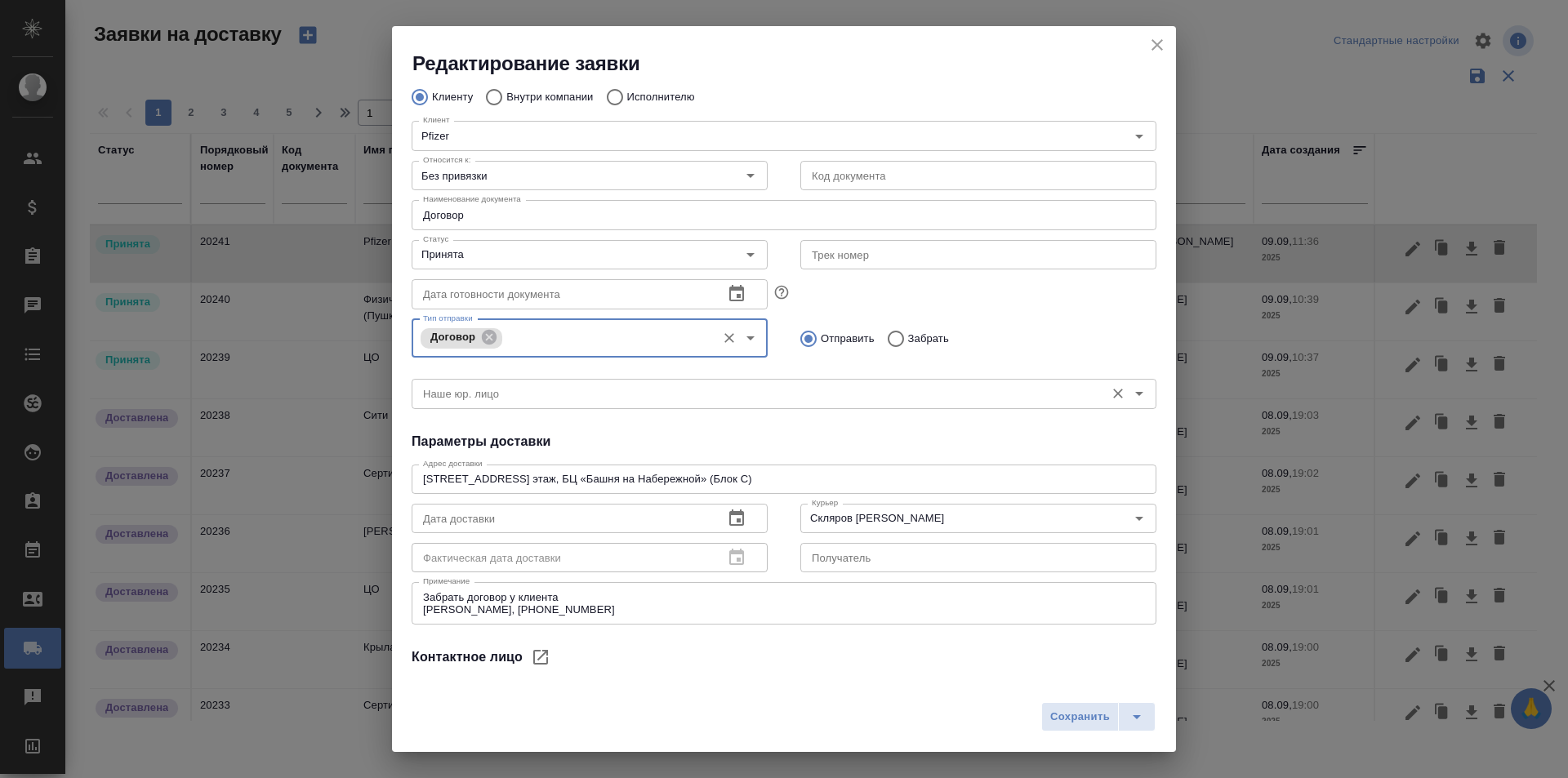
scroll to position [0, 0]
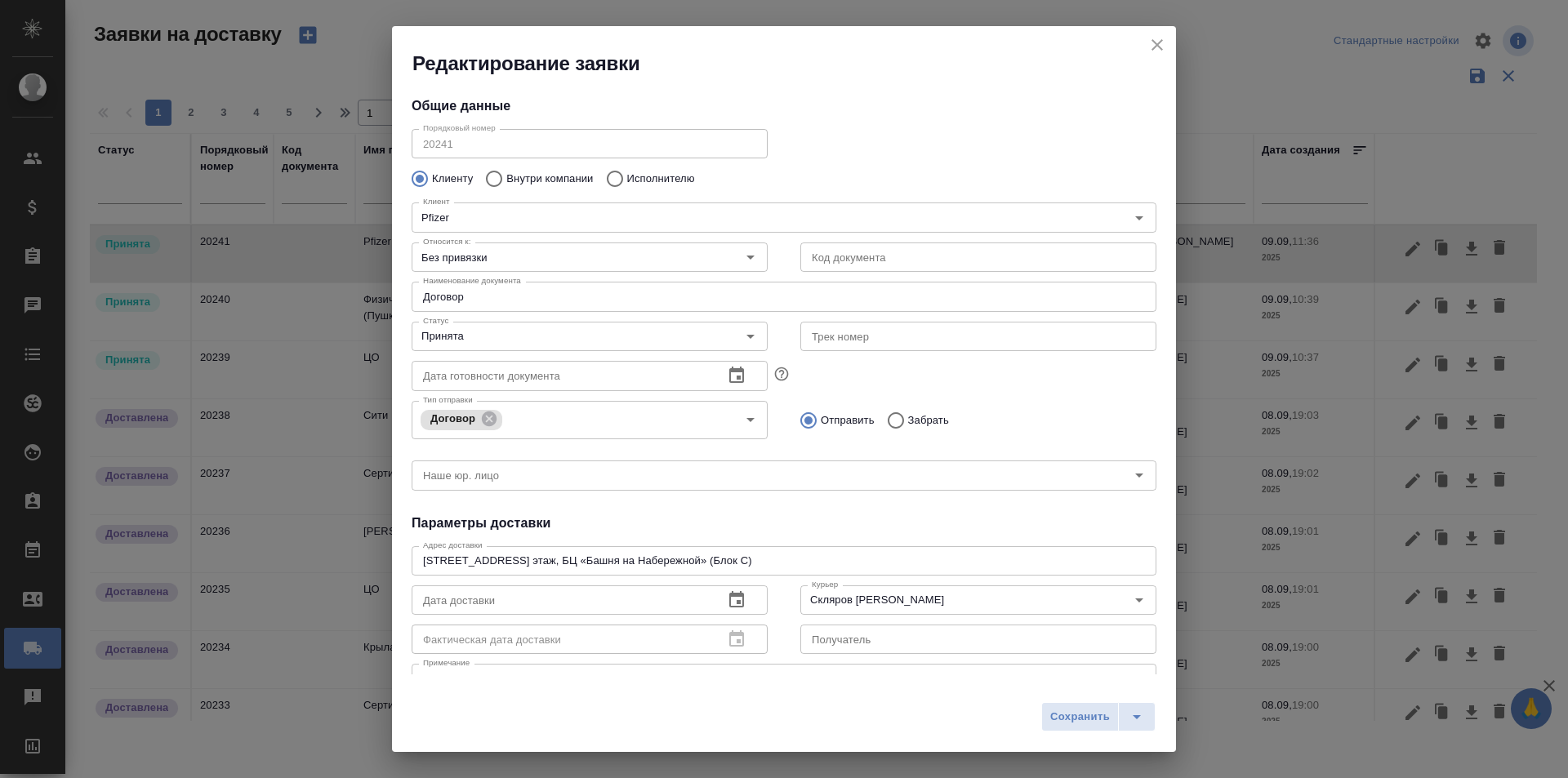
click at [910, 428] on label "Забрать" at bounding box center [914, 420] width 70 height 34
click at [908, 428] on input "Забрать" at bounding box center [893, 420] width 30 height 34
radio input "true"
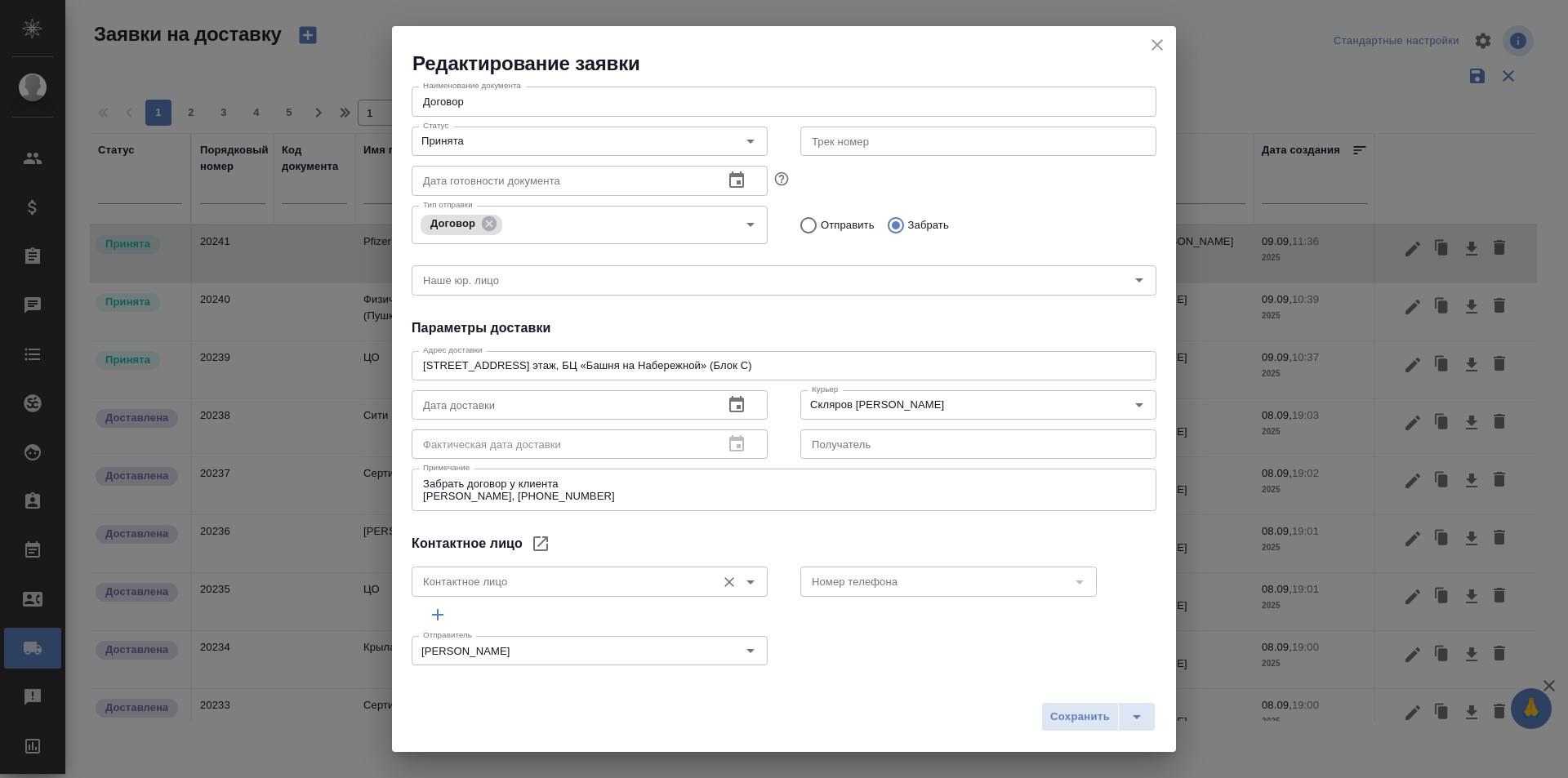
scroll to position [206, 0]
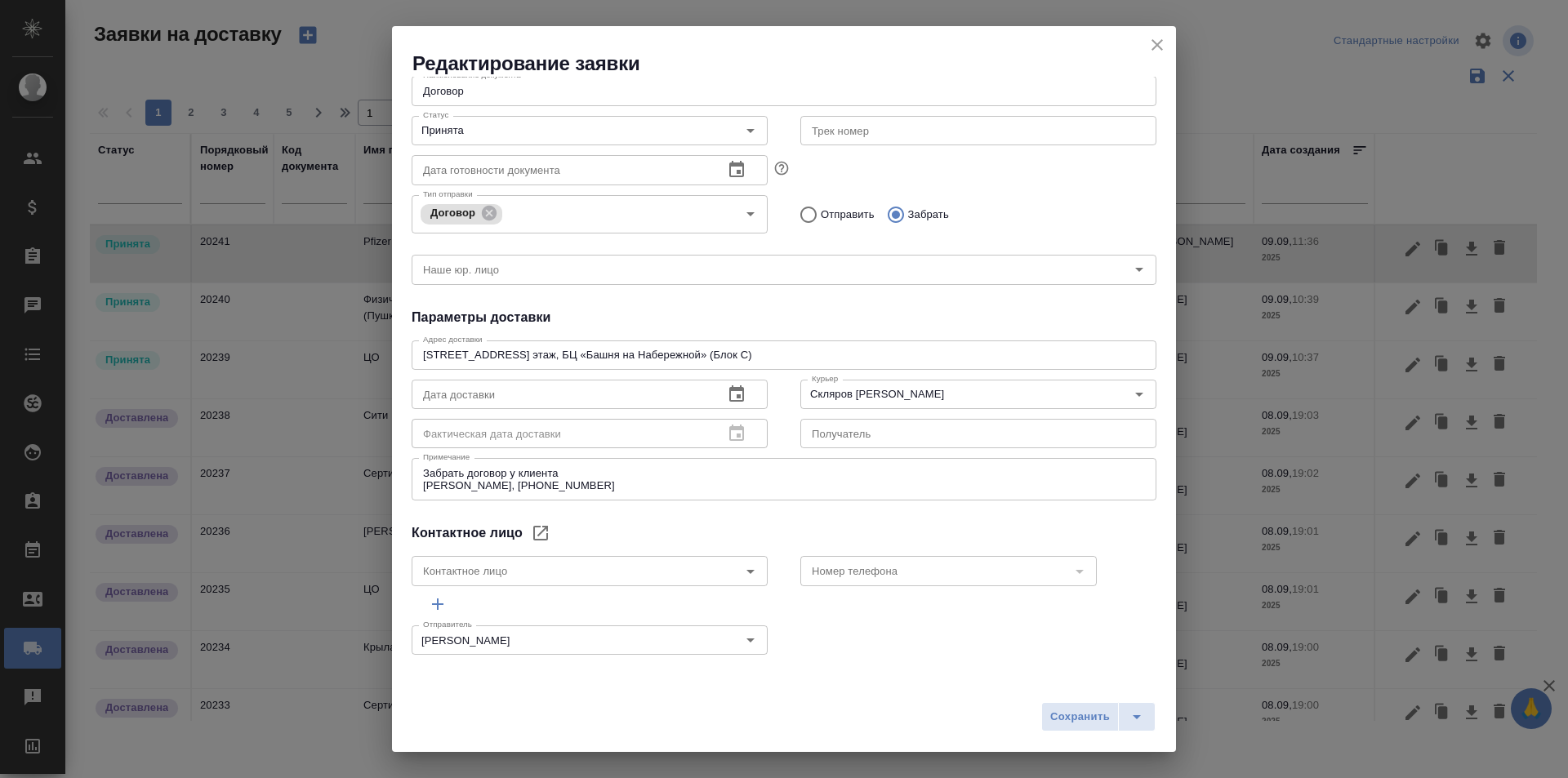
click at [595, 465] on div "Забрать договор у клиента Галина Мартынова, +79857651350 x Примечание" at bounding box center [784, 479] width 745 height 42
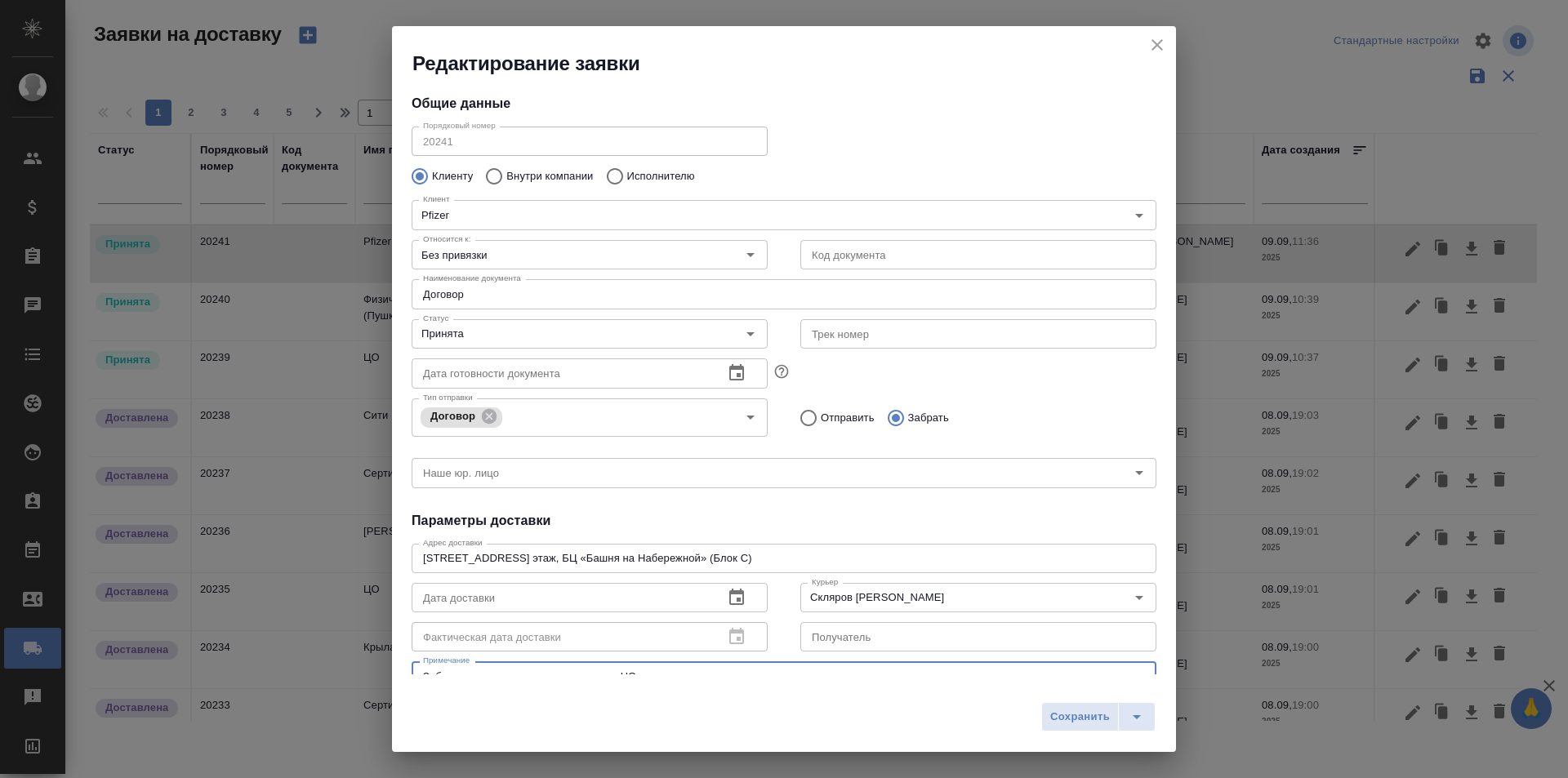
scroll to position [0, 0]
type textarea "Забрать договор у клиента и отвезти в ЦО Галина Мартынова, +79857651350"
click at [1065, 718] on span "Сохранить" at bounding box center [1079, 717] width 59 height 19
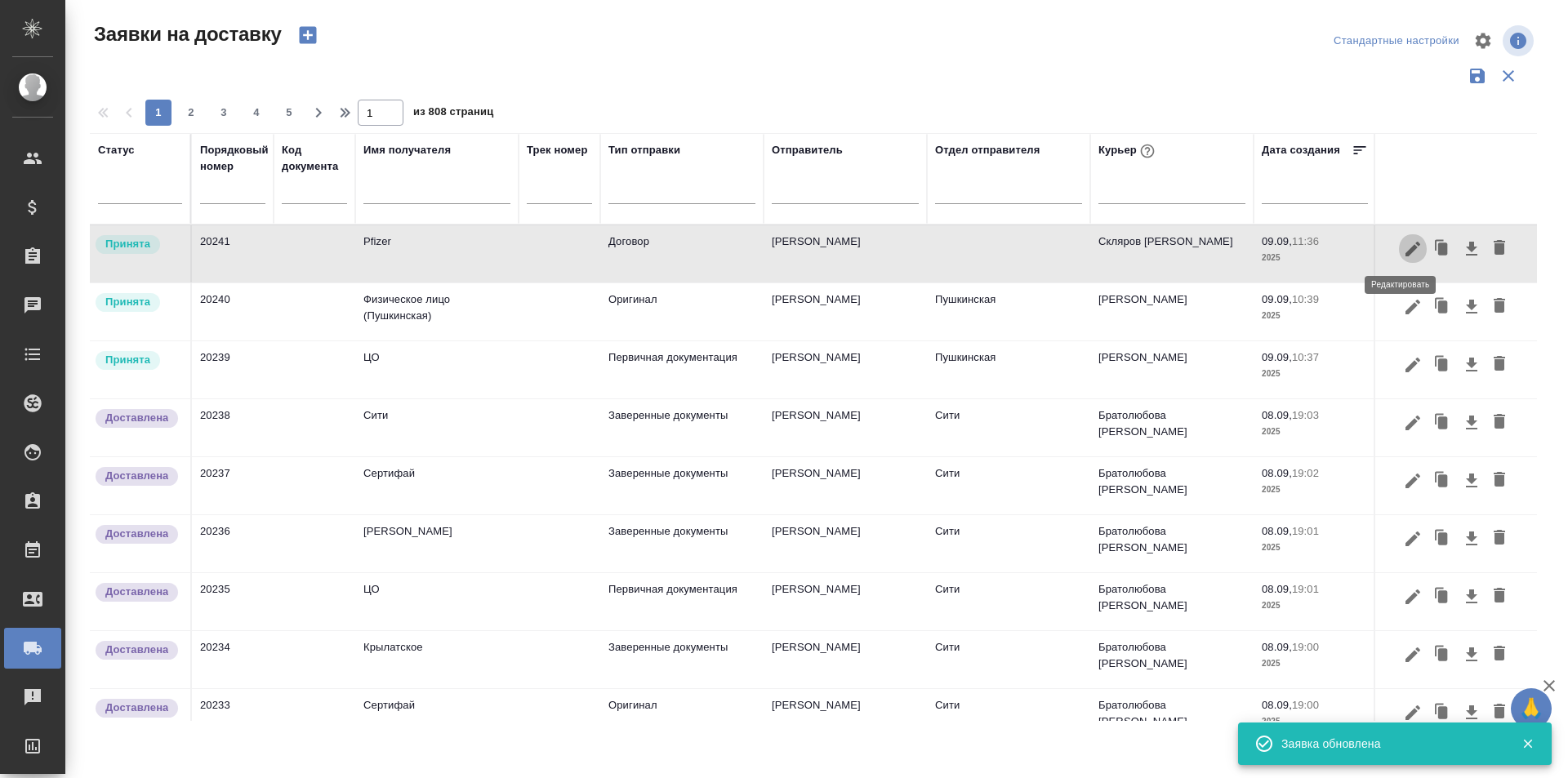
click at [1403, 256] on icon "button" at bounding box center [1413, 249] width 20 height 20
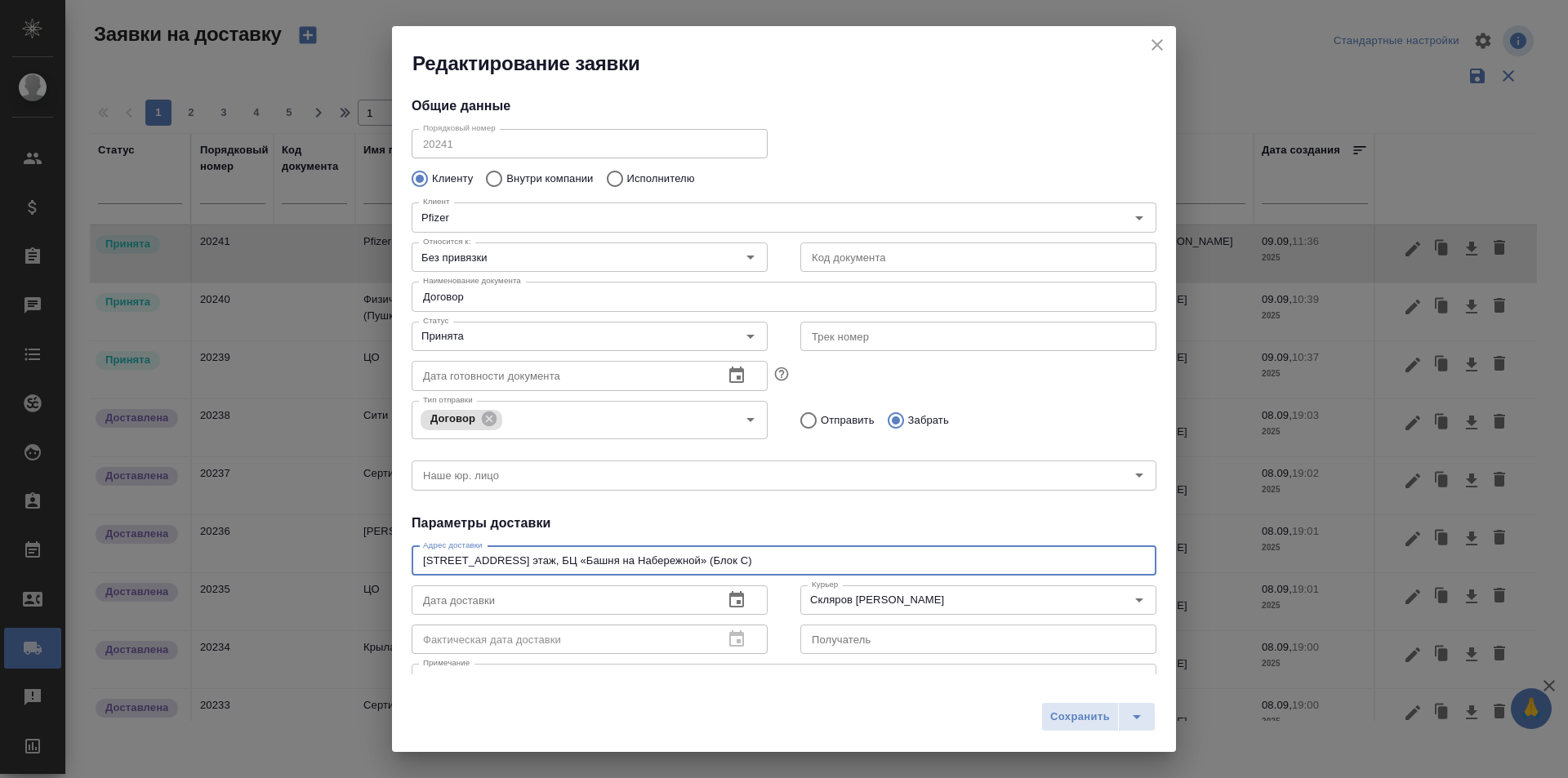
drag, startPoint x: 540, startPoint y: 556, endPoint x: 377, endPoint y: 547, distance: 163.2
click at [377, 547] on div "Редактирование заявки Общие данные Порядковый номер 20241 Порядковый номер Клие…" at bounding box center [784, 389] width 1568 height 778
drag, startPoint x: 827, startPoint y: 562, endPoint x: 387, endPoint y: 560, distance: 440.0
click at [387, 560] on div "Редактирование заявки Общие данные Порядковый номер 20241 Порядковый номер Клие…" at bounding box center [784, 389] width 1568 height 778
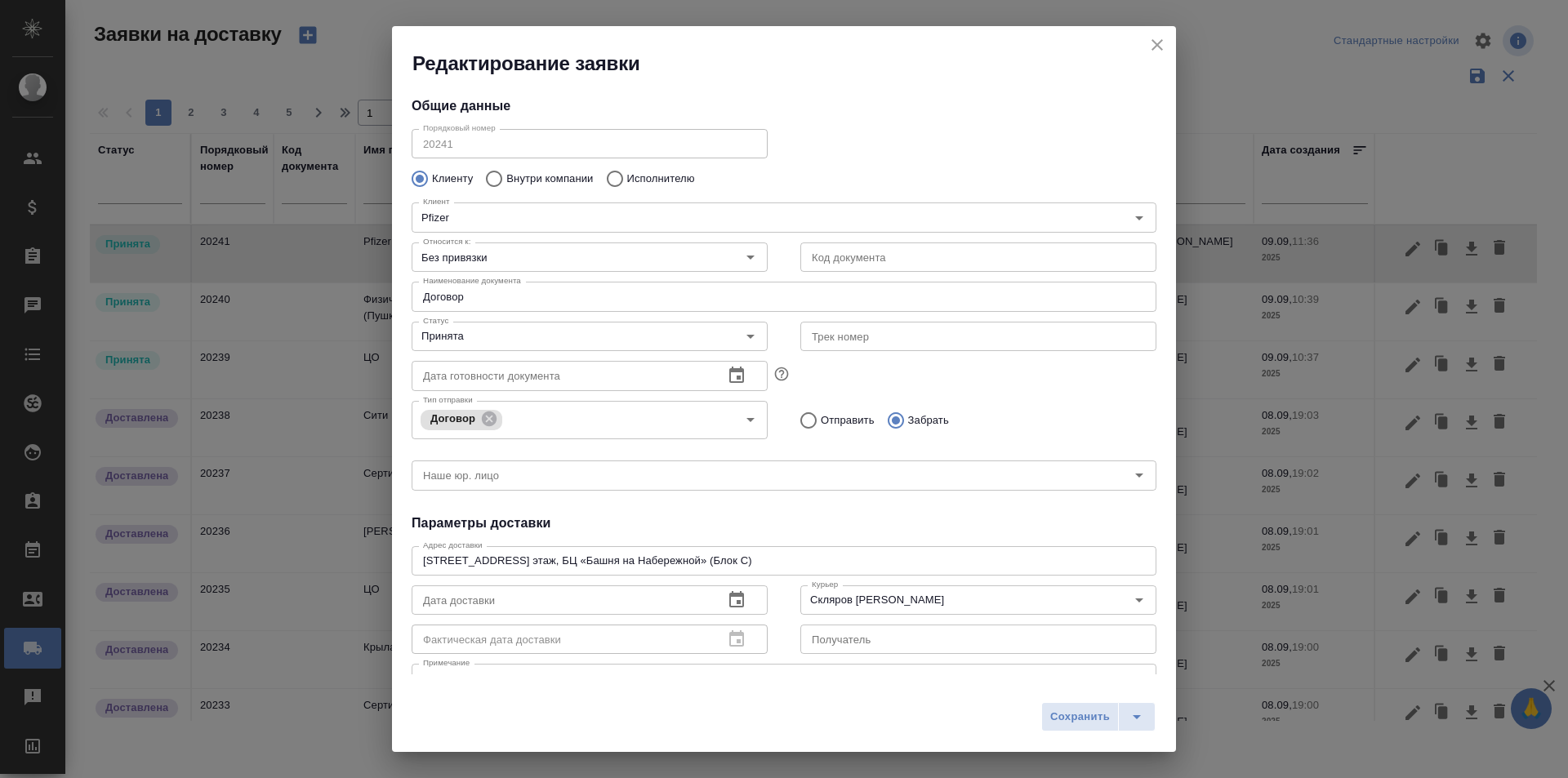
click at [853, 724] on div "Сохранить" at bounding box center [784, 722] width 784 height 58
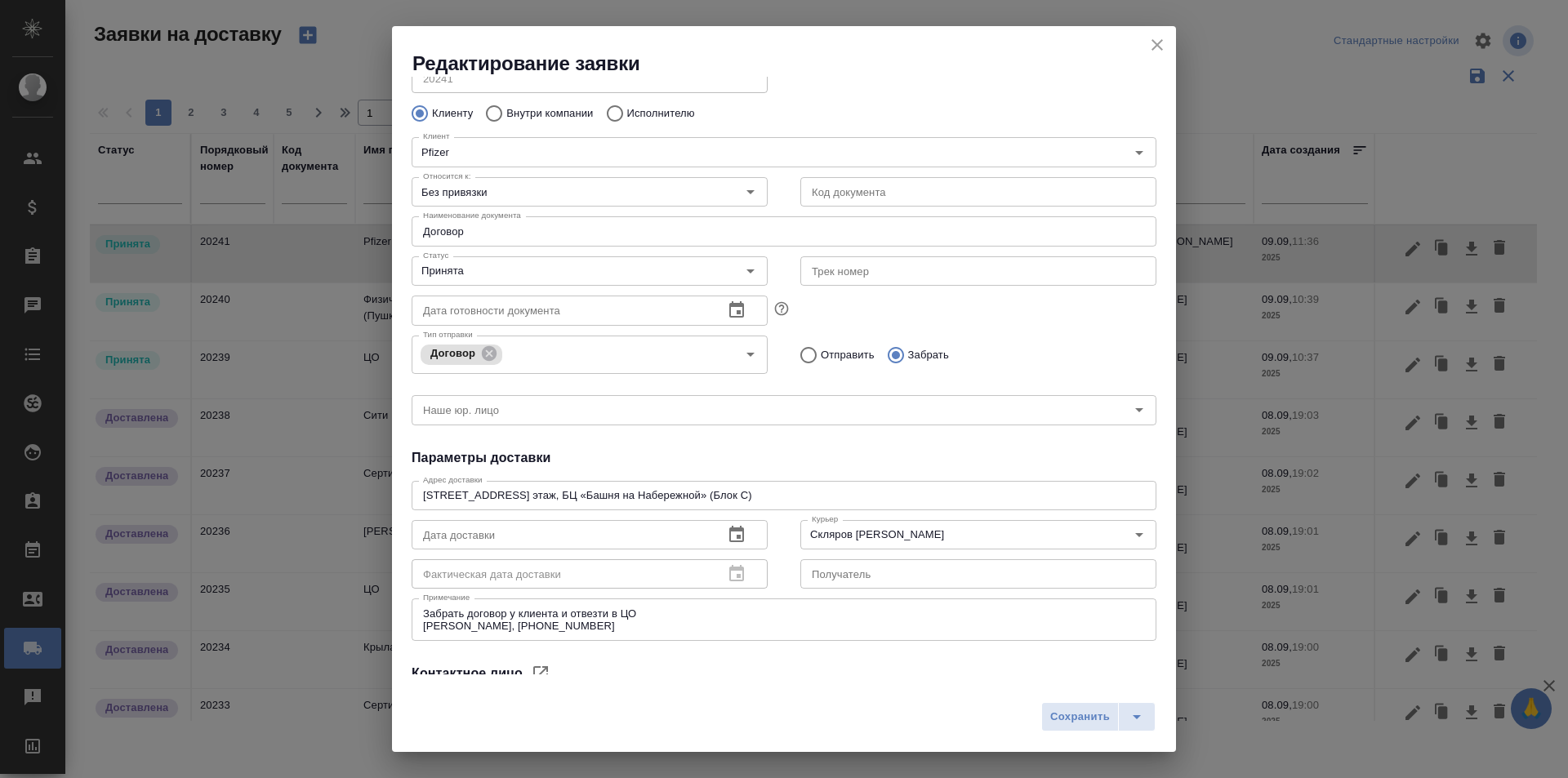
scroll to position [163, 0]
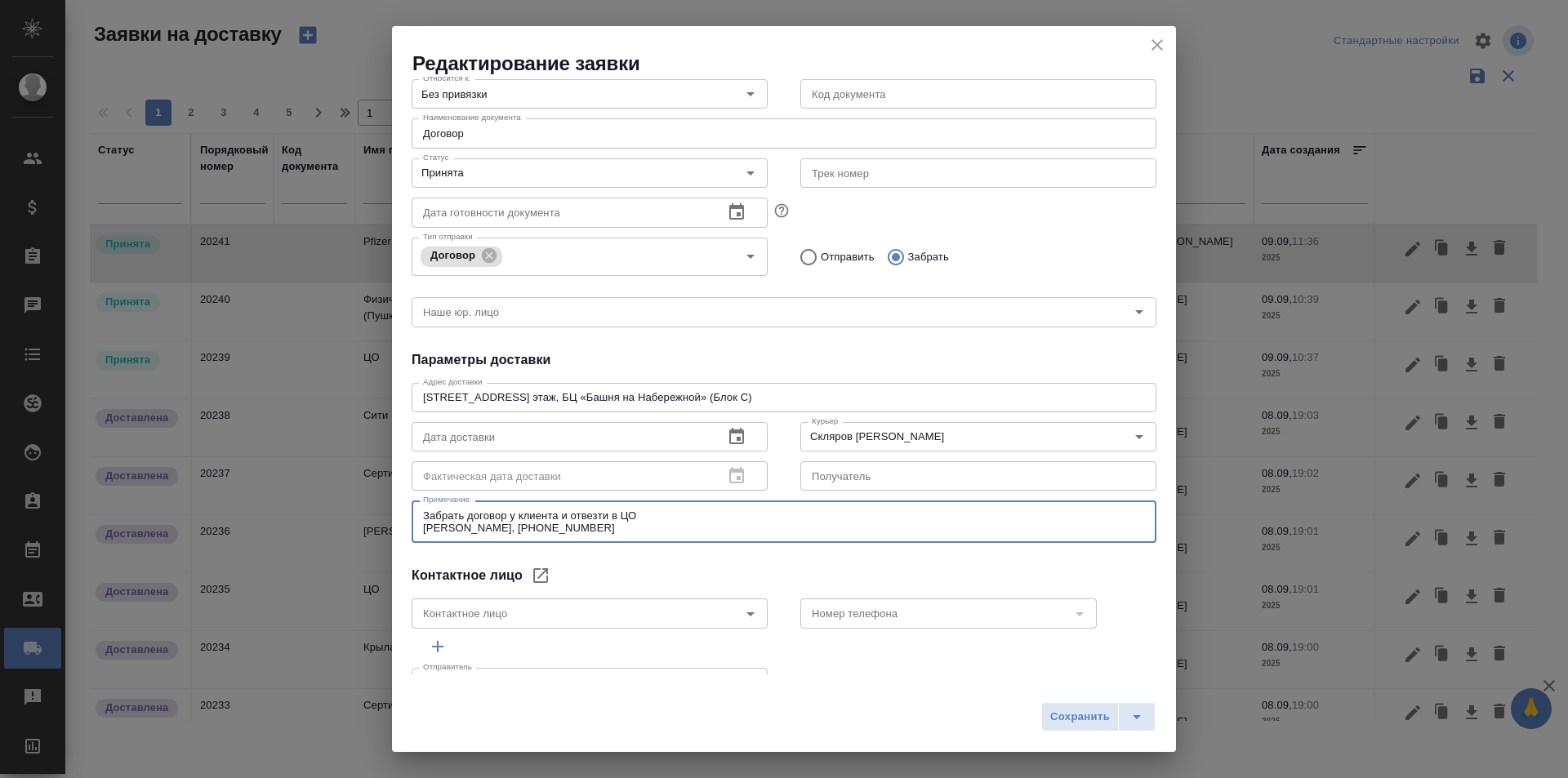
drag, startPoint x: 633, startPoint y: 528, endPoint x: 323, endPoint y: 538, distance: 310.2
click at [323, 538] on div "Редактирование заявки Общие данные Порядковый номер 20241 Порядковый номер Клие…" at bounding box center [784, 389] width 1568 height 778
